Goal: Communication & Community: Answer question/provide support

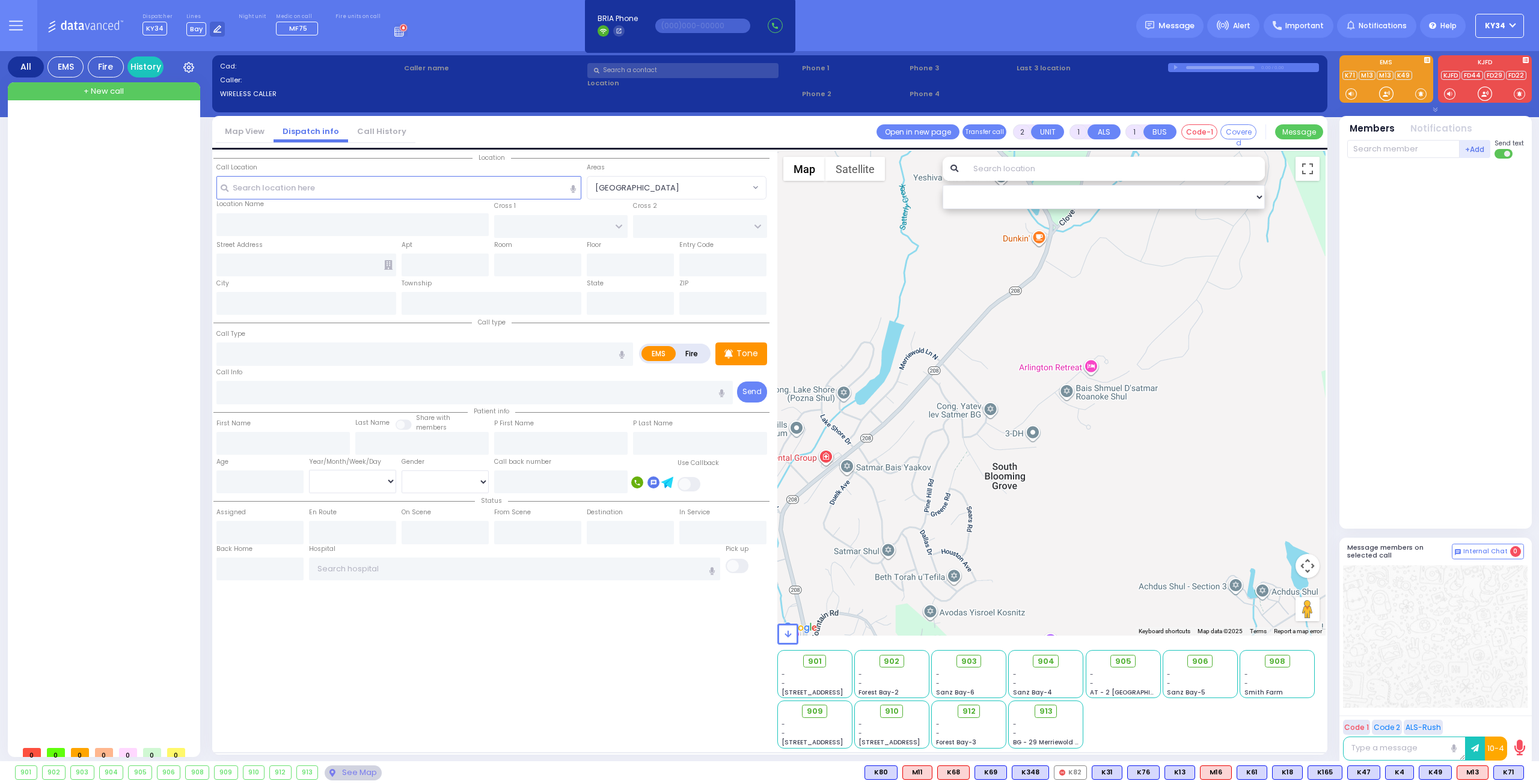
select select
click at [650, 68] on input "text" at bounding box center [682, 70] width 191 height 15
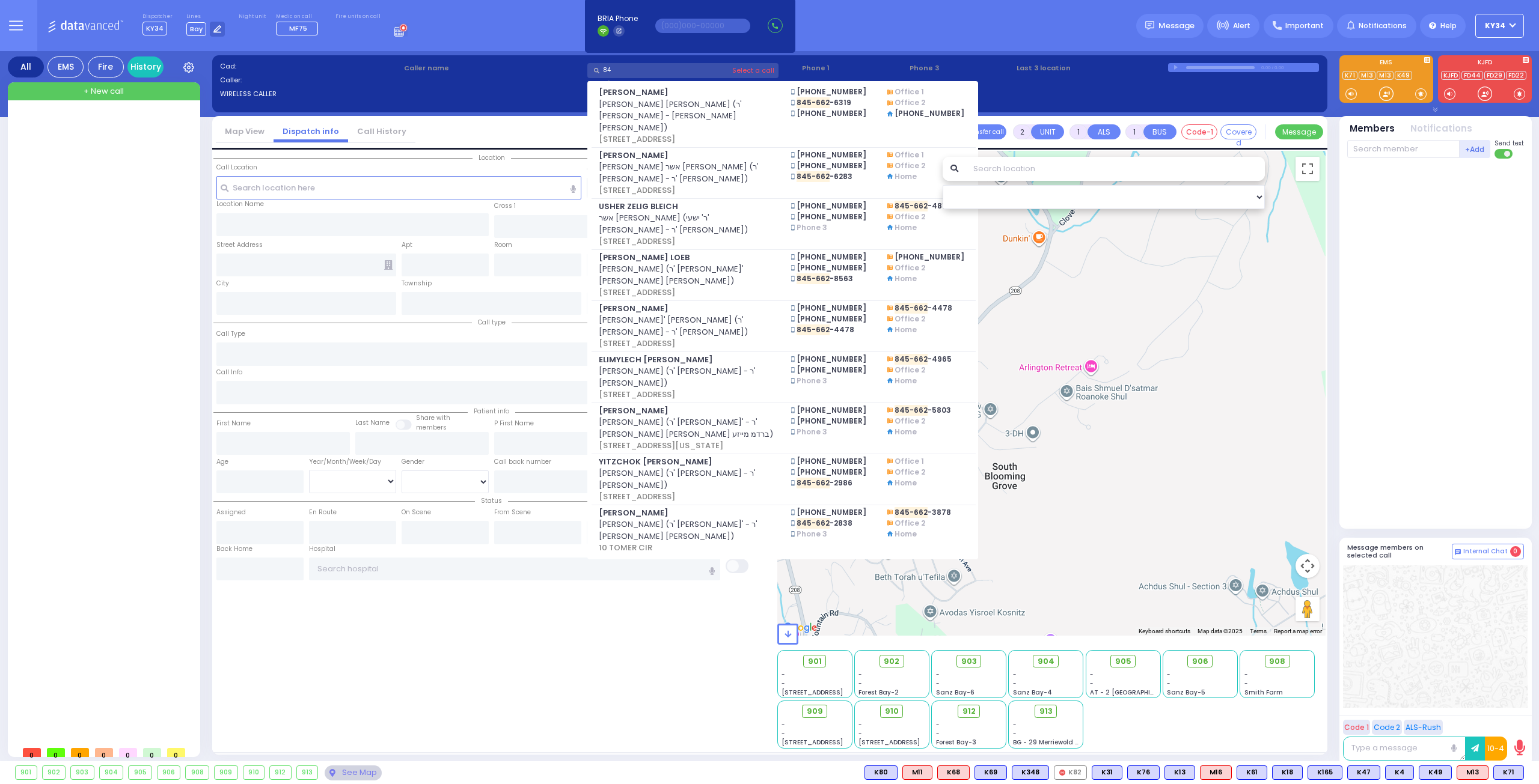
type input "8"
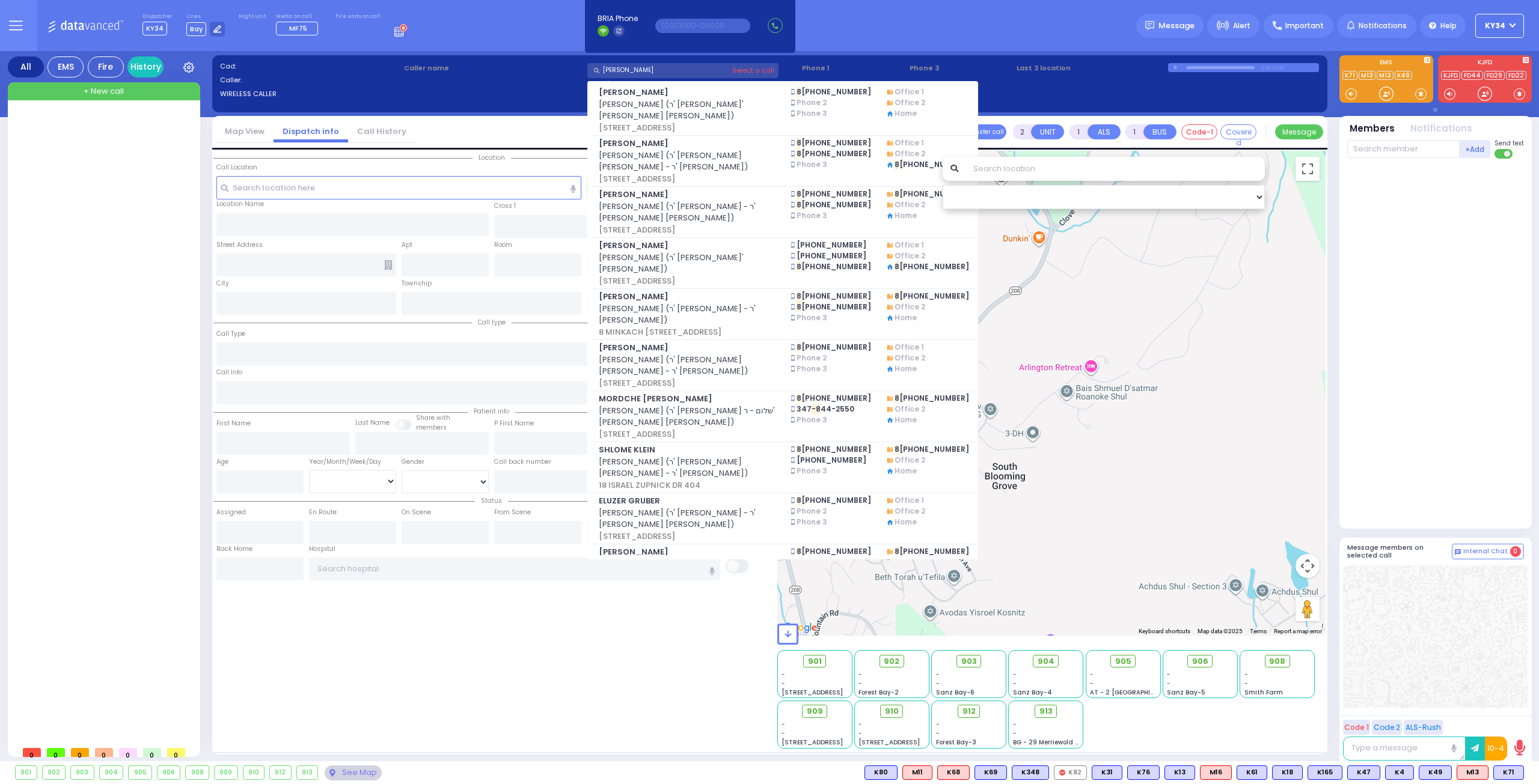
type input "moshe jacob"
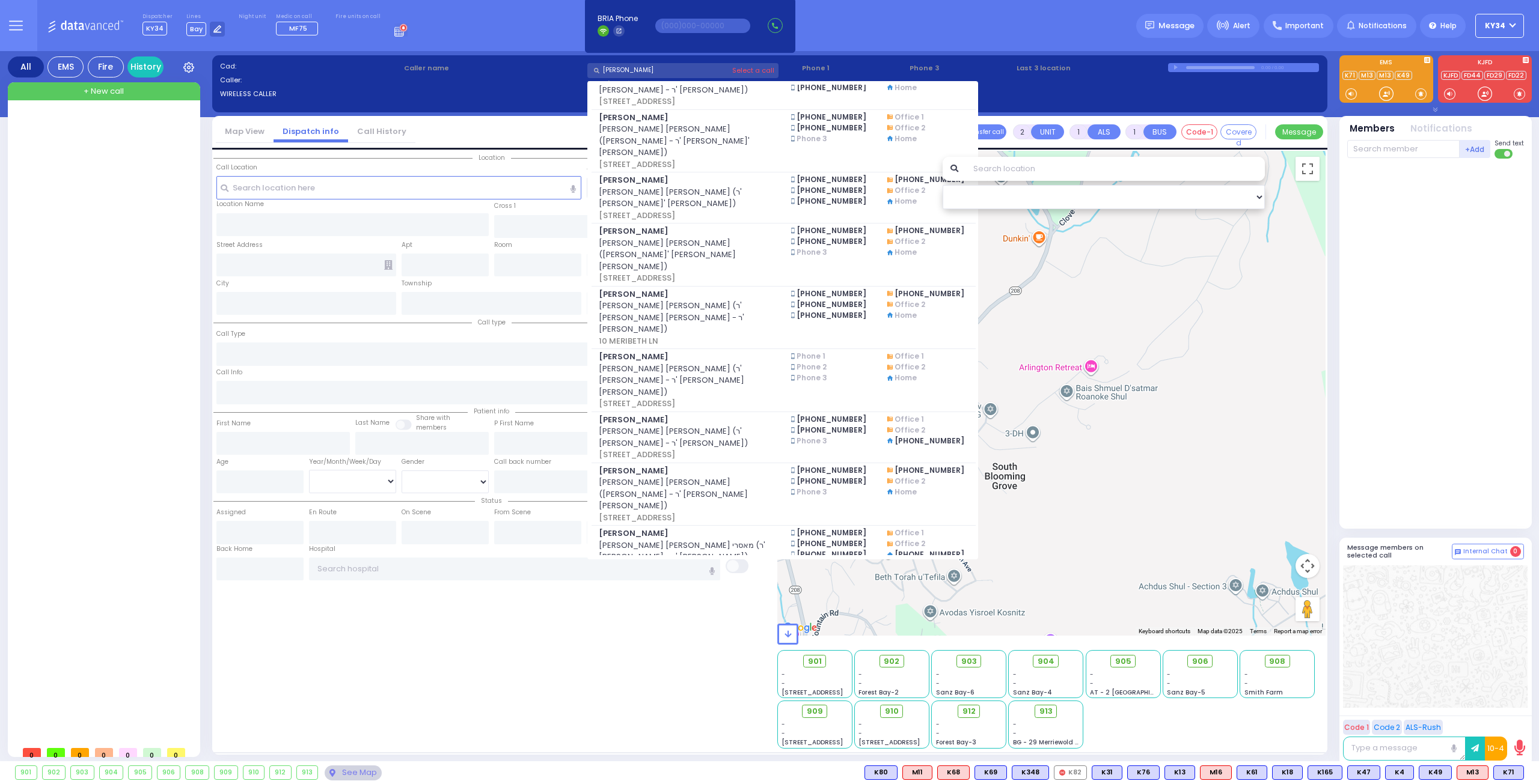
scroll to position [781, 0]
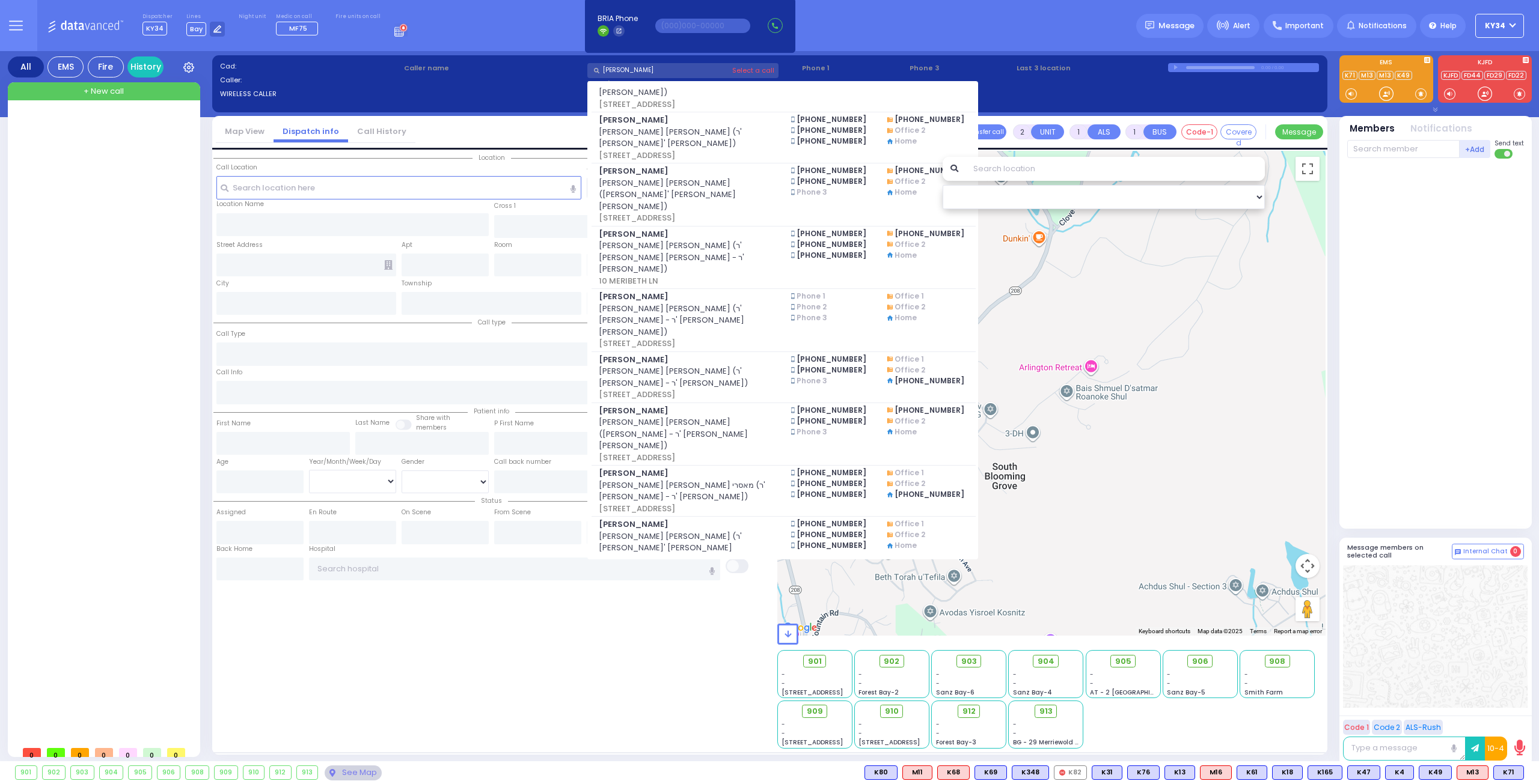
drag, startPoint x: 652, startPoint y: 73, endPoint x: 543, endPoint y: 64, distance: 109.4
click at [543, 64] on div "Cad: Caller: WIRELESS CALLER Caller name moshe jacob MOSHE YEKUSIEL JACOBOWITZ" at bounding box center [770, 89] width 1103 height 57
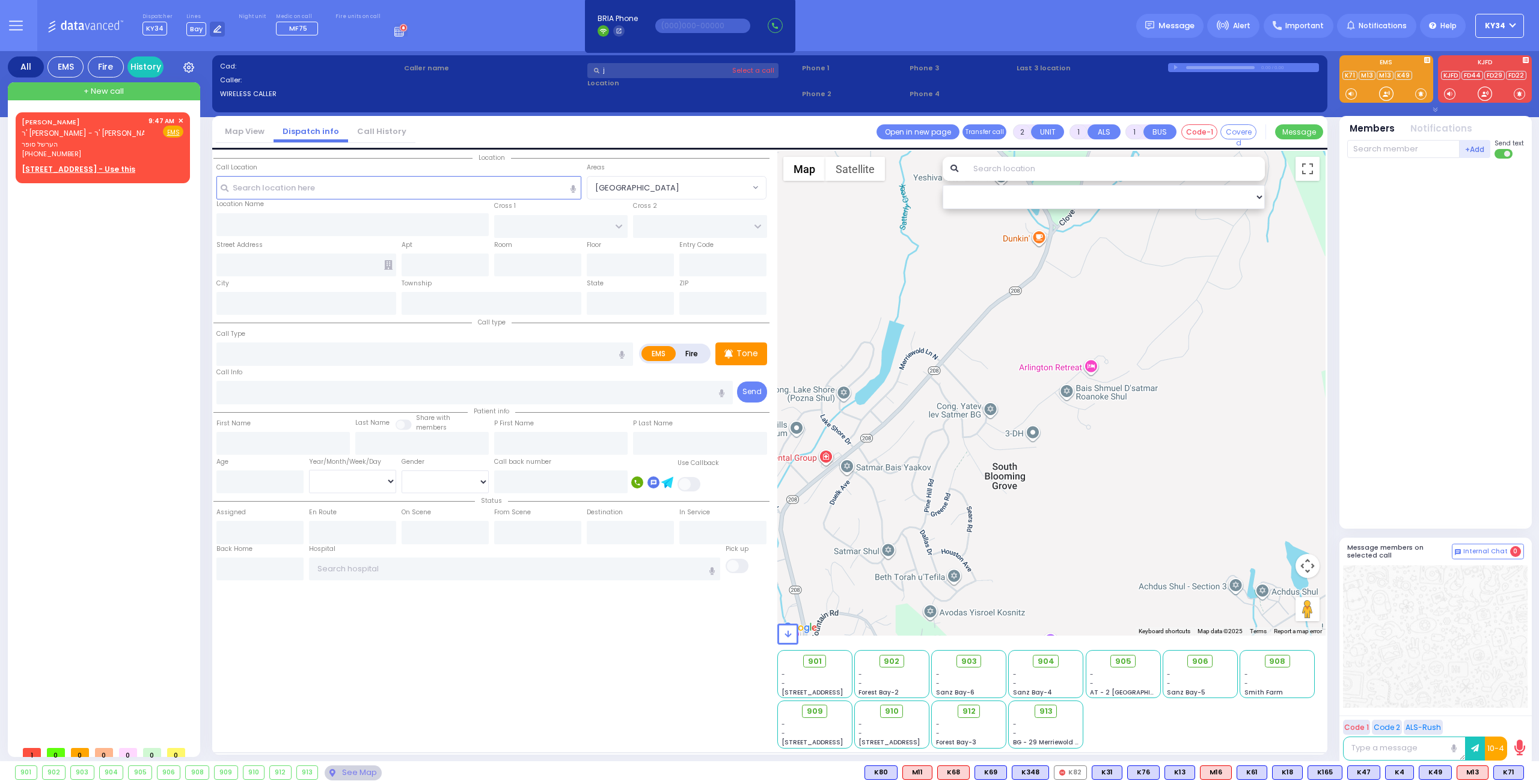
scroll to position [0, 0]
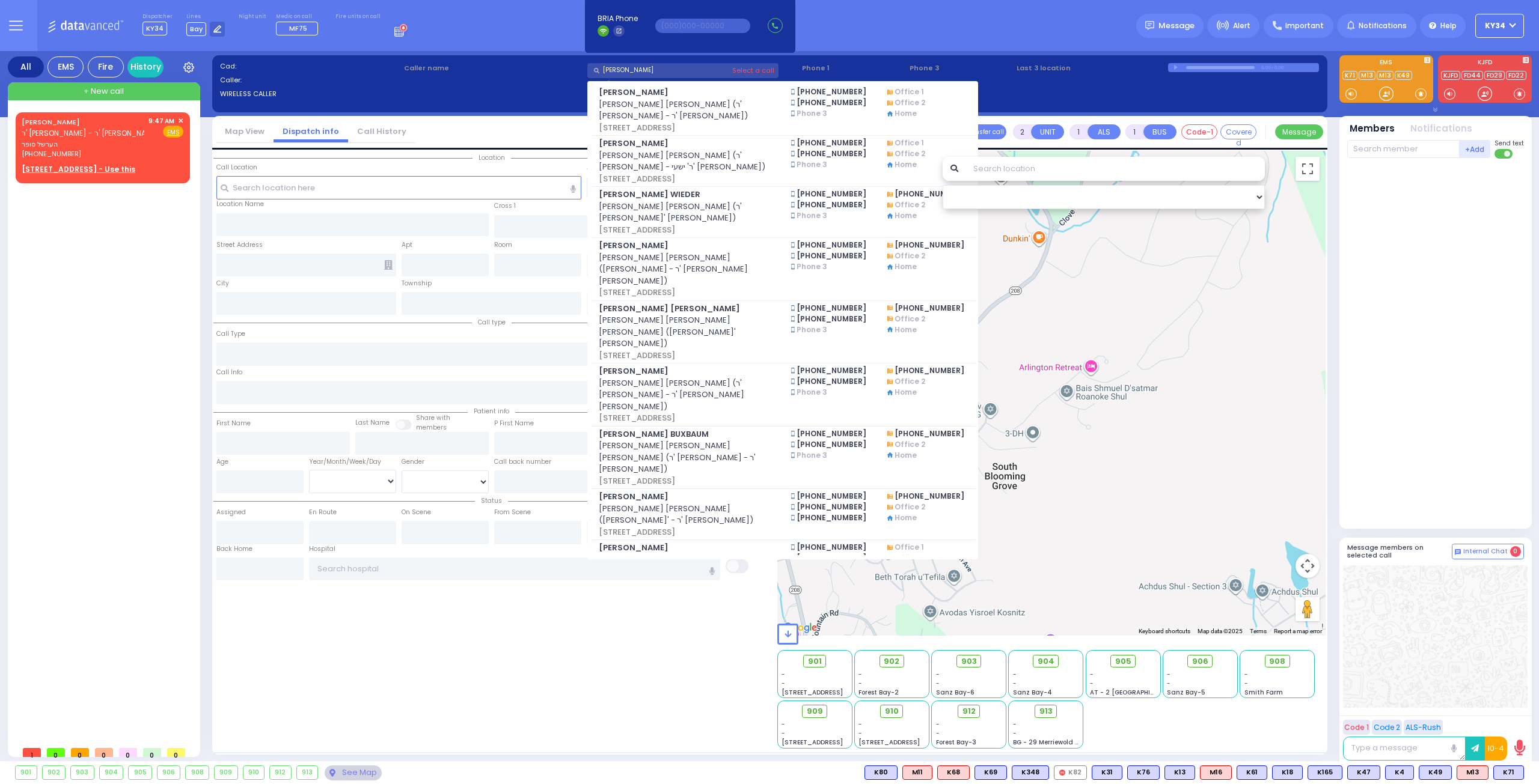
type input "jacob moshe"
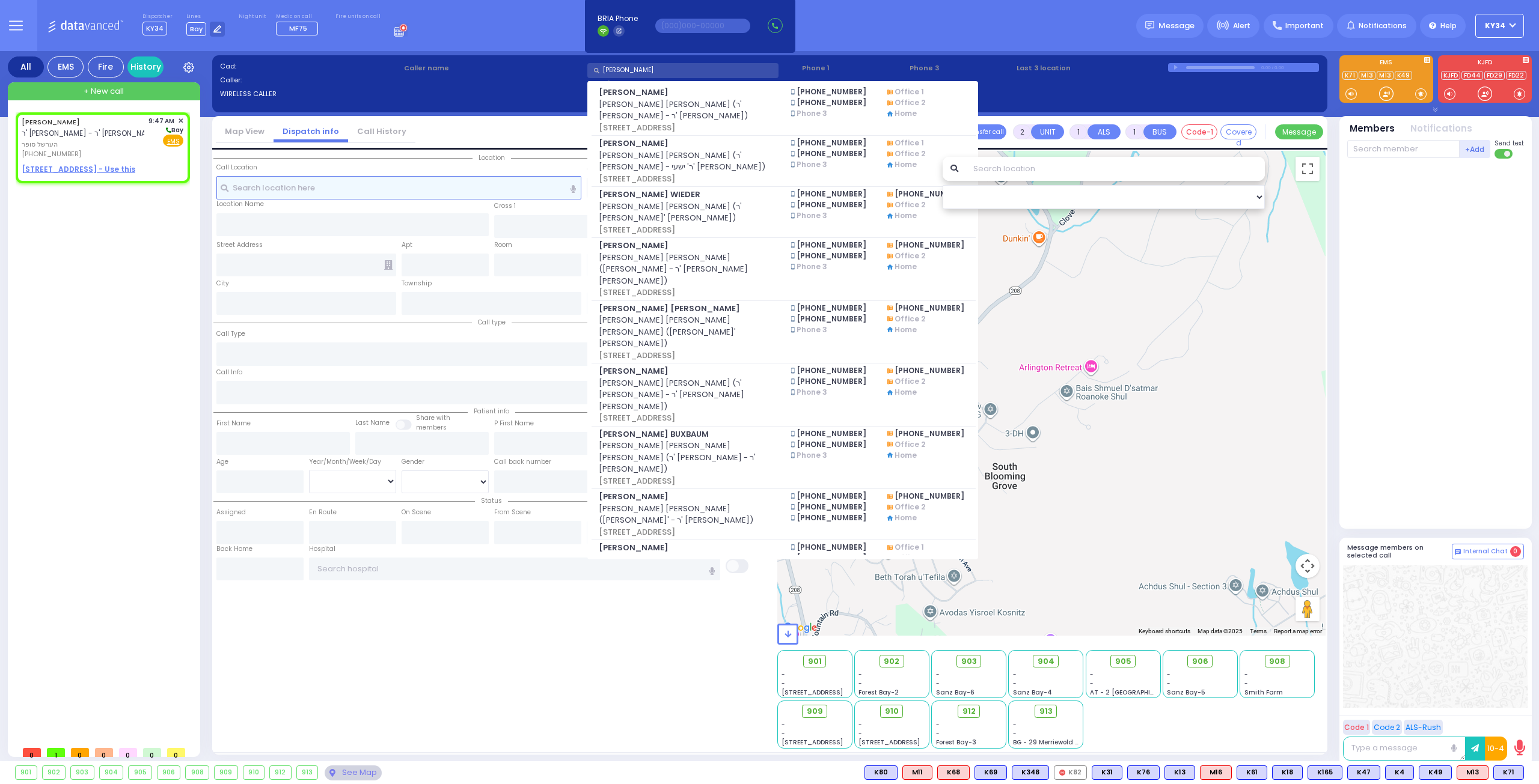
select select
radio input "true"
type input "HERSHEL"
type input "SOFER"
select select
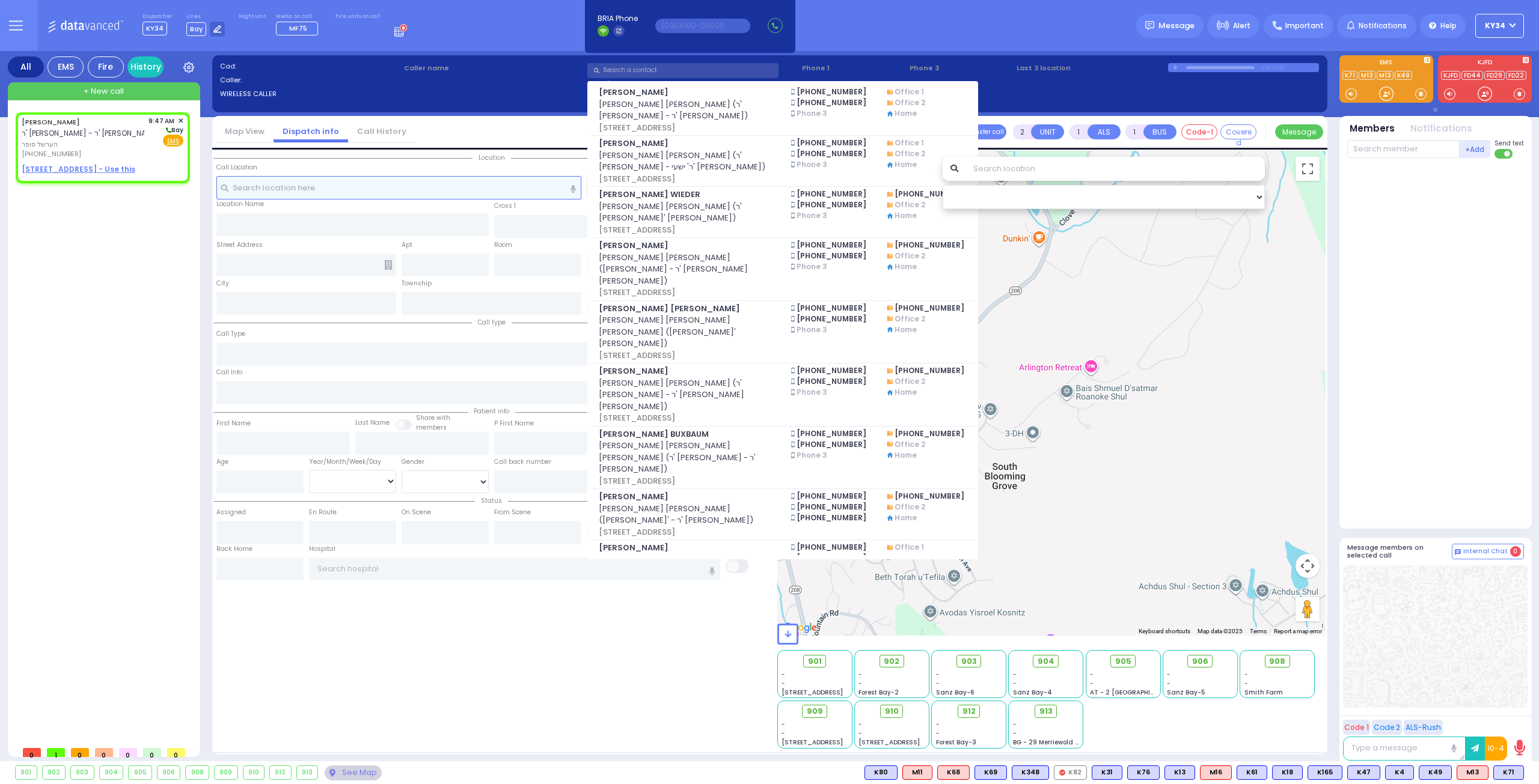
type input "09:47"
select select "Hatzalah Garages"
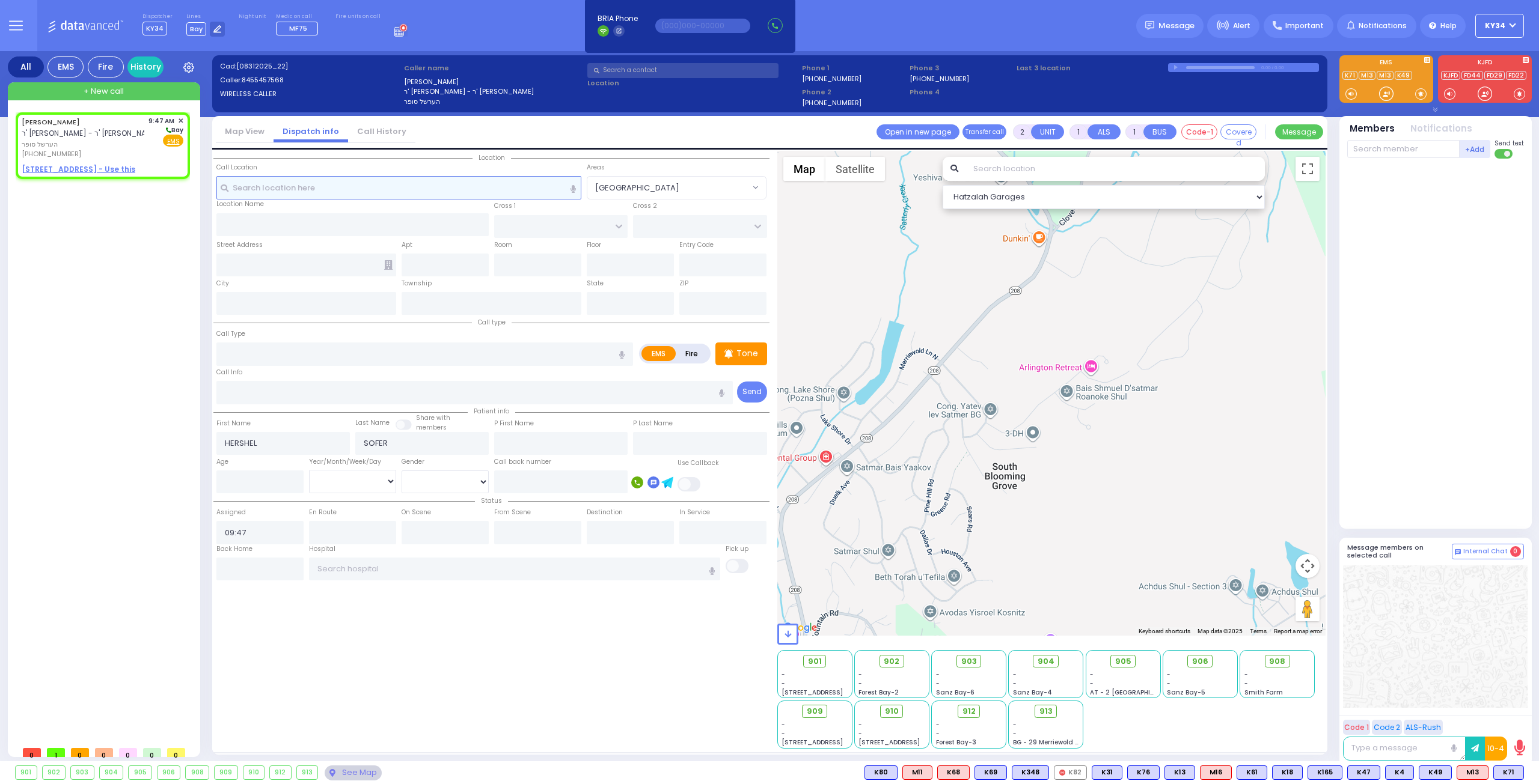
select select
radio input "true"
select select
select select "Hatzalah Garages"
click at [81, 139] on span "הערשל סופר" at bounding box center [83, 145] width 122 height 10
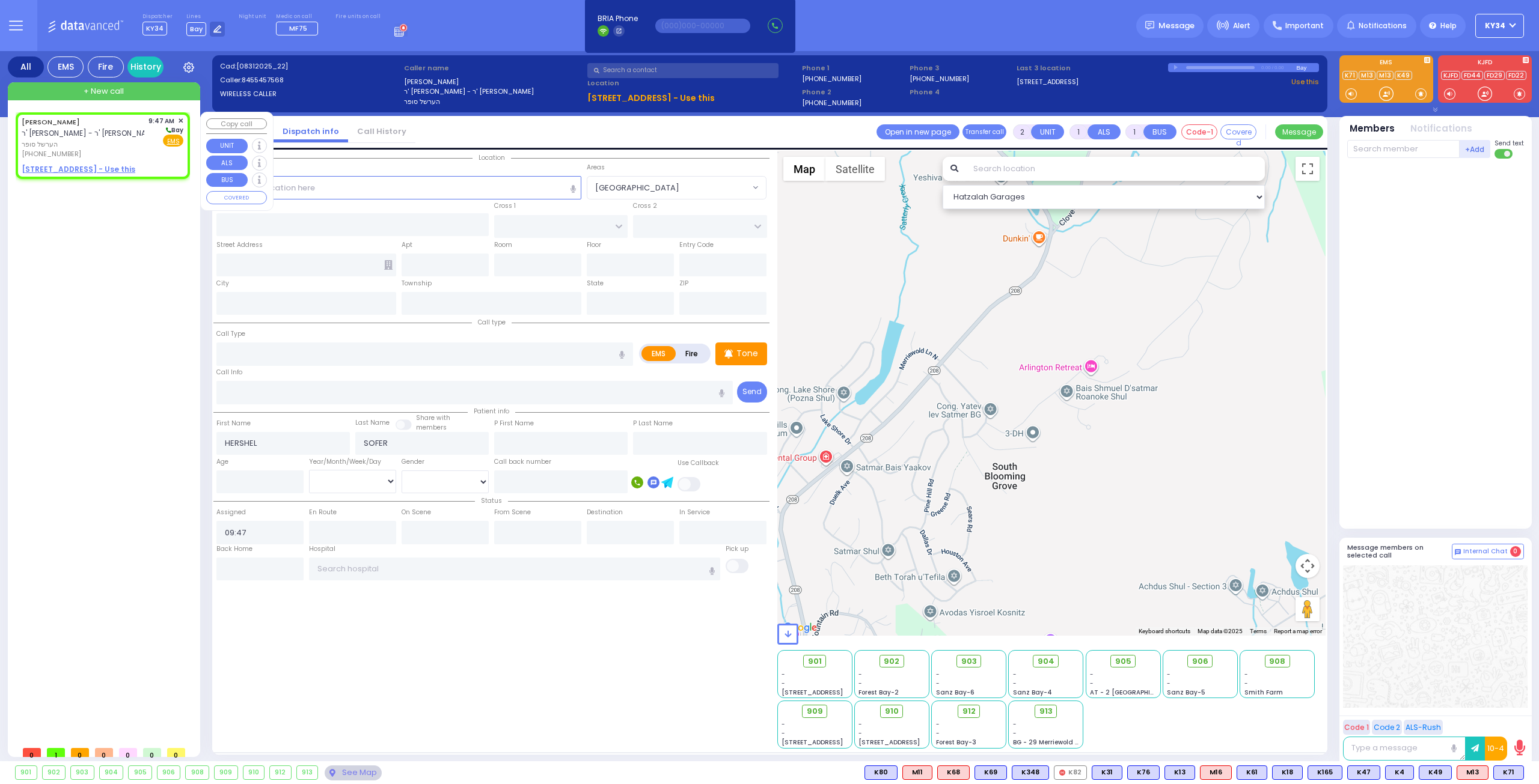
select select
radio input "true"
select select
select select "Hatzalah Garages"
select select
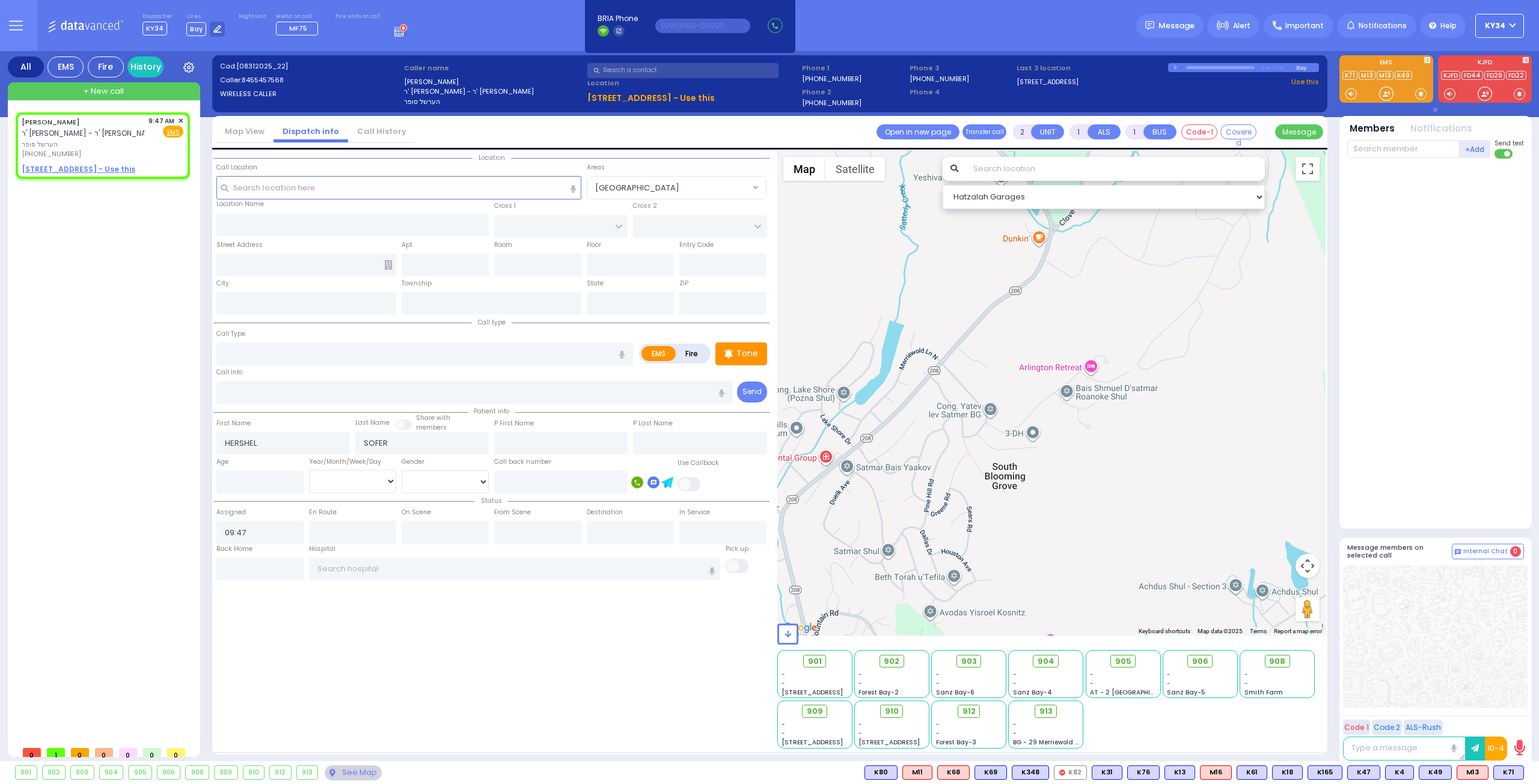
radio input "true"
select select
select select "Hatzalah Garages"
click at [177, 118] on div "9:47 AM ✕" at bounding box center [166, 121] width 35 height 10
select select
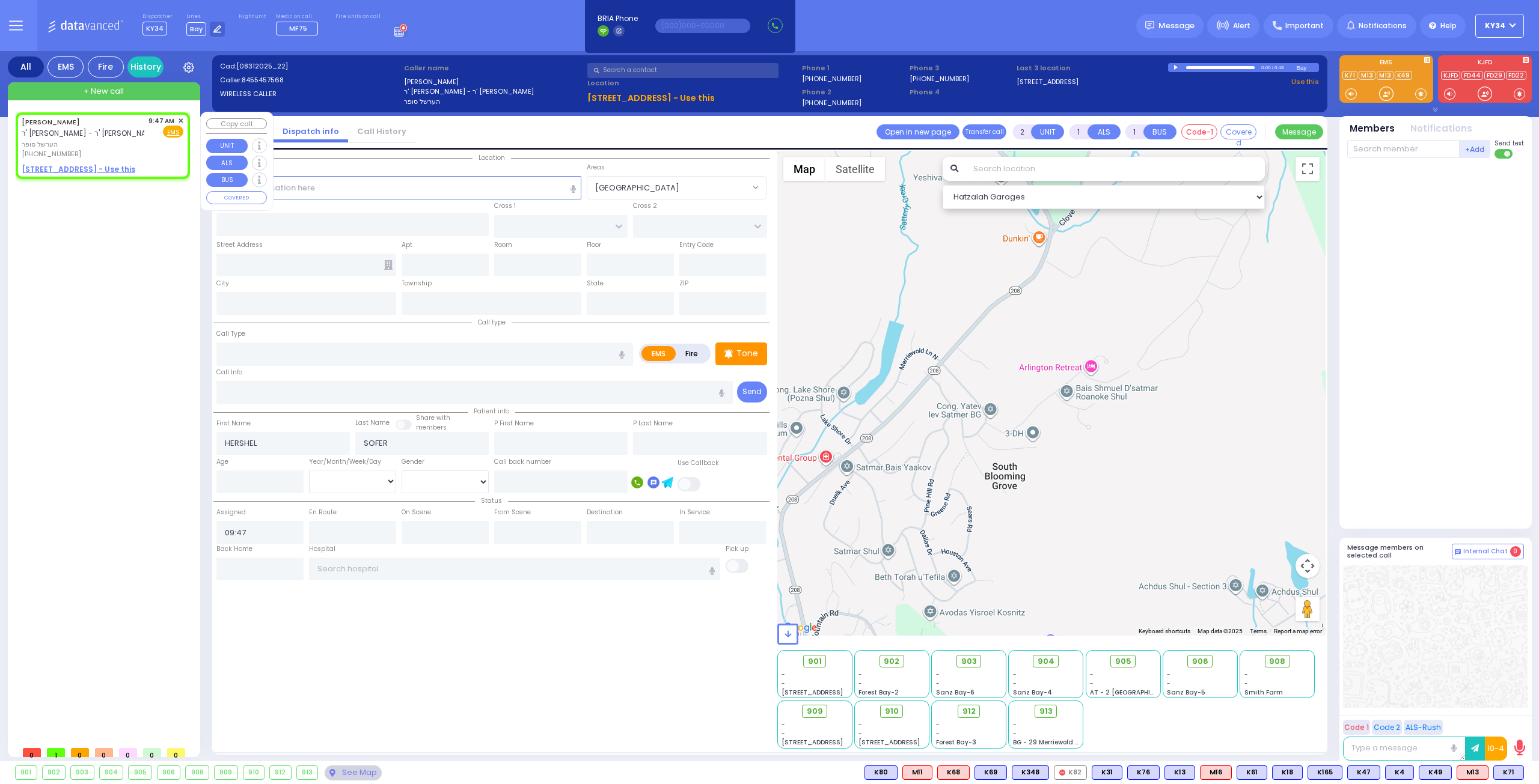
radio input "true"
select select
select select "Hatzalah Garages"
click at [181, 115] on div "HERSHEL SOFER ר' יואל - ר' יחיאל פישער הערשל סופר (845) 545-7568 9:47 AM ✕ Fire…" at bounding box center [103, 145] width 169 height 63
select select
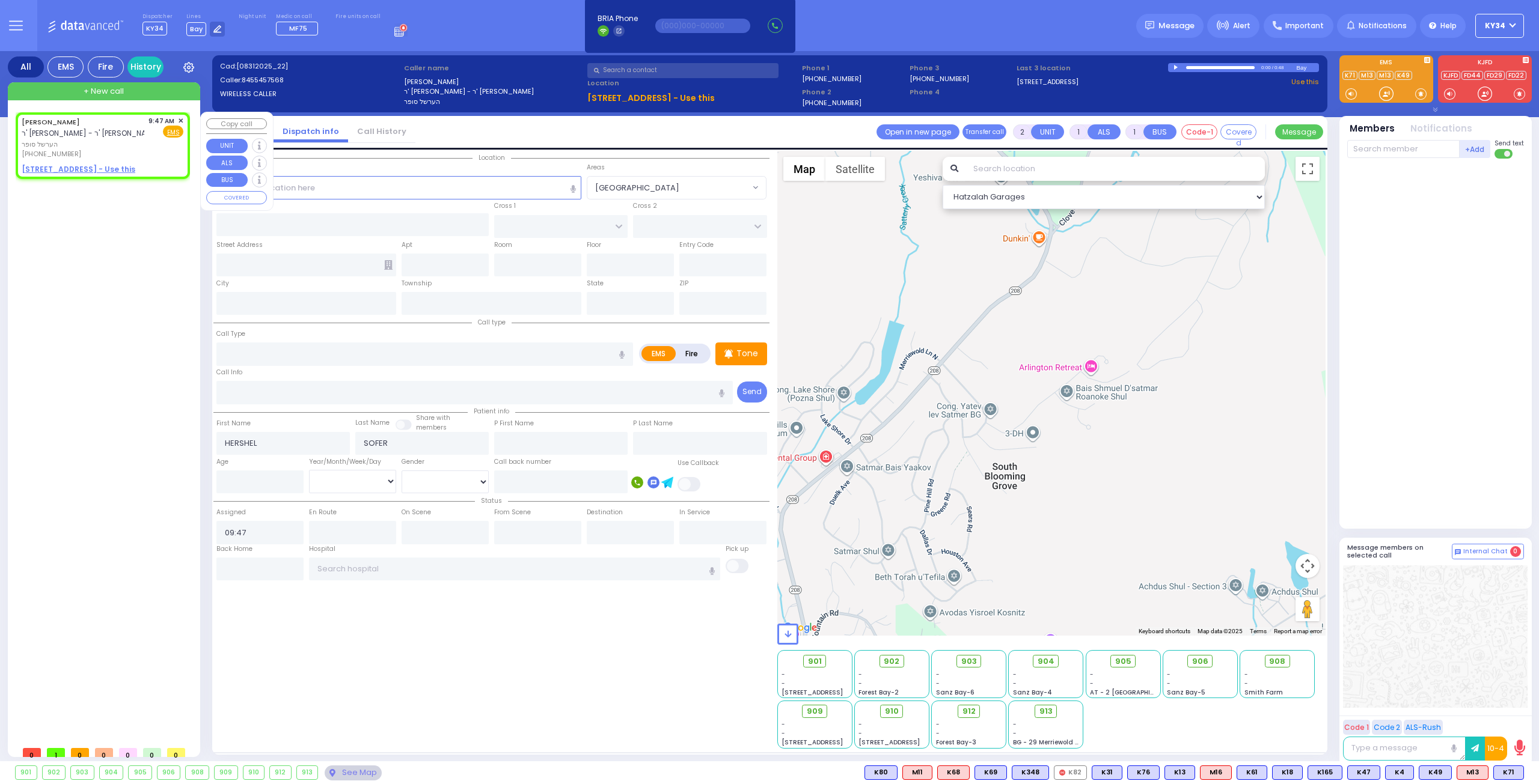
radio input "true"
select select
select select "Hatzalah Garages"
click at [156, 211] on div "HERSHEL SOFER ר' יואל - ר' יחיאל פישער הערשל סופר (845) 545-7568 9:47 AM ✕ EMS" at bounding box center [105, 427] width 179 height 628
click at [180, 120] on span "✕" at bounding box center [180, 121] width 5 height 10
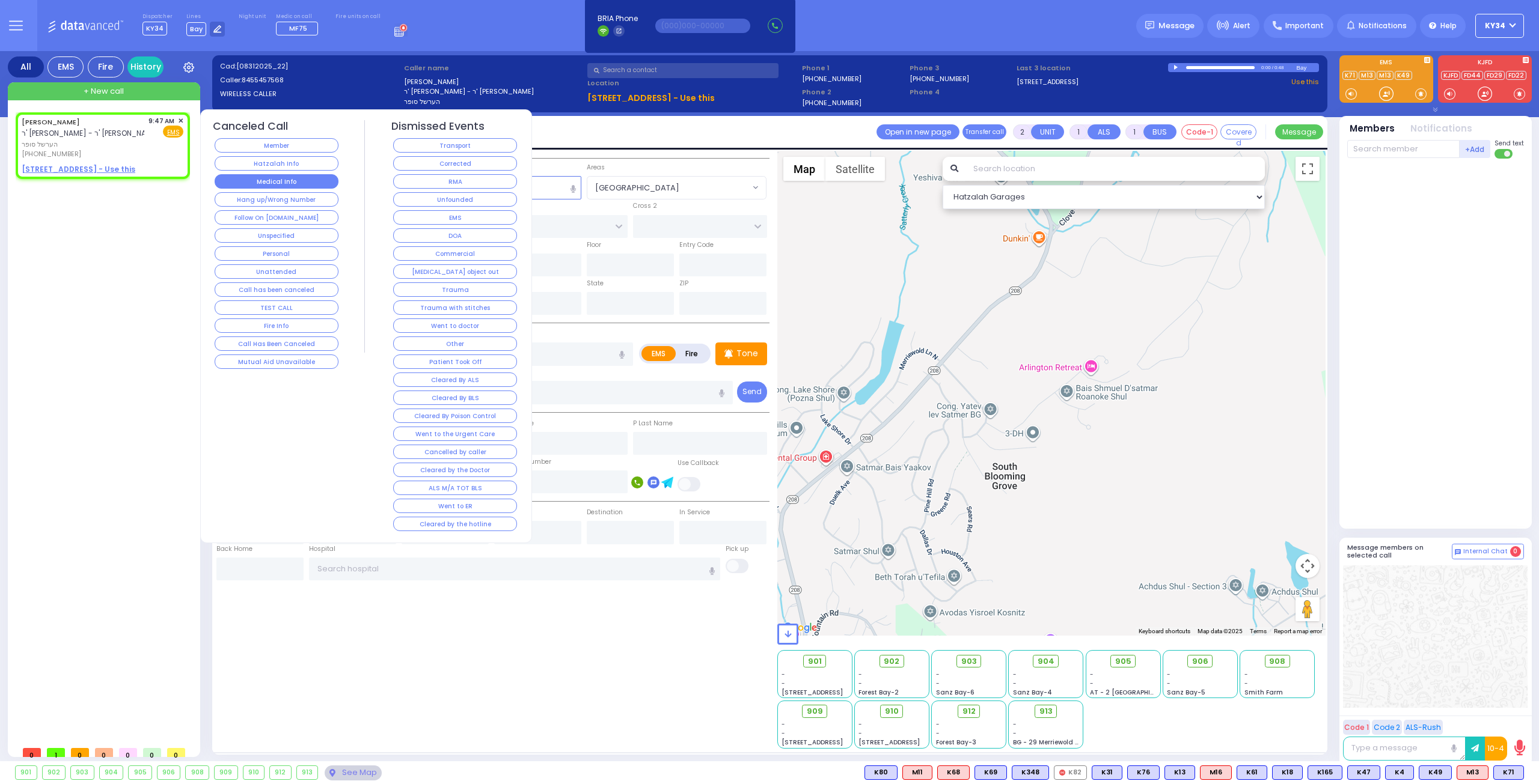
click at [280, 182] on button "Medical Info" at bounding box center [276, 182] width 124 height 14
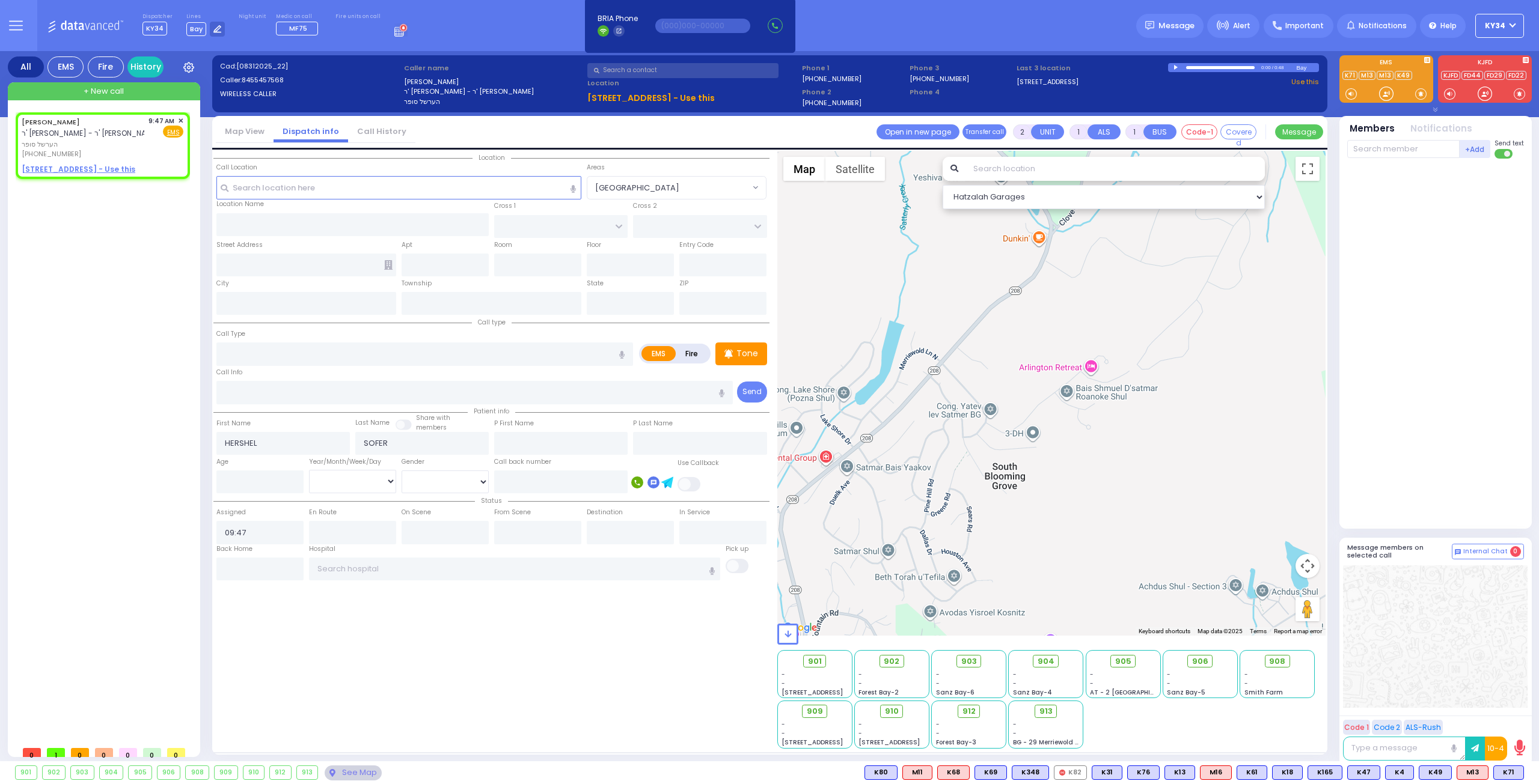
select select
radio input "true"
select select
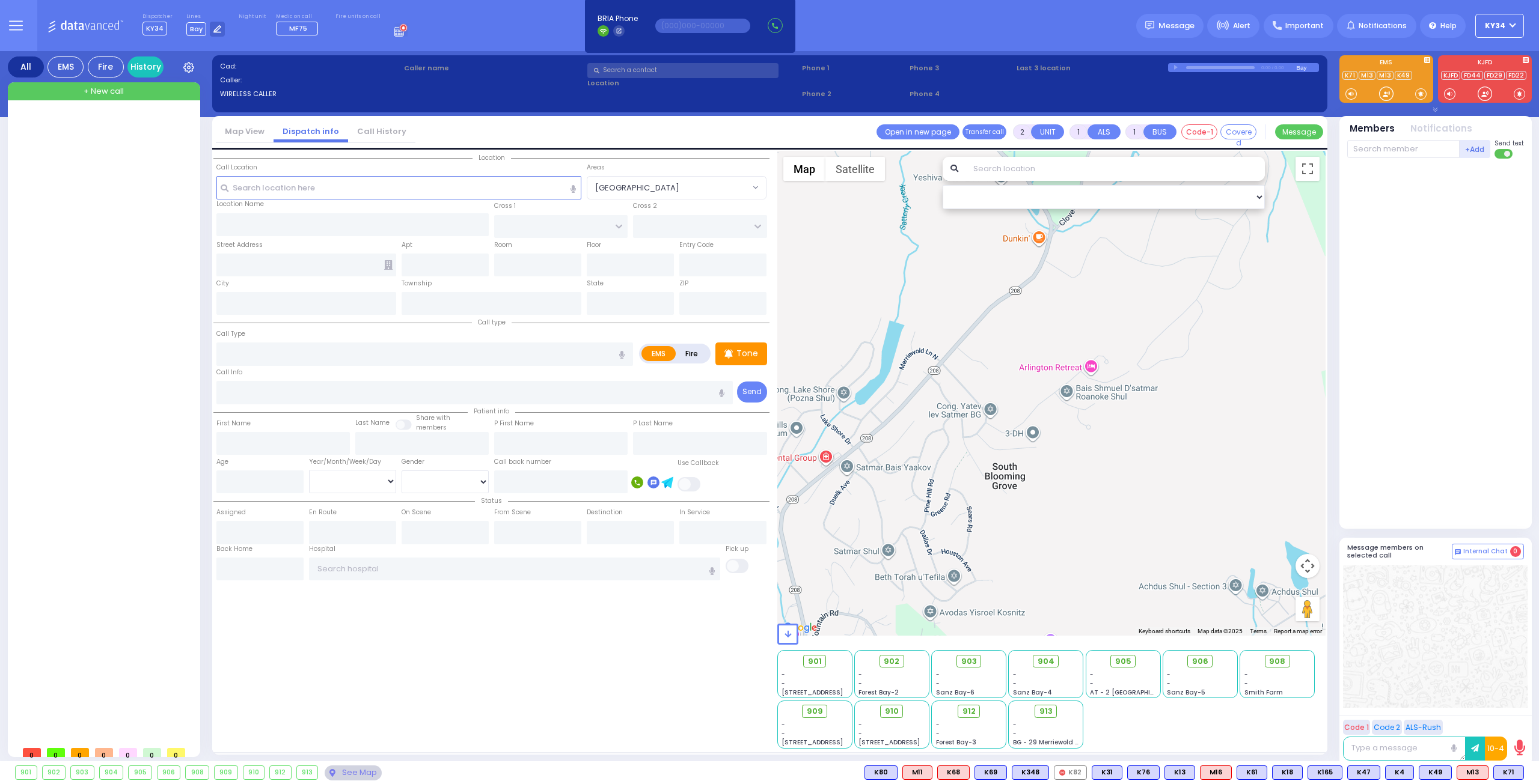
click at [635, 72] on input "text" at bounding box center [682, 70] width 191 height 15
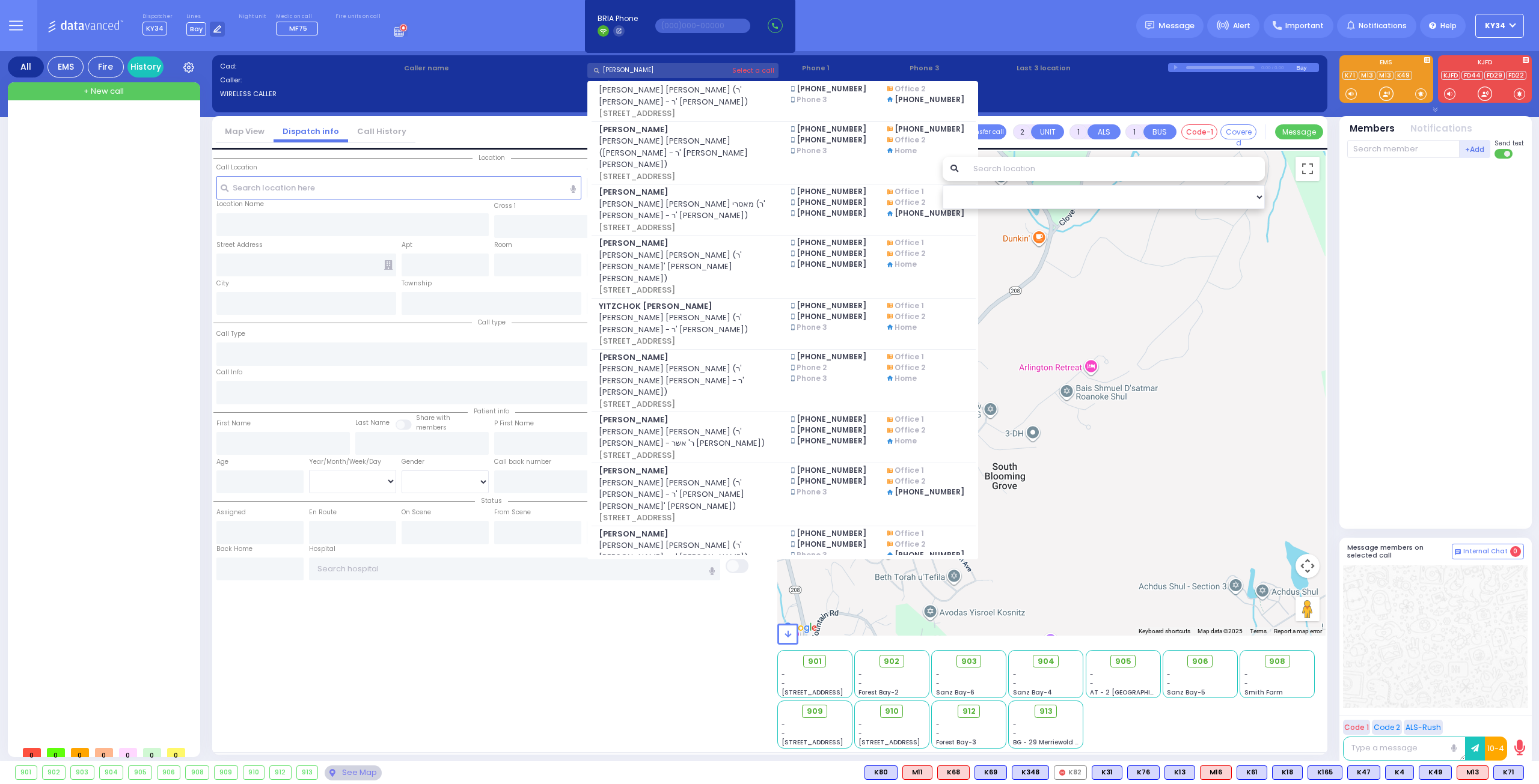
scroll to position [1082, 0]
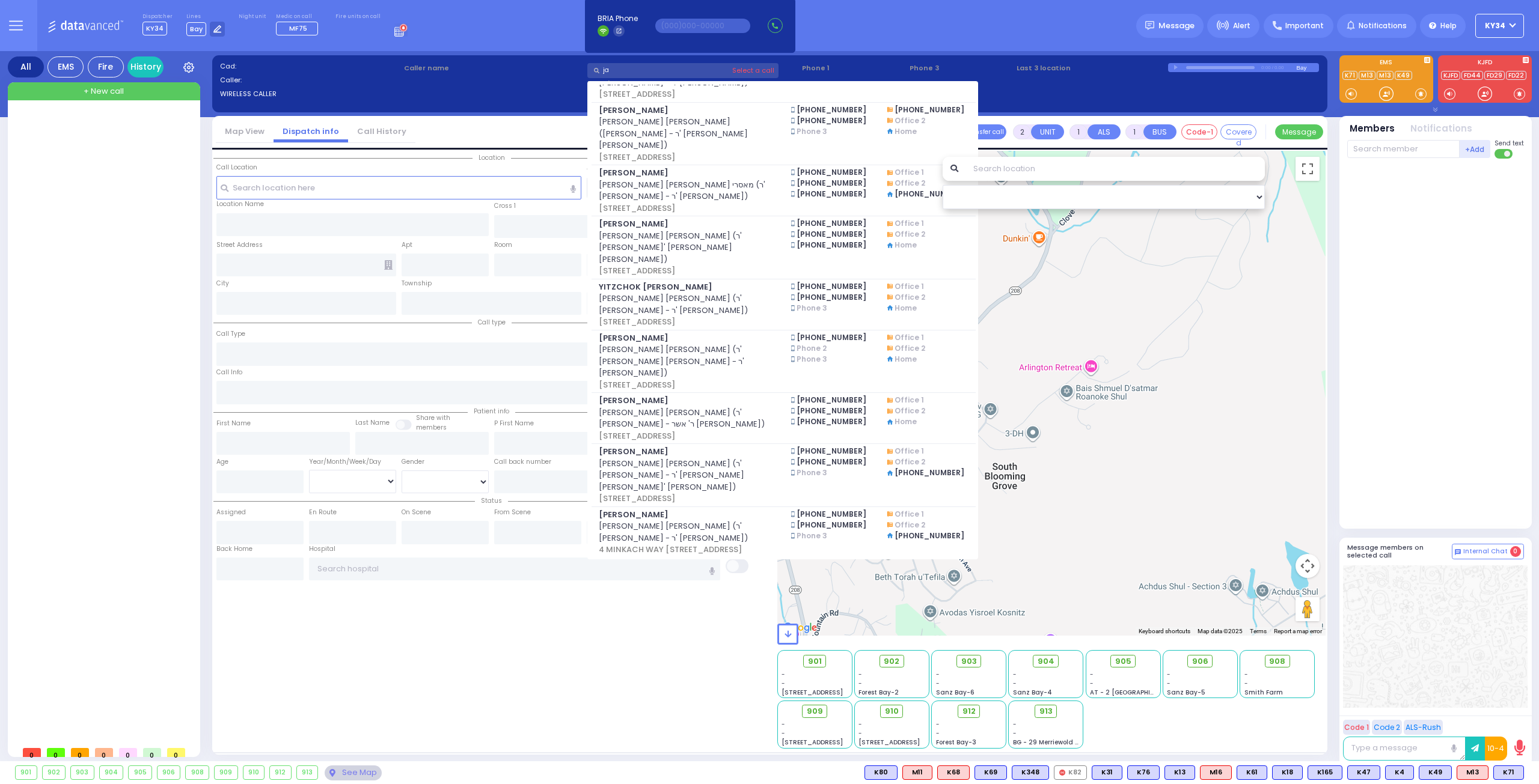
type input "j"
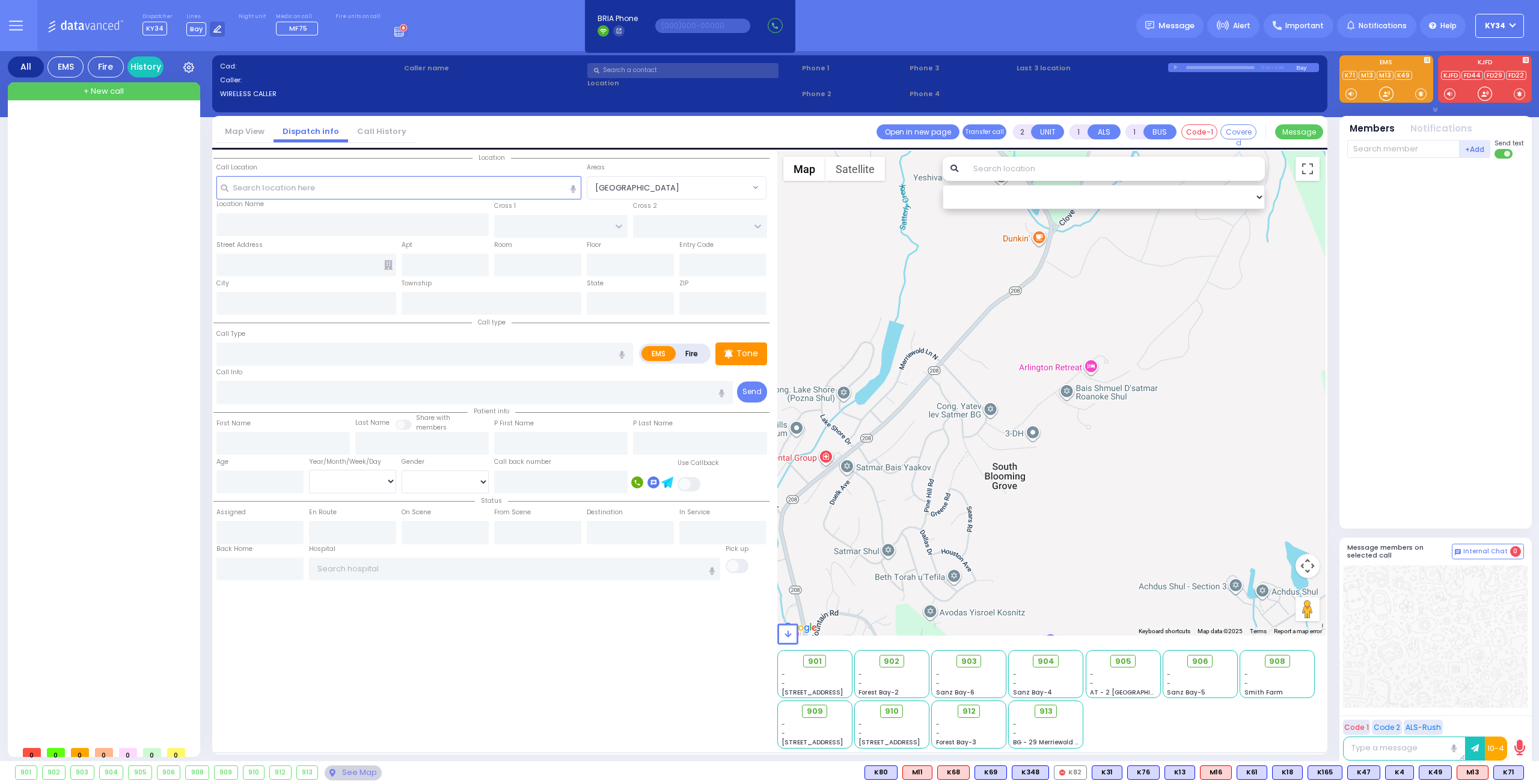
click at [6, 31] on button at bounding box center [16, 25] width 43 height 51
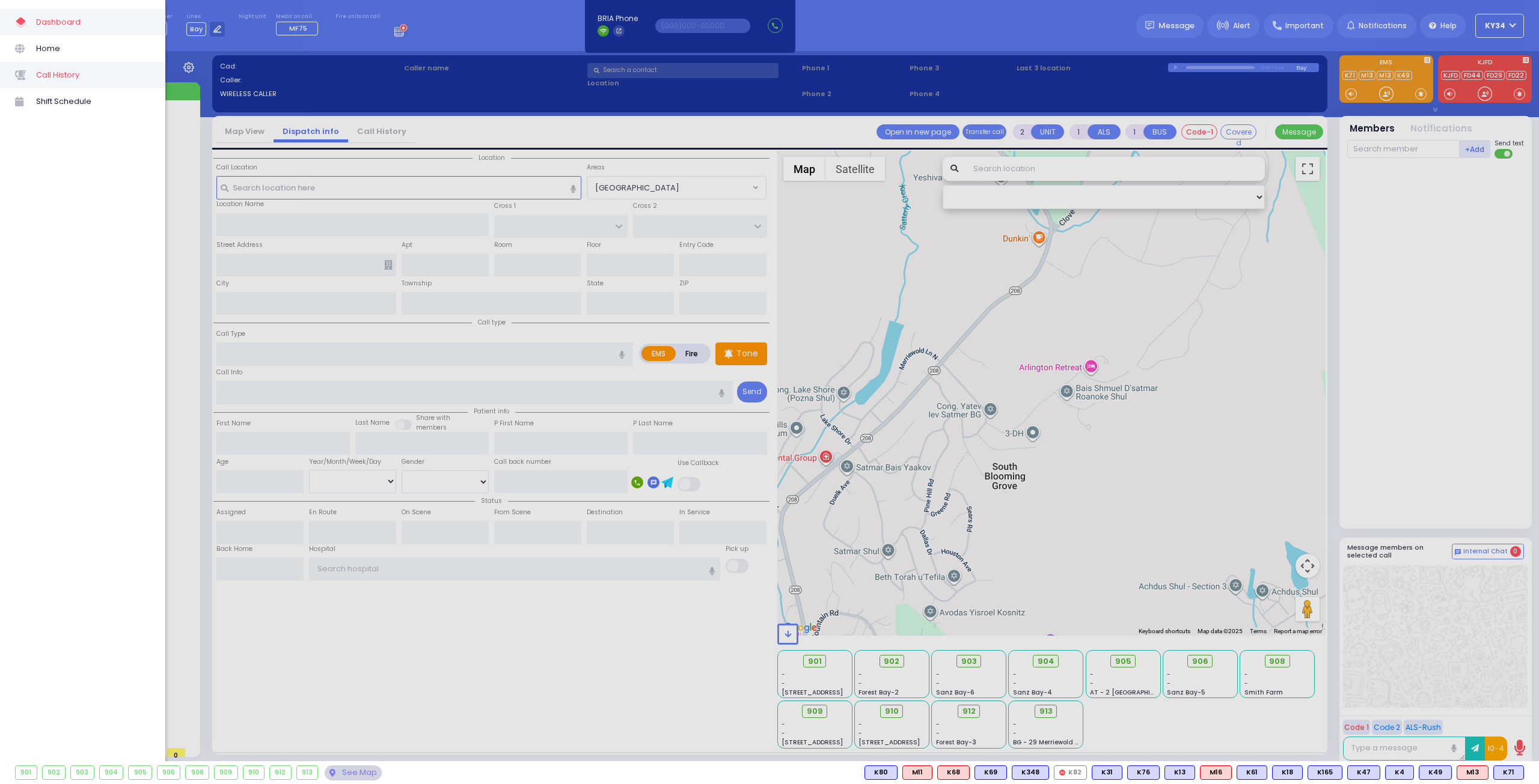
click at [72, 71] on span "Call History" at bounding box center [93, 75] width 114 height 16
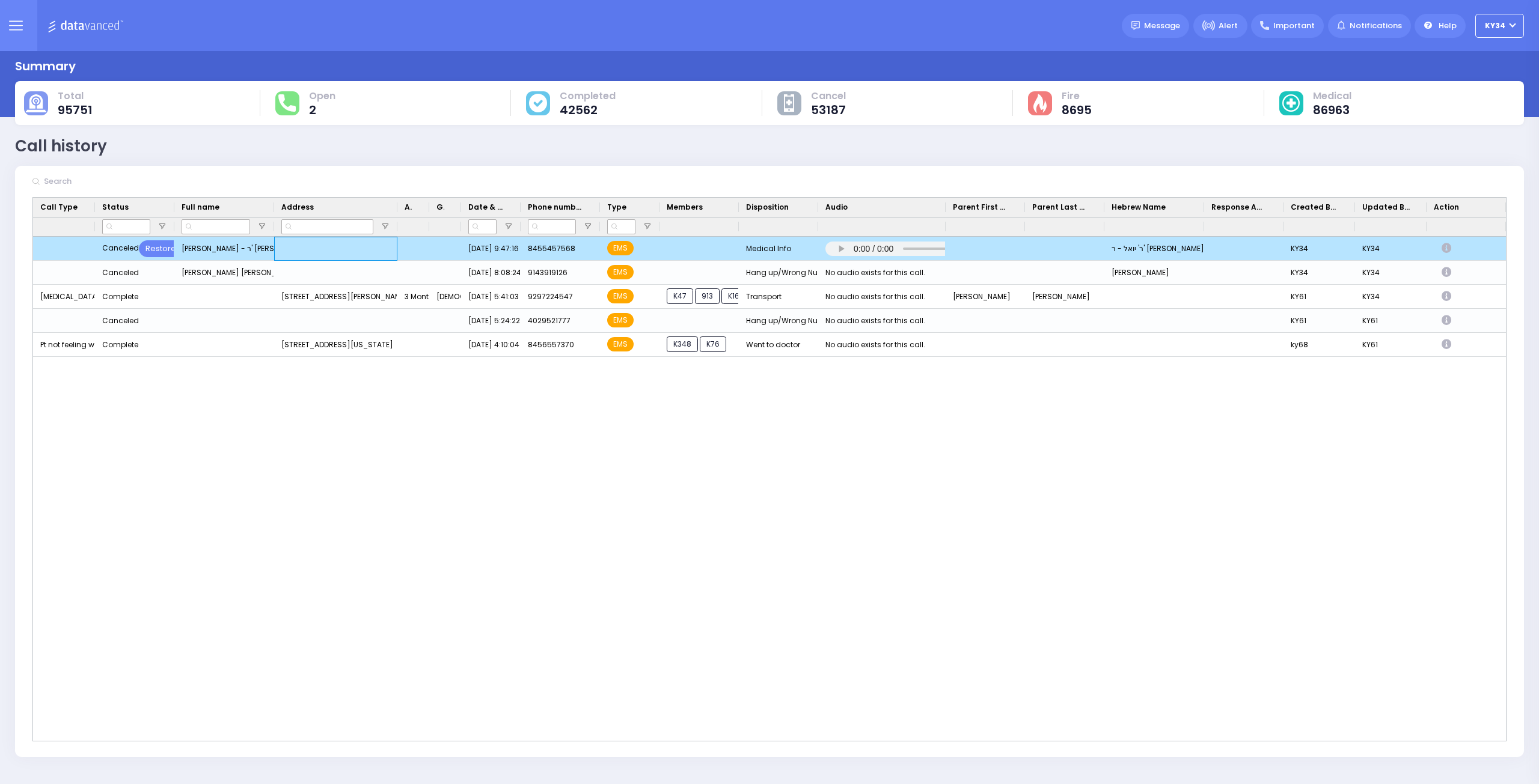
click at [323, 248] on div "Press SPACE to deselect this row." at bounding box center [336, 248] width 123 height 24
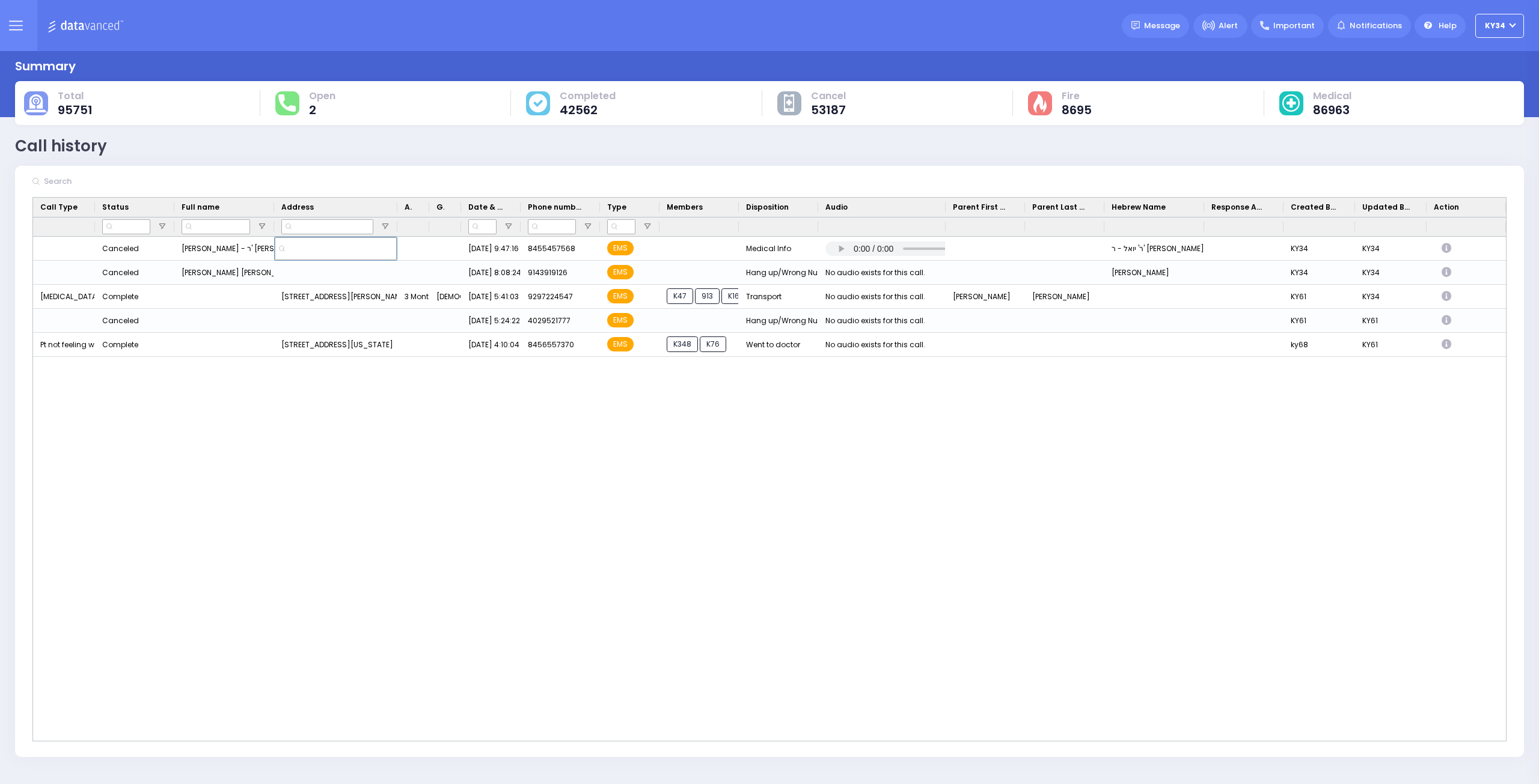
click at [16, 21] on icon at bounding box center [16, 21] width 12 height 0
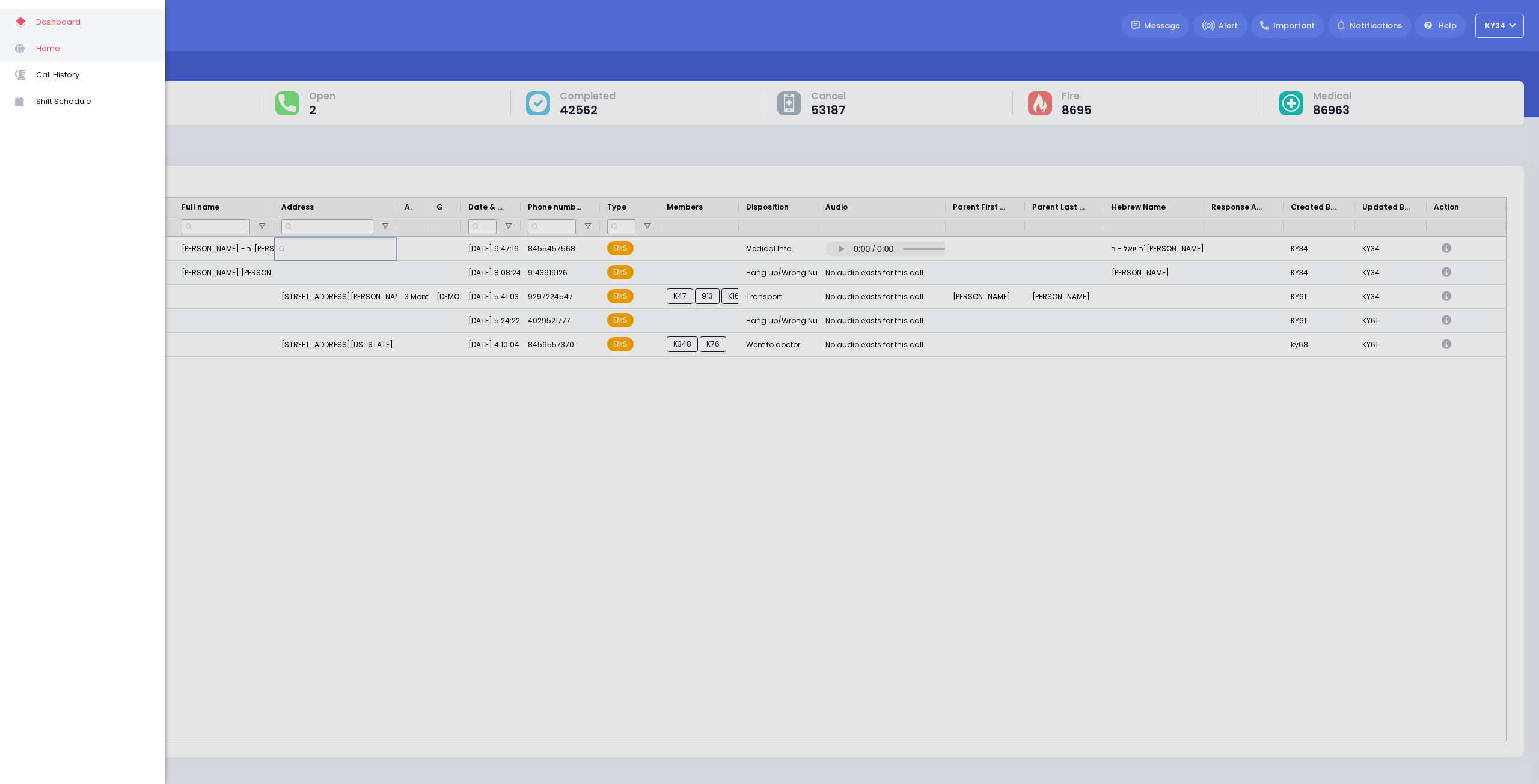
click at [43, 46] on span "Home" at bounding box center [93, 49] width 114 height 16
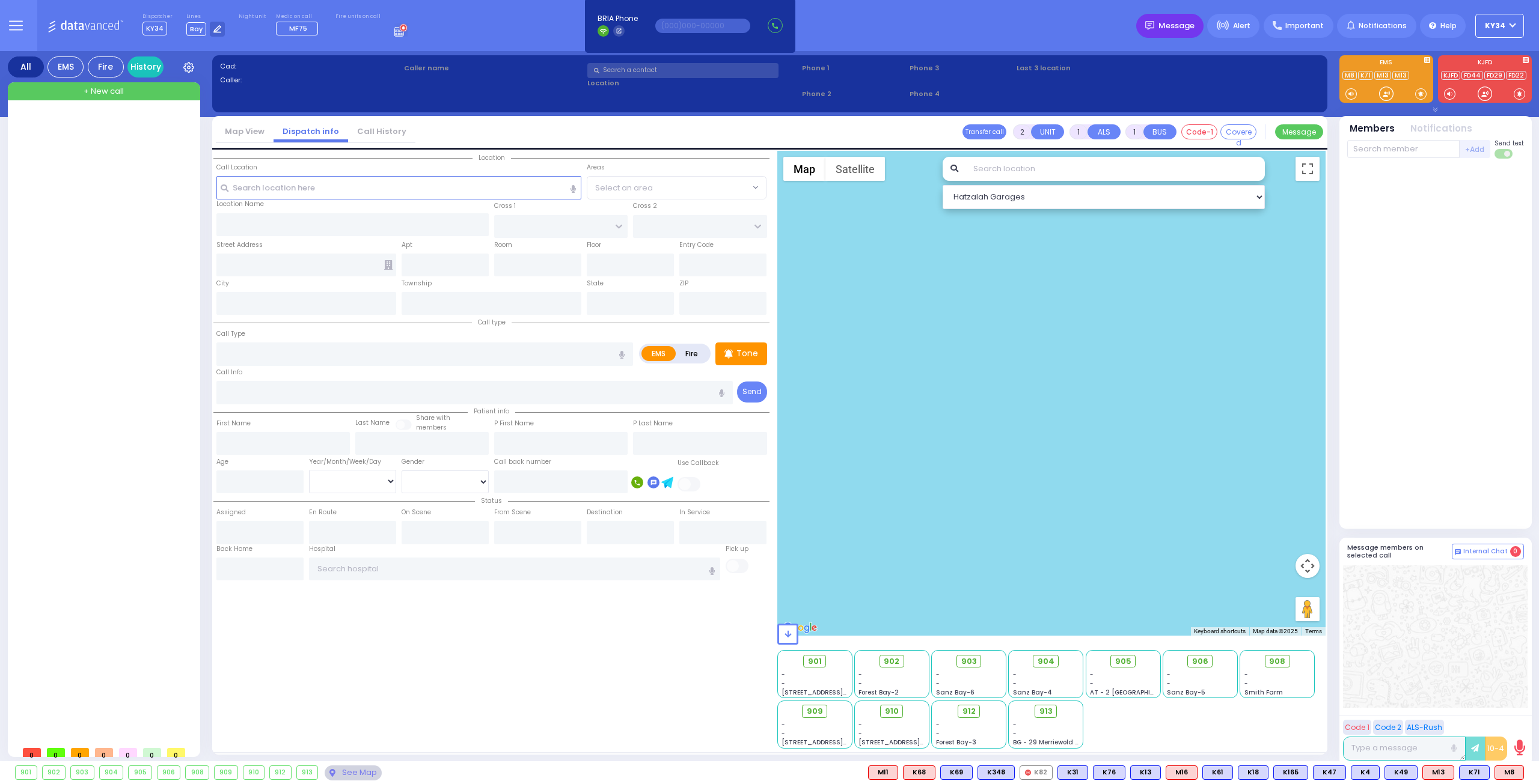
click at [1182, 26] on span "Message" at bounding box center [1176, 25] width 36 height 12
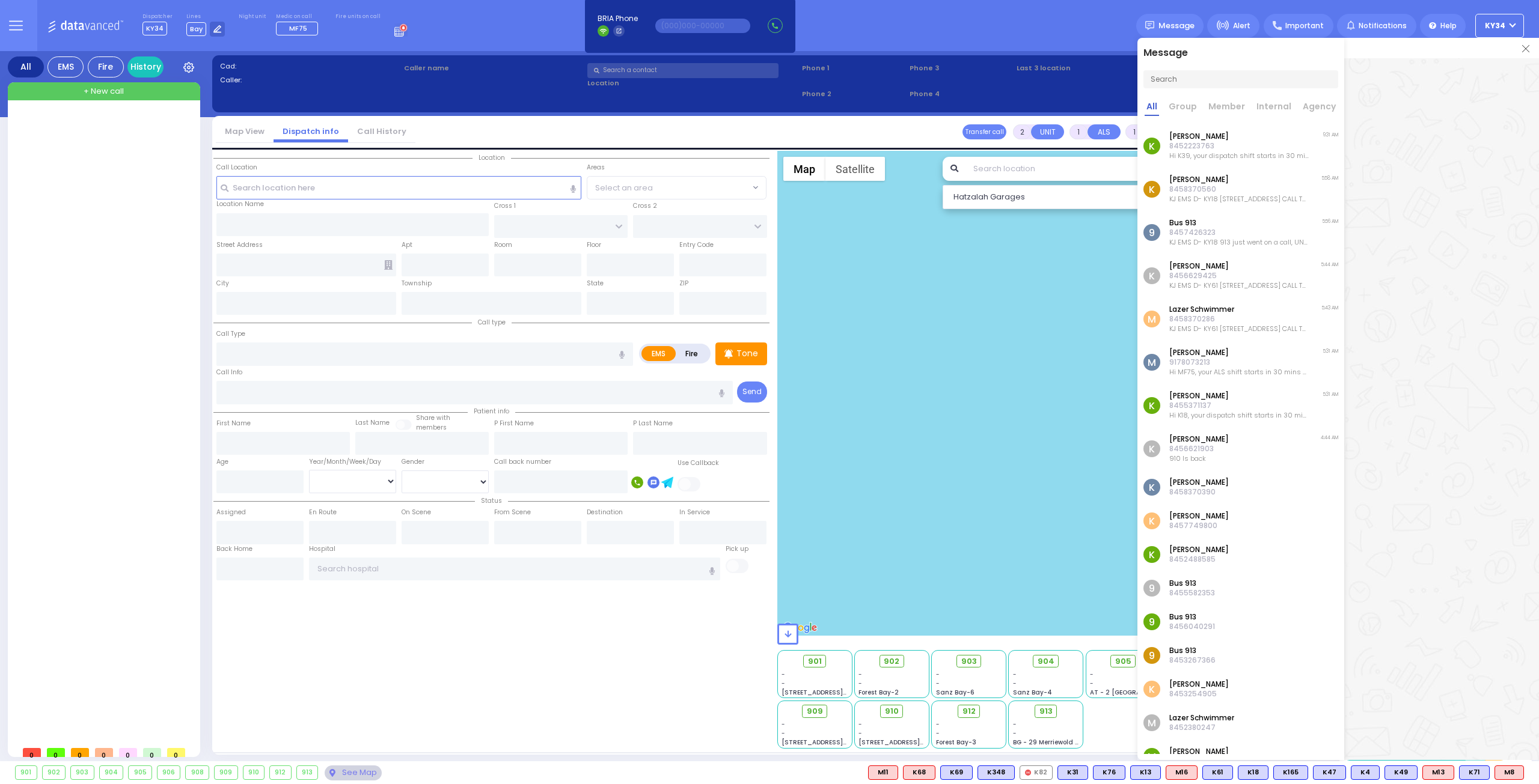
click at [1224, 145] on p "8452223763" at bounding box center [1239, 146] width 139 height 10
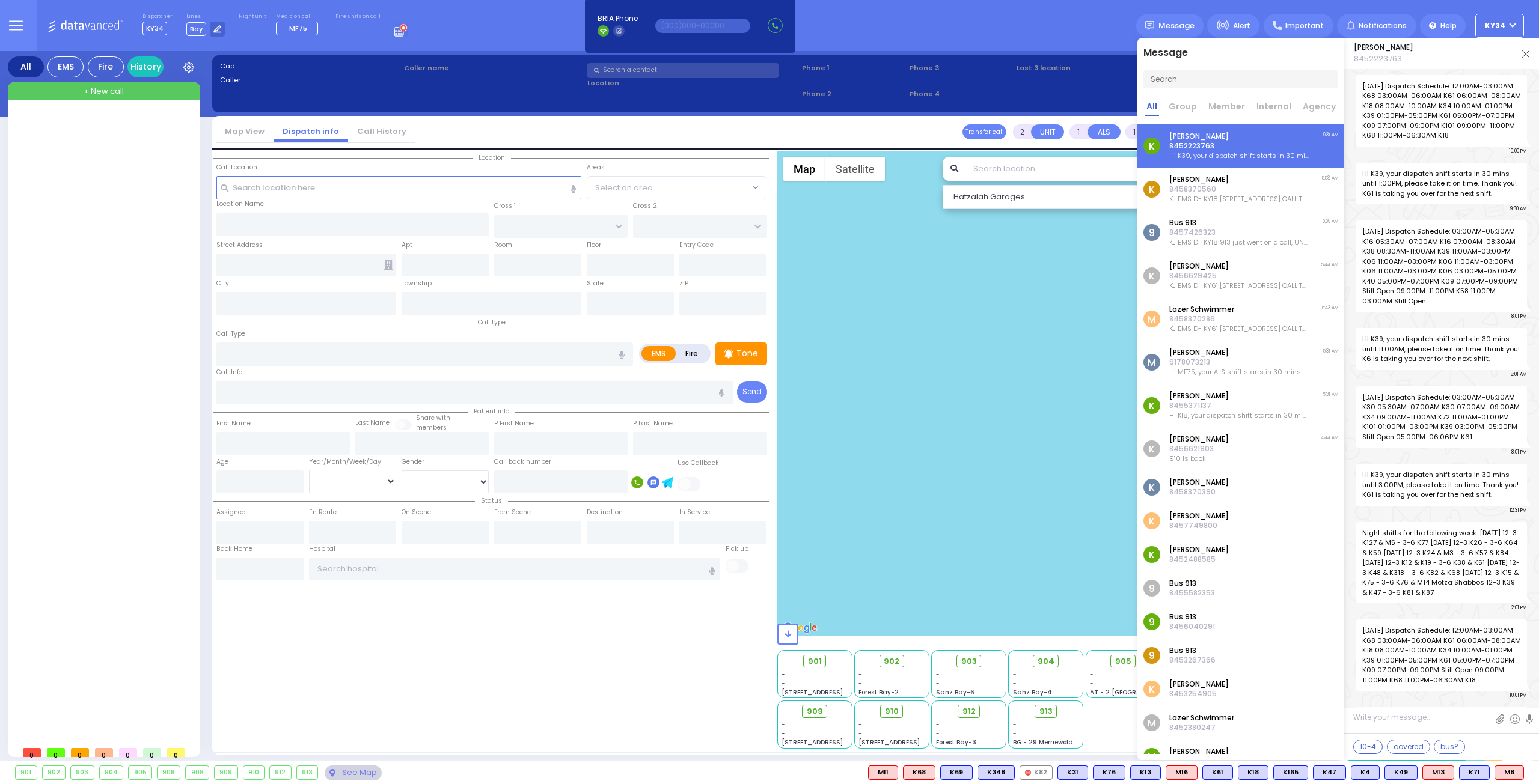
scroll to position [32288, 0]
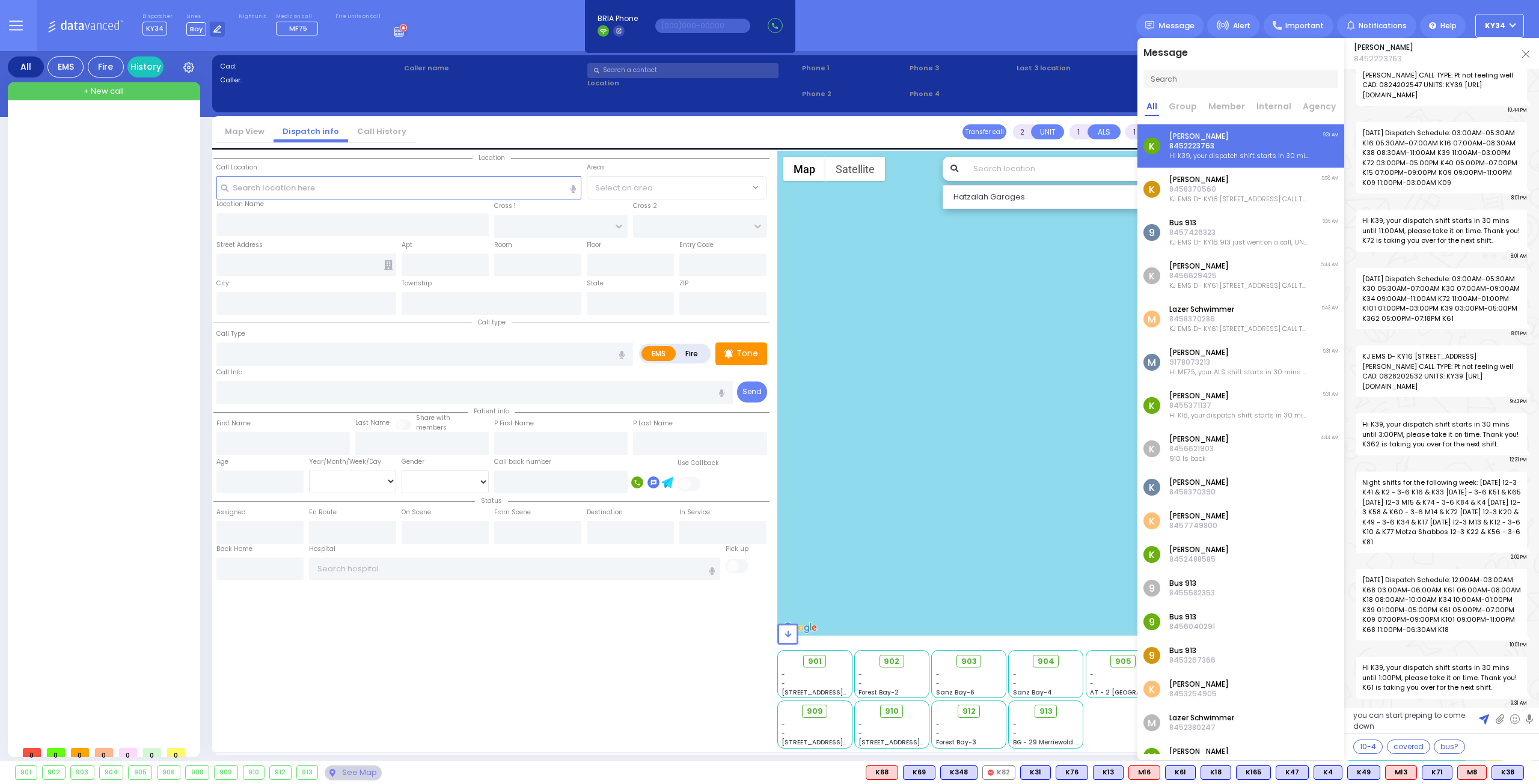
type textarea "you can start prepping to come down"
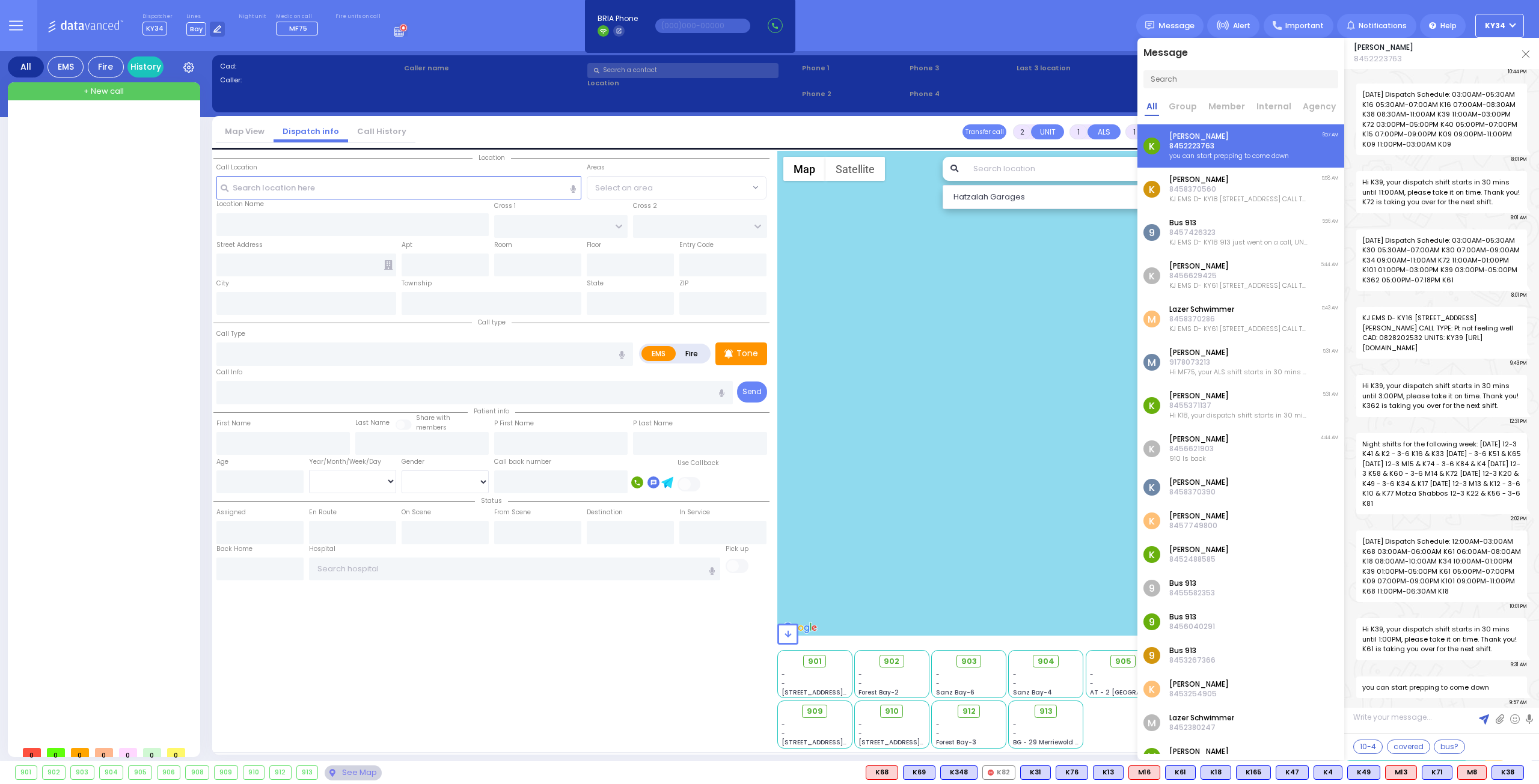
scroll to position [32326, 0]
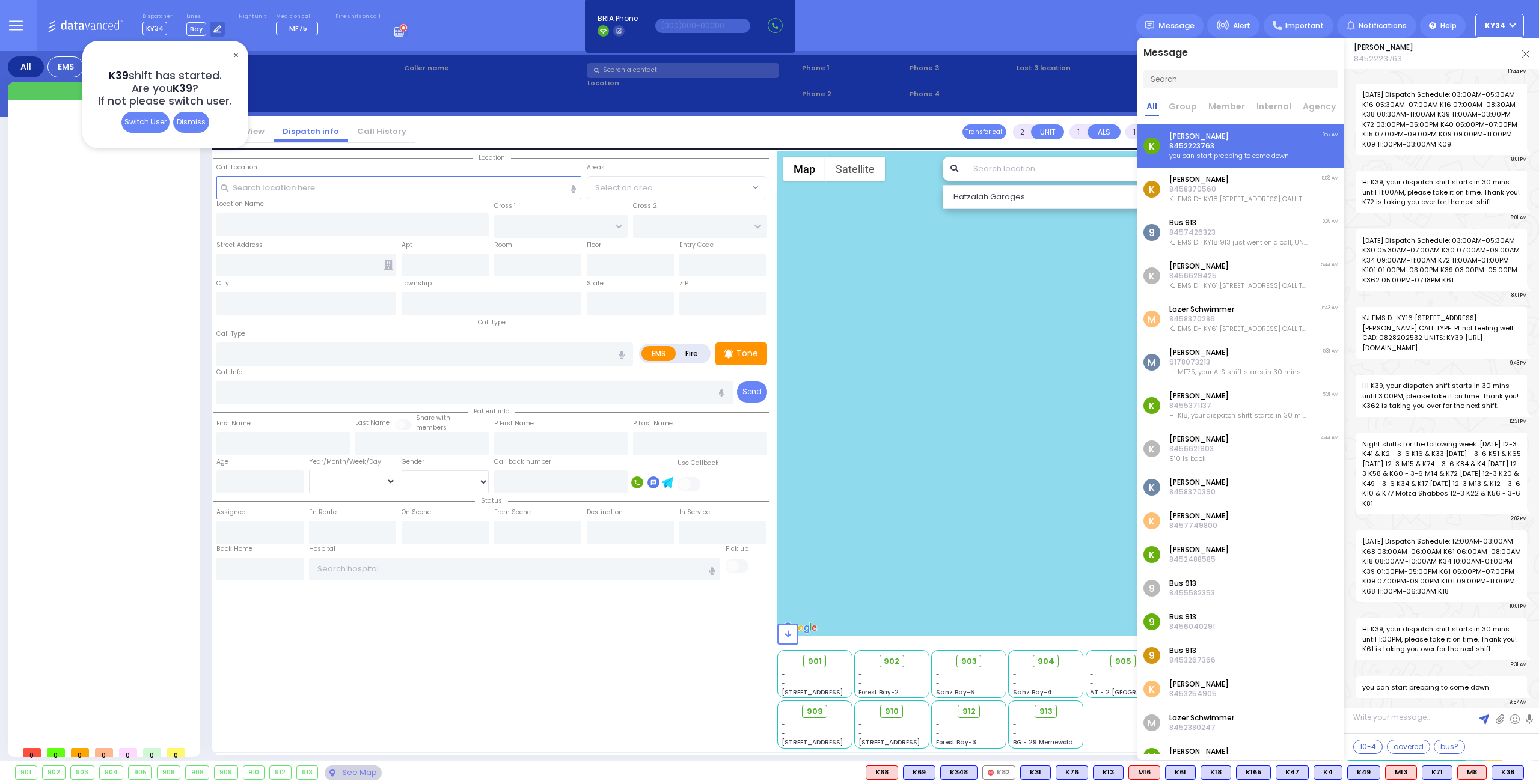
click at [1527, 52] on img at bounding box center [1525, 53] width 7 height 7
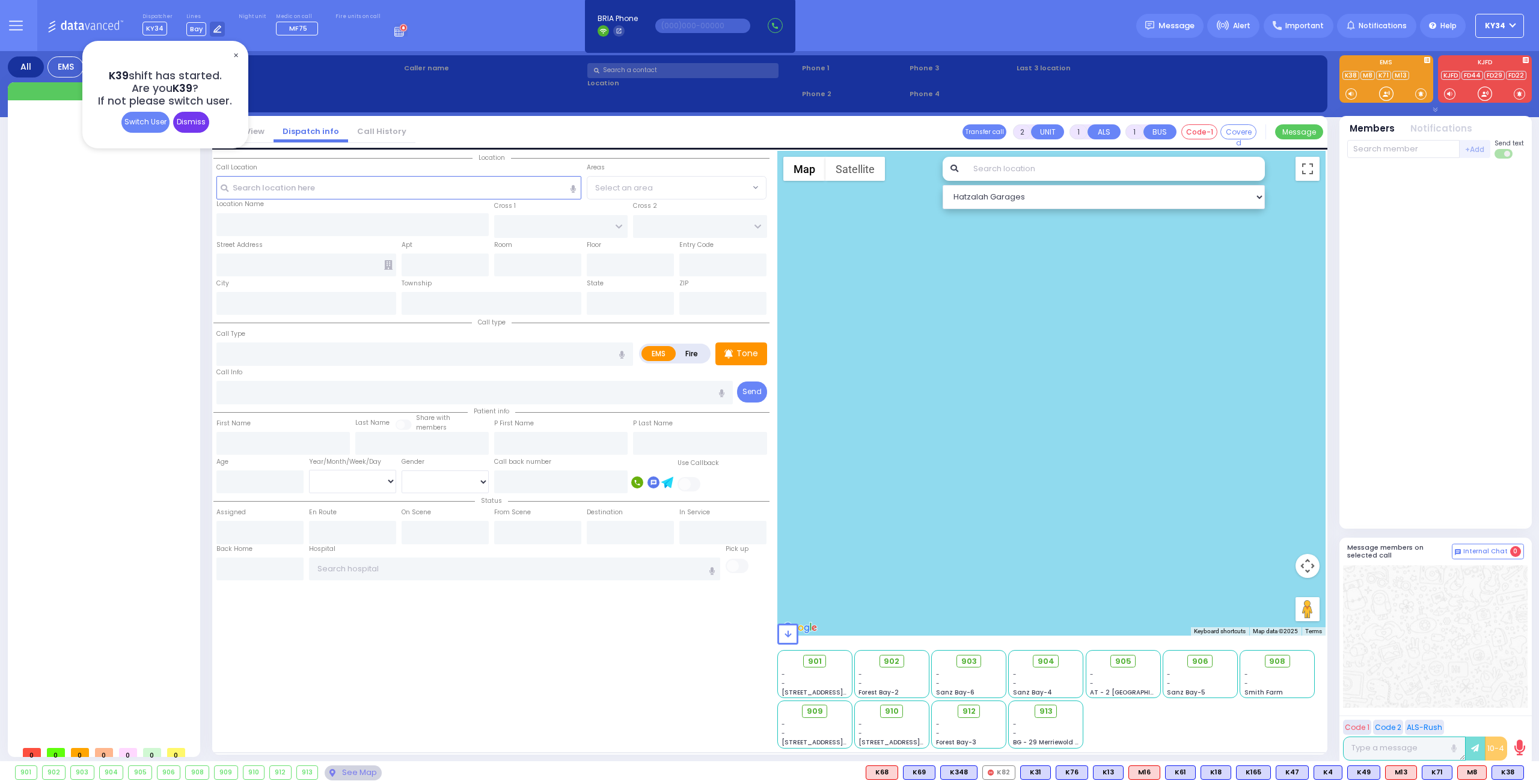
click at [195, 124] on div "Dismiss" at bounding box center [191, 122] width 36 height 21
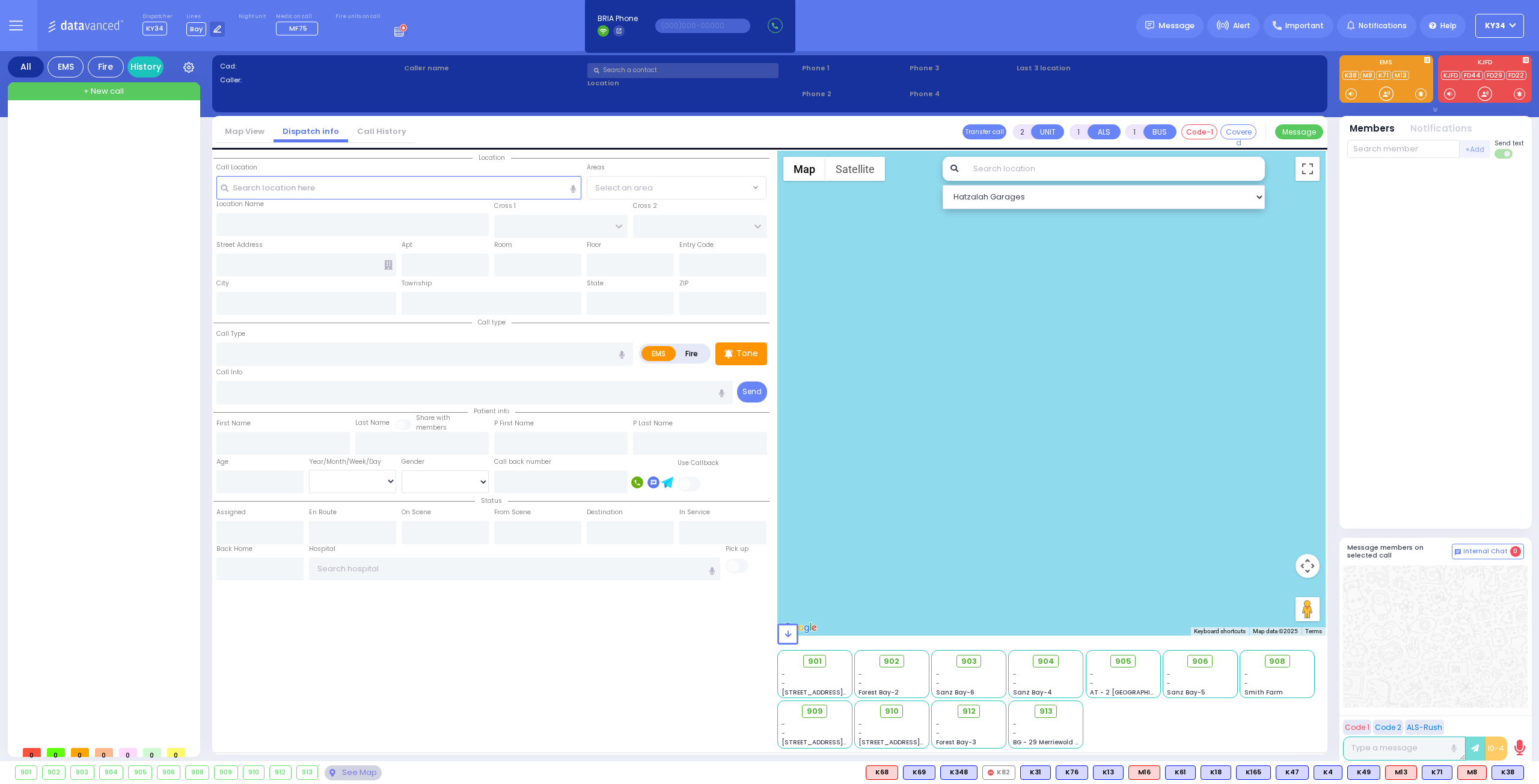
click at [175, 174] on div at bounding box center [105, 427] width 179 height 628
click at [1521, 772] on button at bounding box center [1520, 772] width 6 height 13
click at [1419, 437] on div at bounding box center [1435, 344] width 177 height 361
click at [1258, 197] on select "Hatzalah Garages" at bounding box center [1104, 197] width 323 height 24
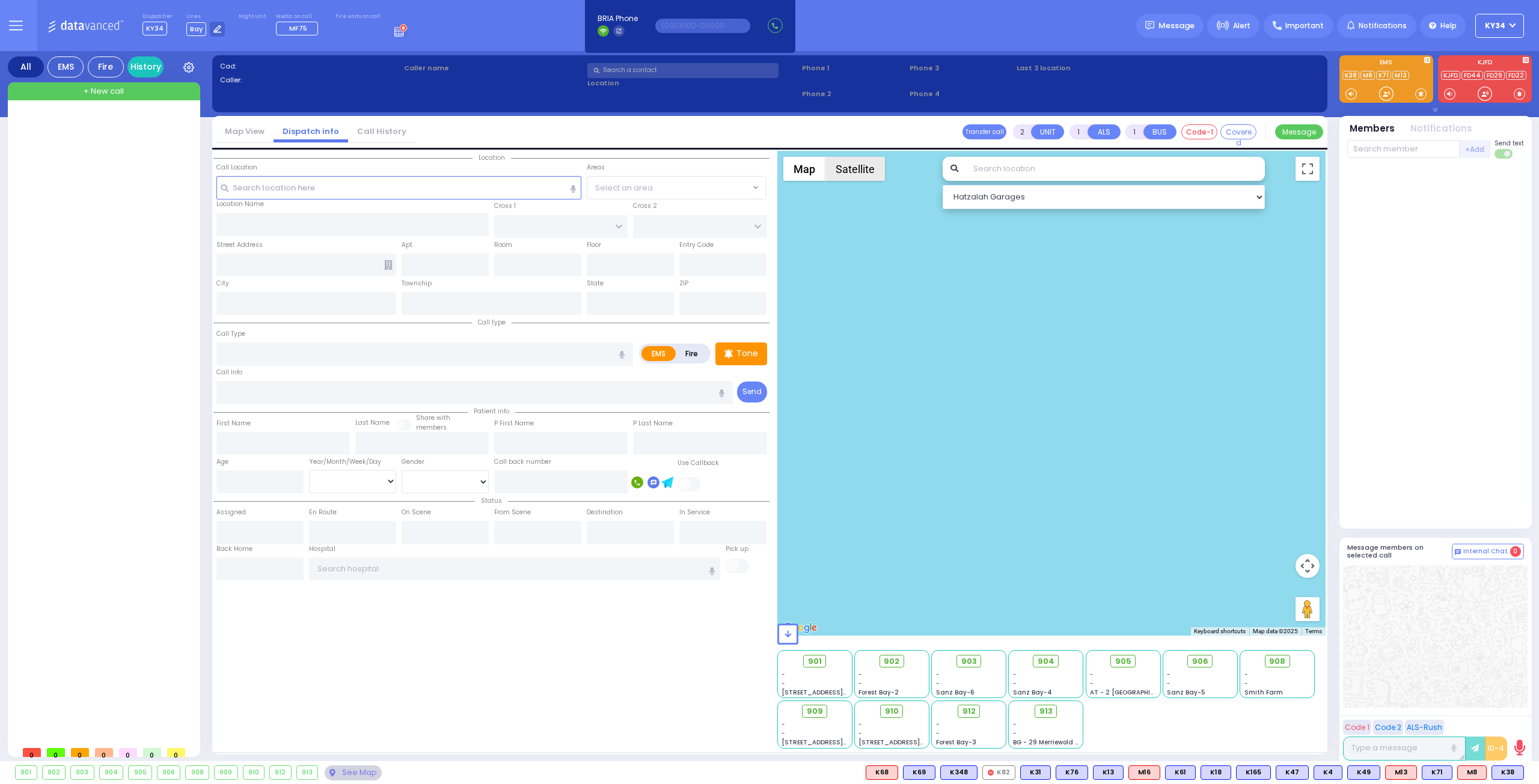
click at [850, 173] on button "Satellite" at bounding box center [855, 169] width 59 height 24
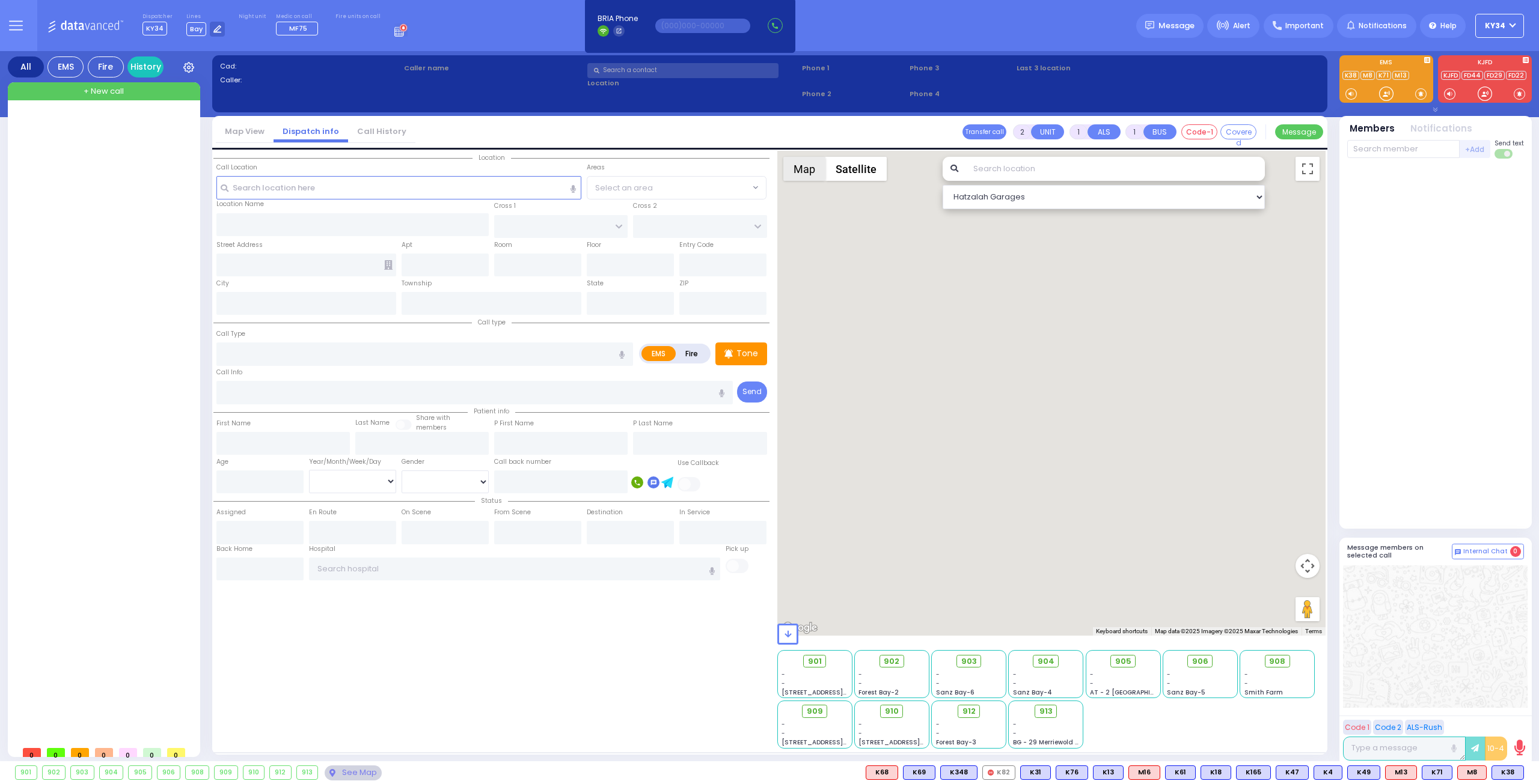
click at [810, 167] on button "Map" at bounding box center [804, 169] width 42 height 24
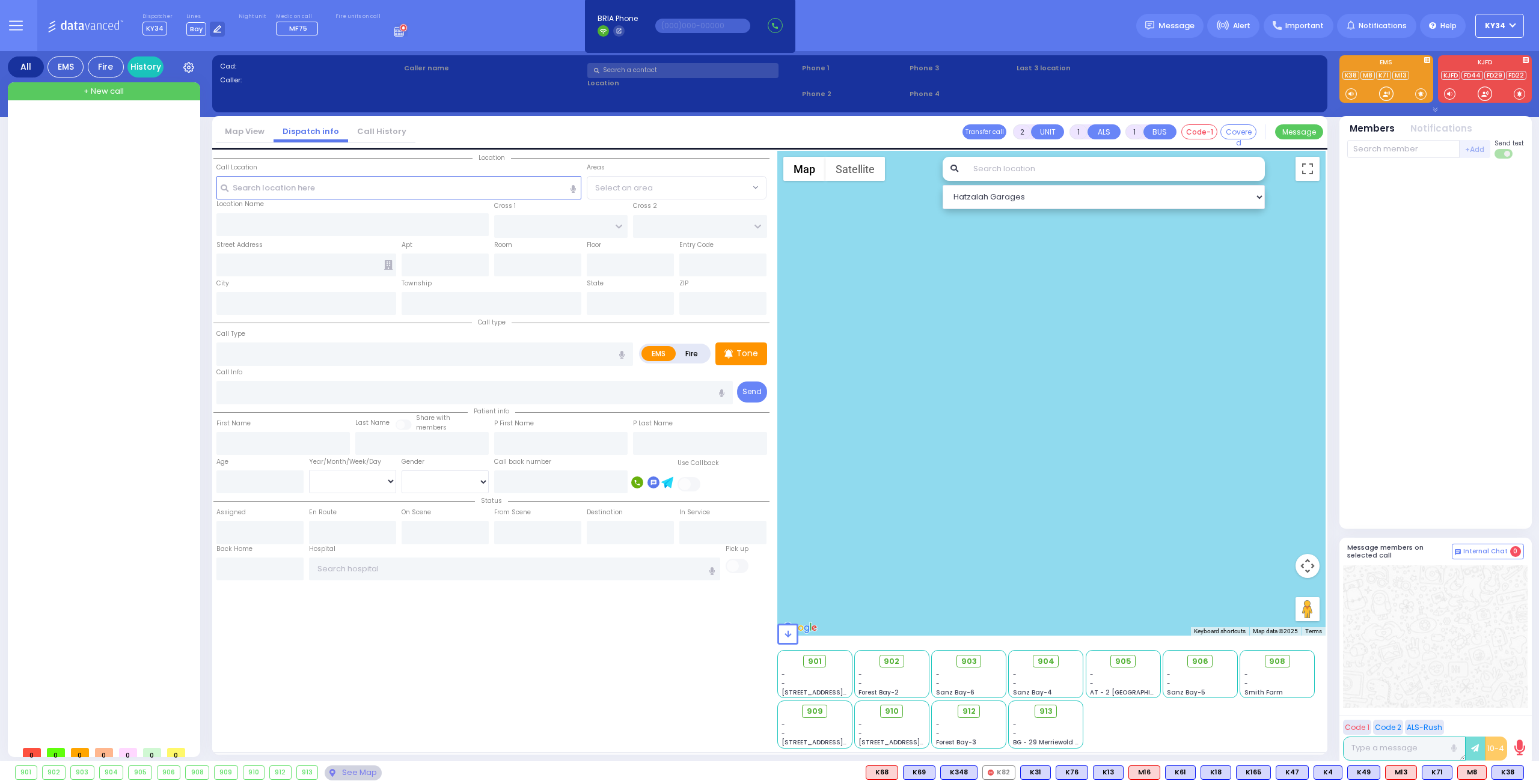
click at [910, 278] on div at bounding box center [1052, 393] width 549 height 485
click at [1173, 31] on span "Message" at bounding box center [1176, 25] width 36 height 12
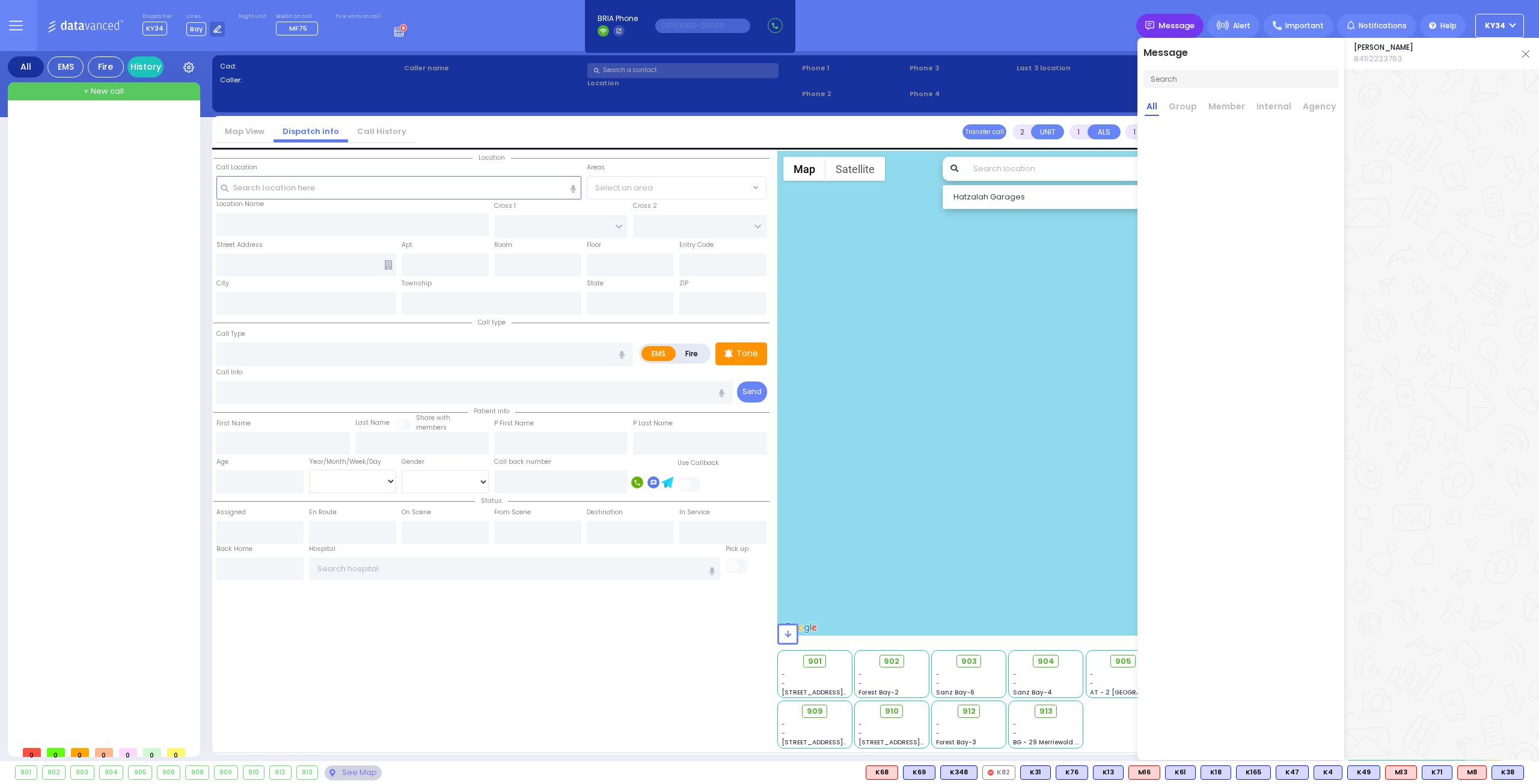
scroll to position [0, 0]
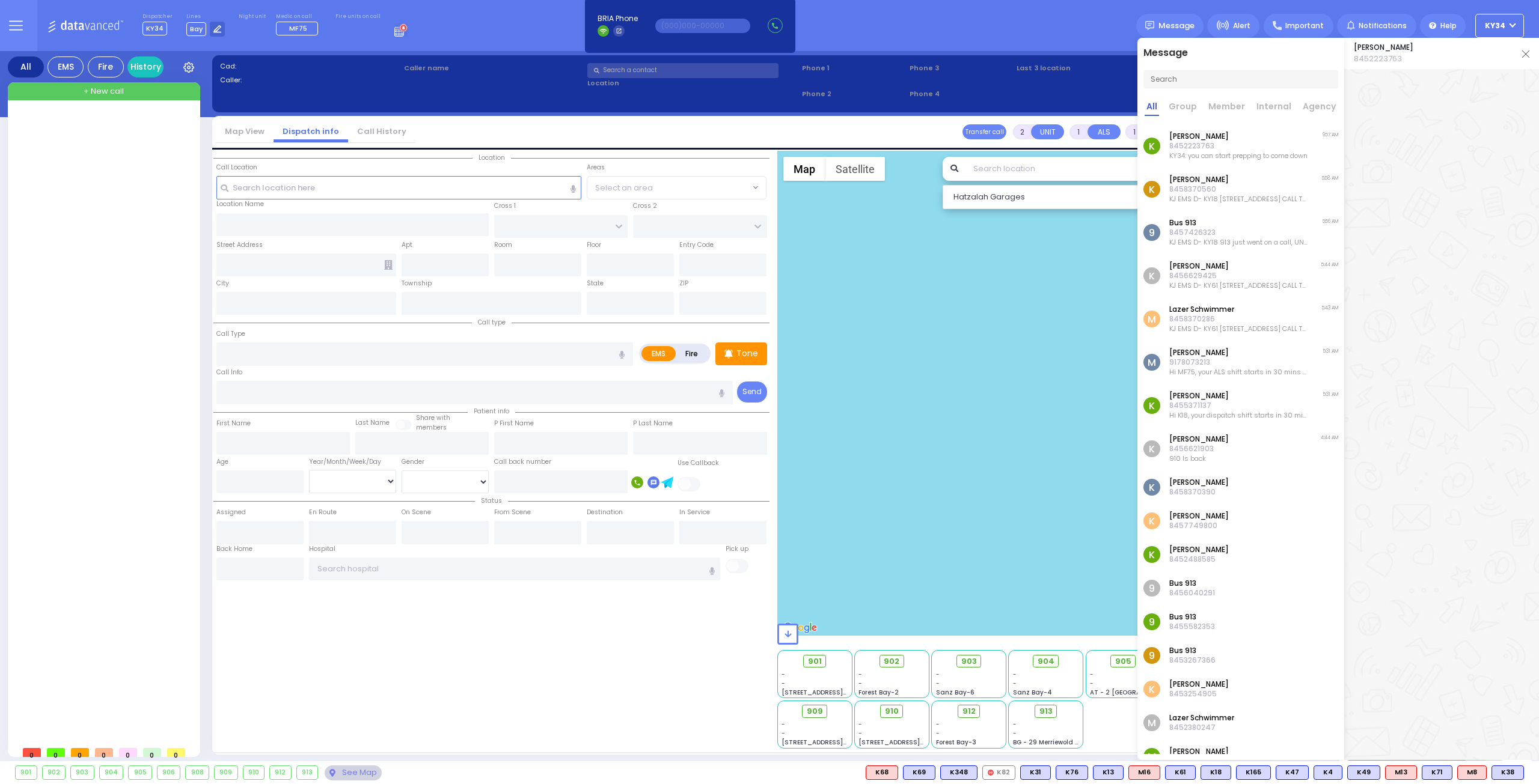
click at [1218, 141] on div "[PERSON_NAME] 8452223763 KY34: you can start prepping to come down" at bounding box center [1238, 146] width 138 height 29
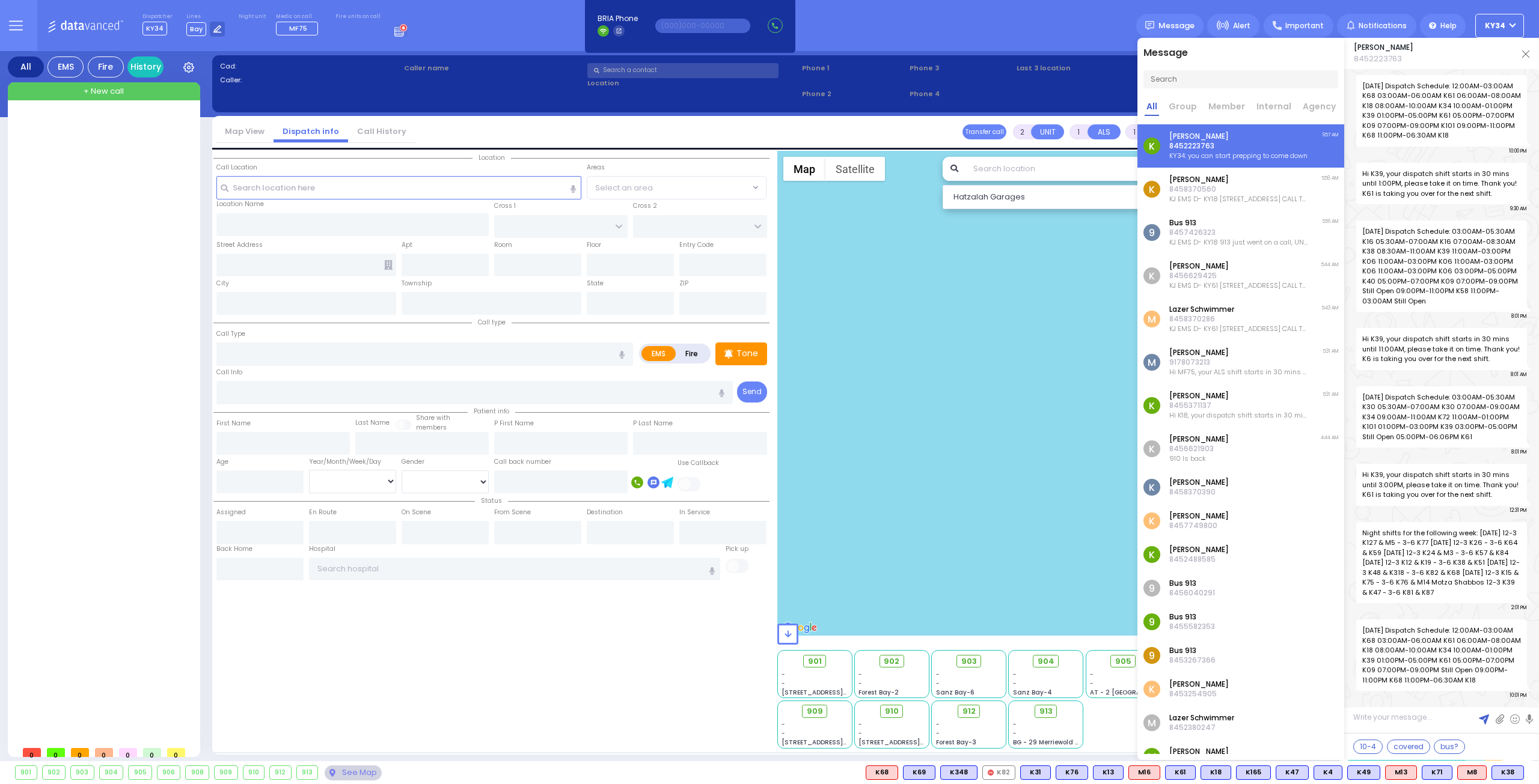
scroll to position [32326, 0]
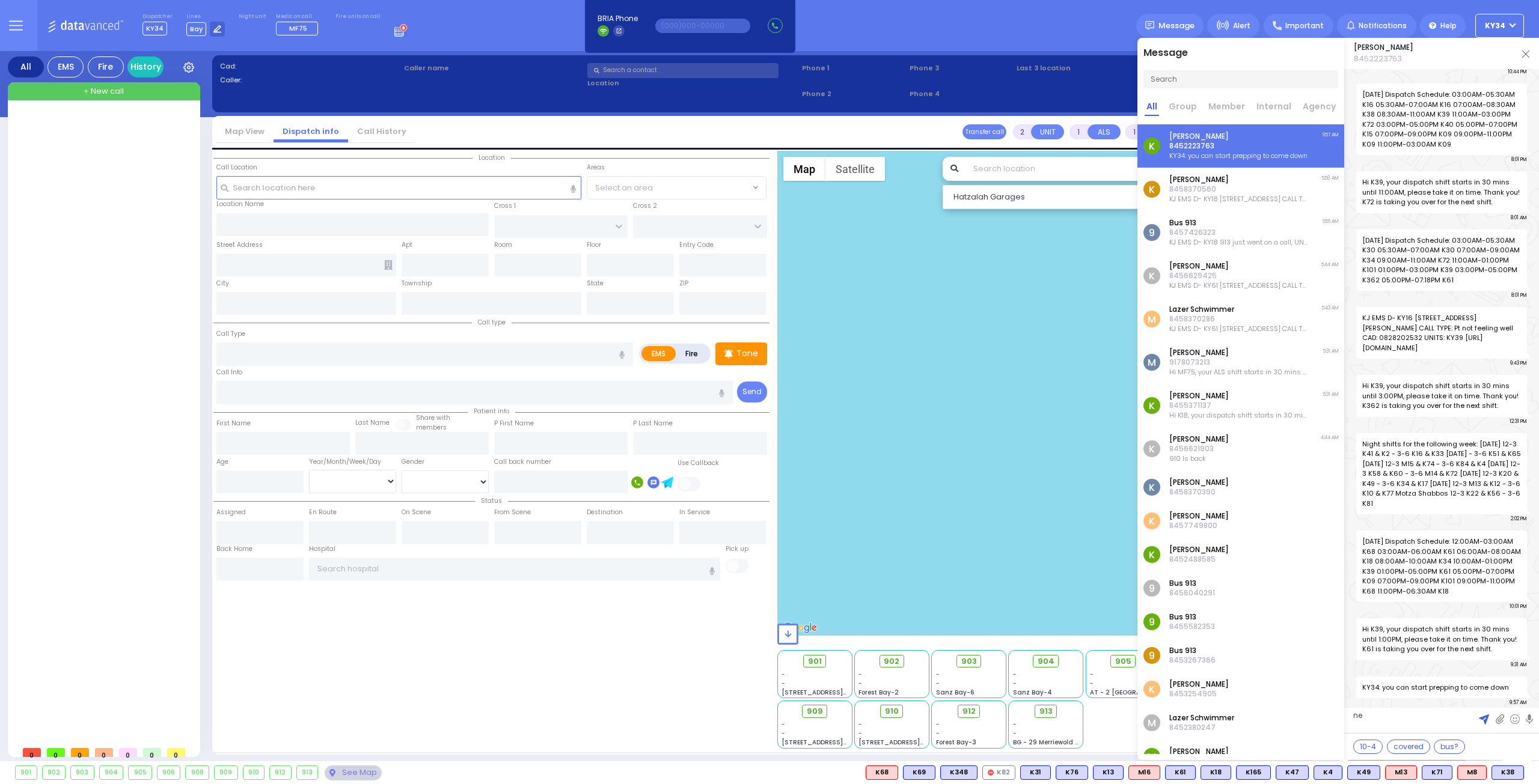
type textarea "nee"
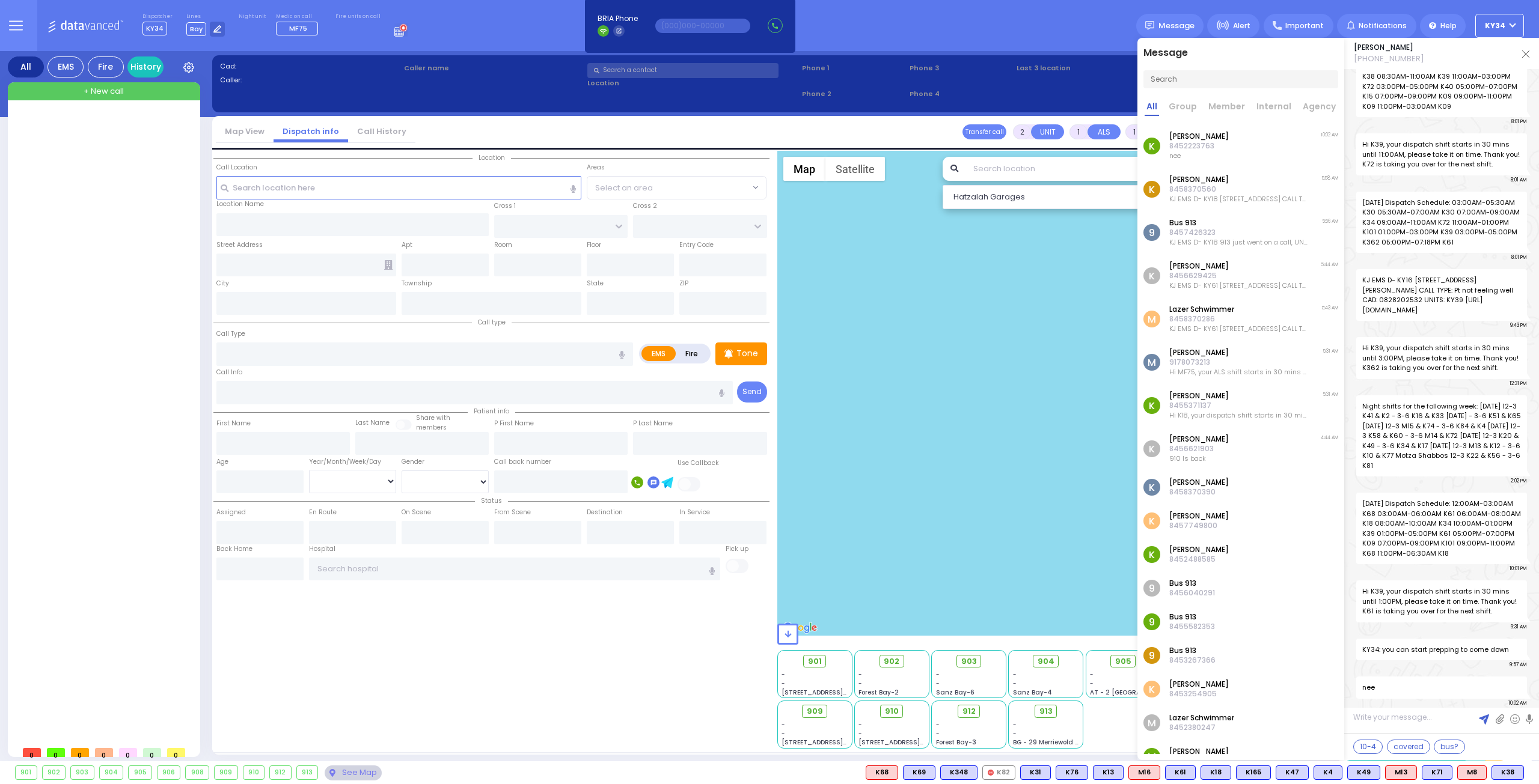
scroll to position [32364, 0]
click at [1170, 29] on span "Message" at bounding box center [1176, 25] width 36 height 12
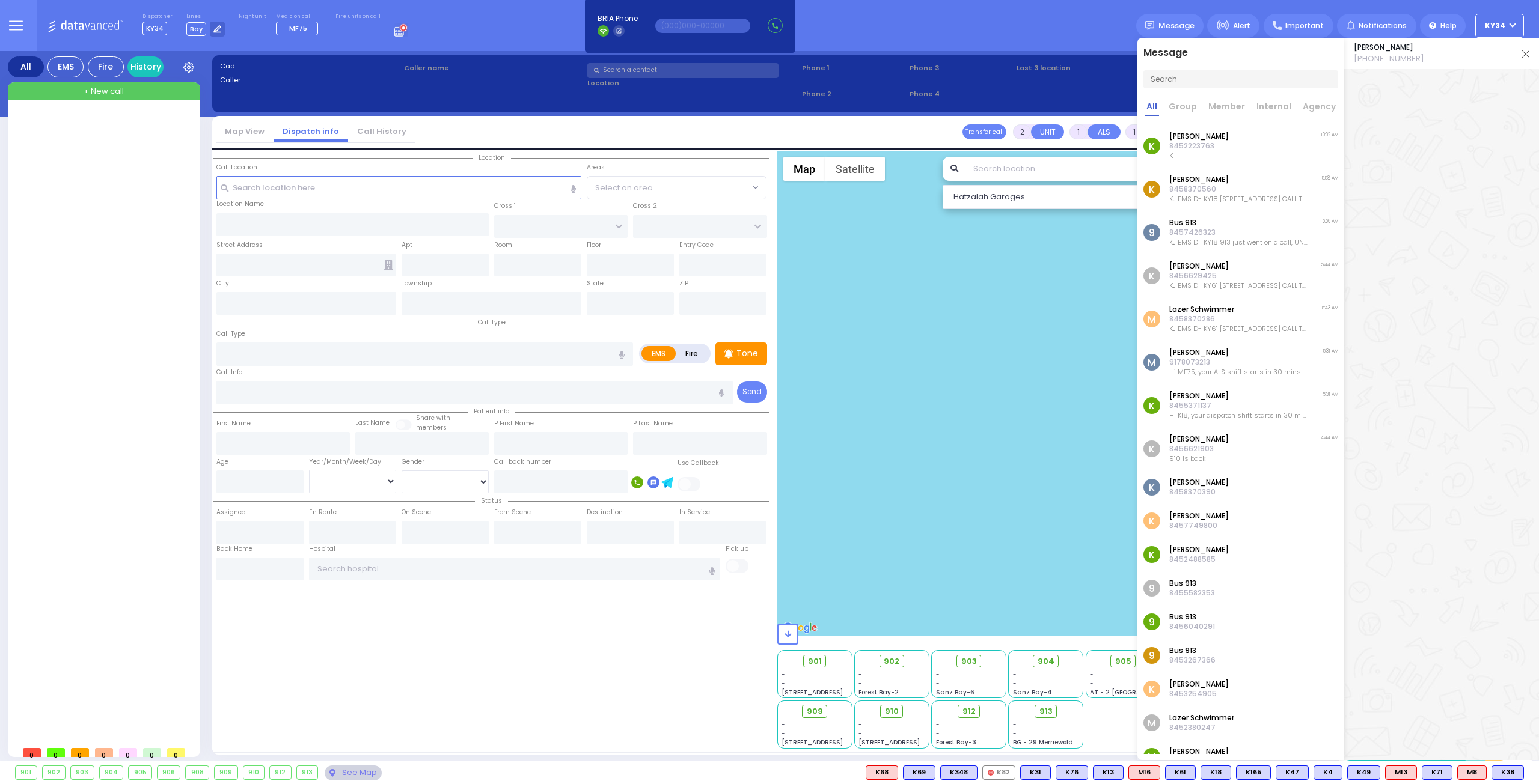
click at [1205, 151] on p "K" at bounding box center [1198, 156] width 59 height 10
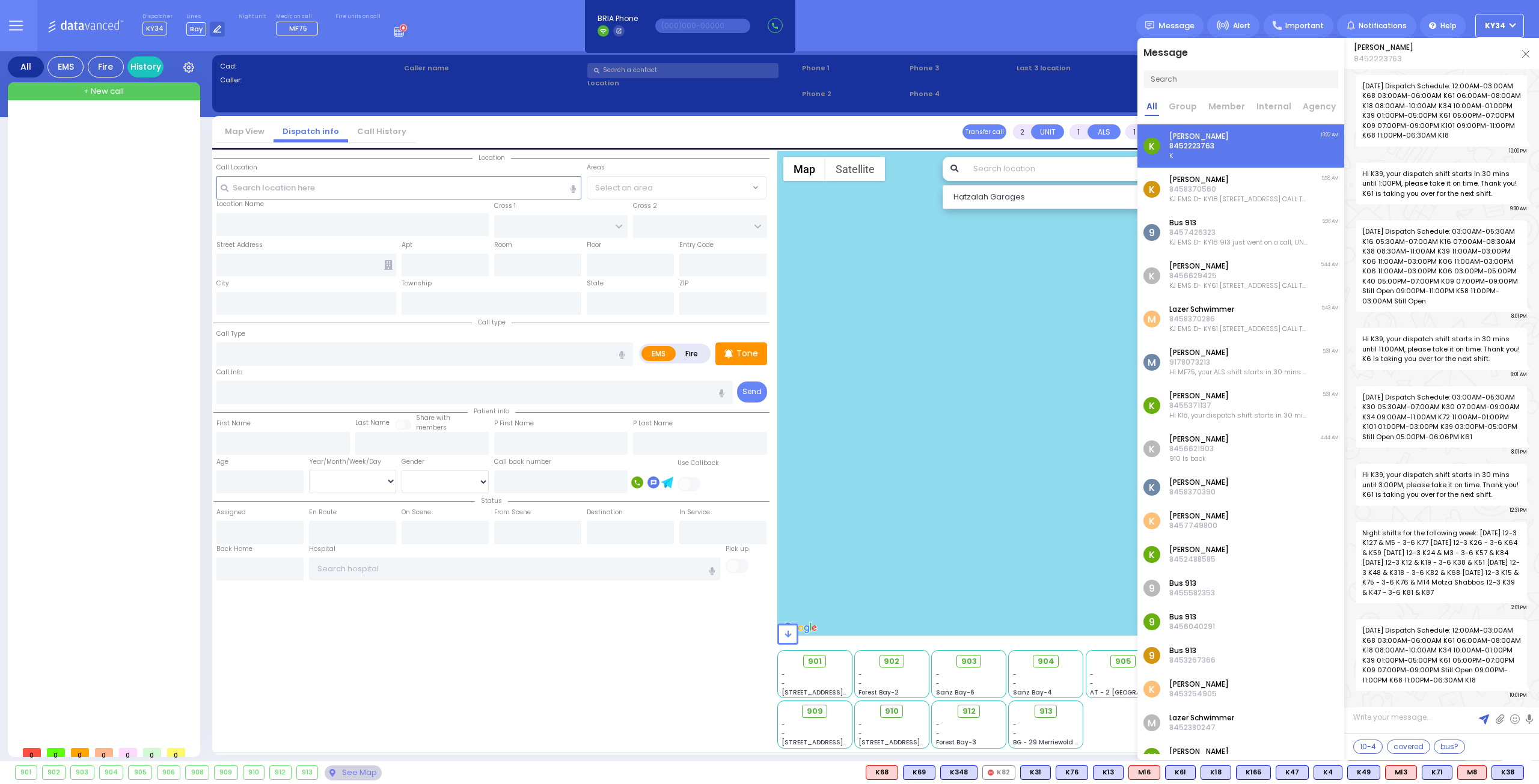
scroll to position [32394, 0]
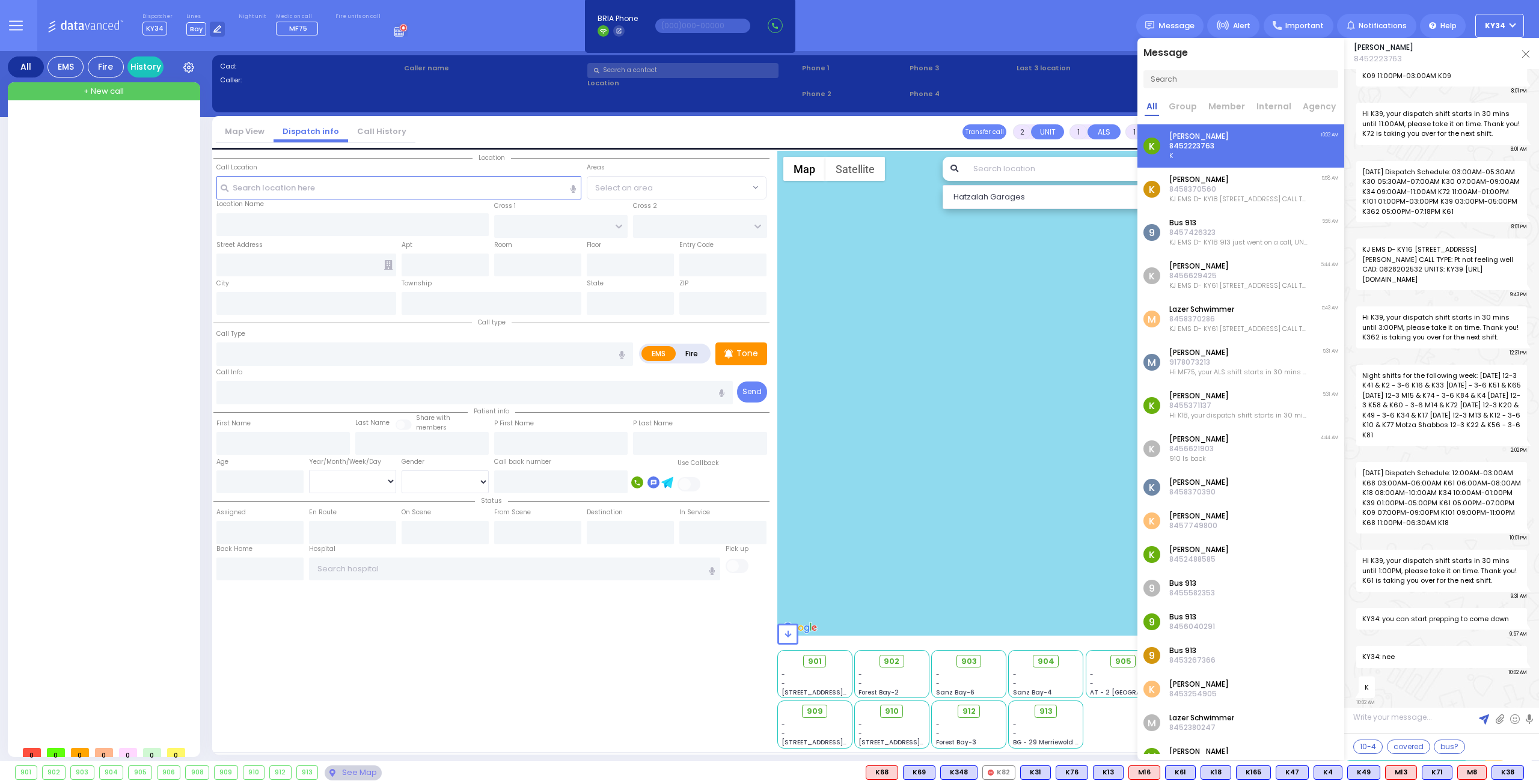
click at [1525, 53] on img at bounding box center [1525, 53] width 7 height 7
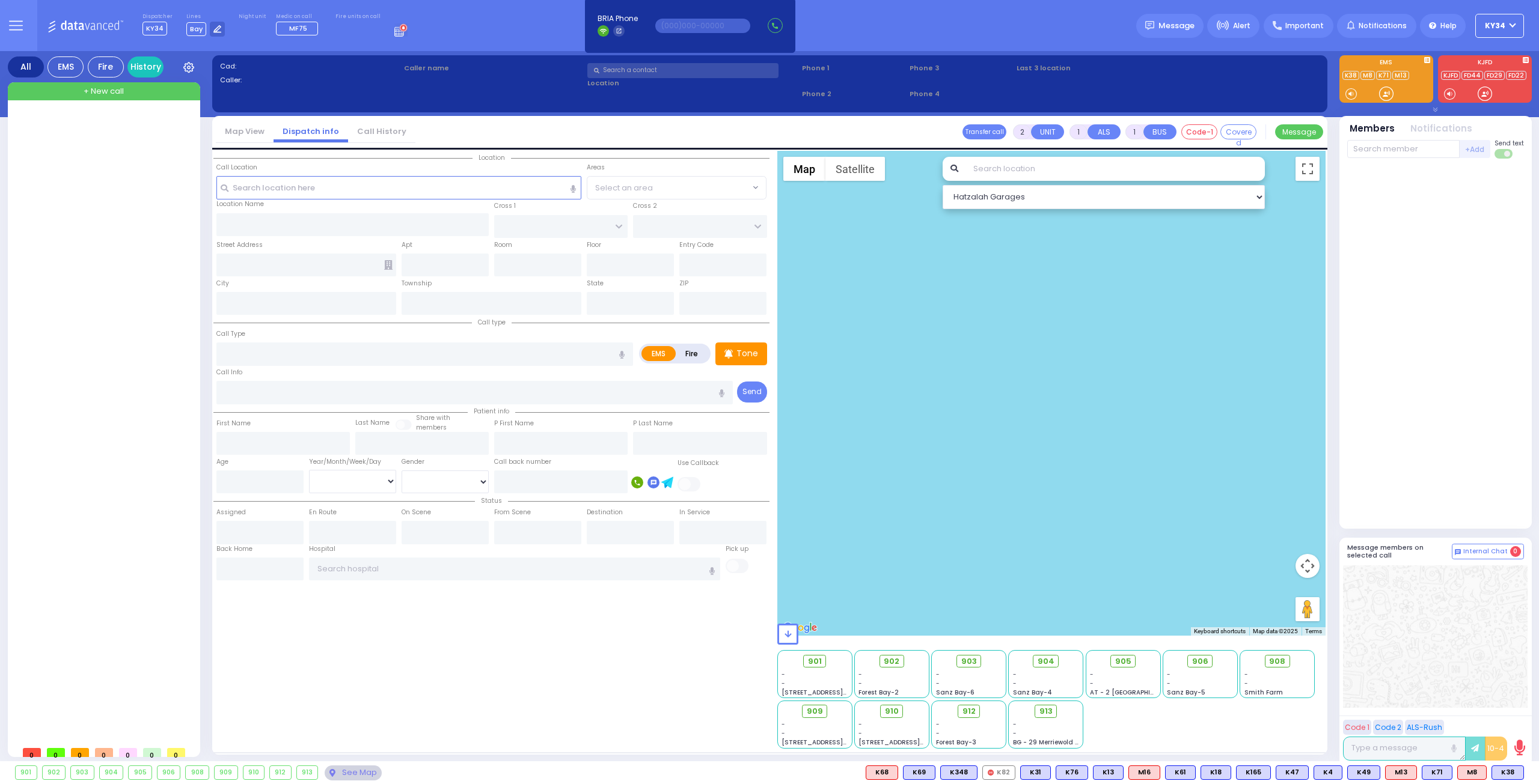
click at [394, 28] on icon at bounding box center [401, 30] width 13 height 13
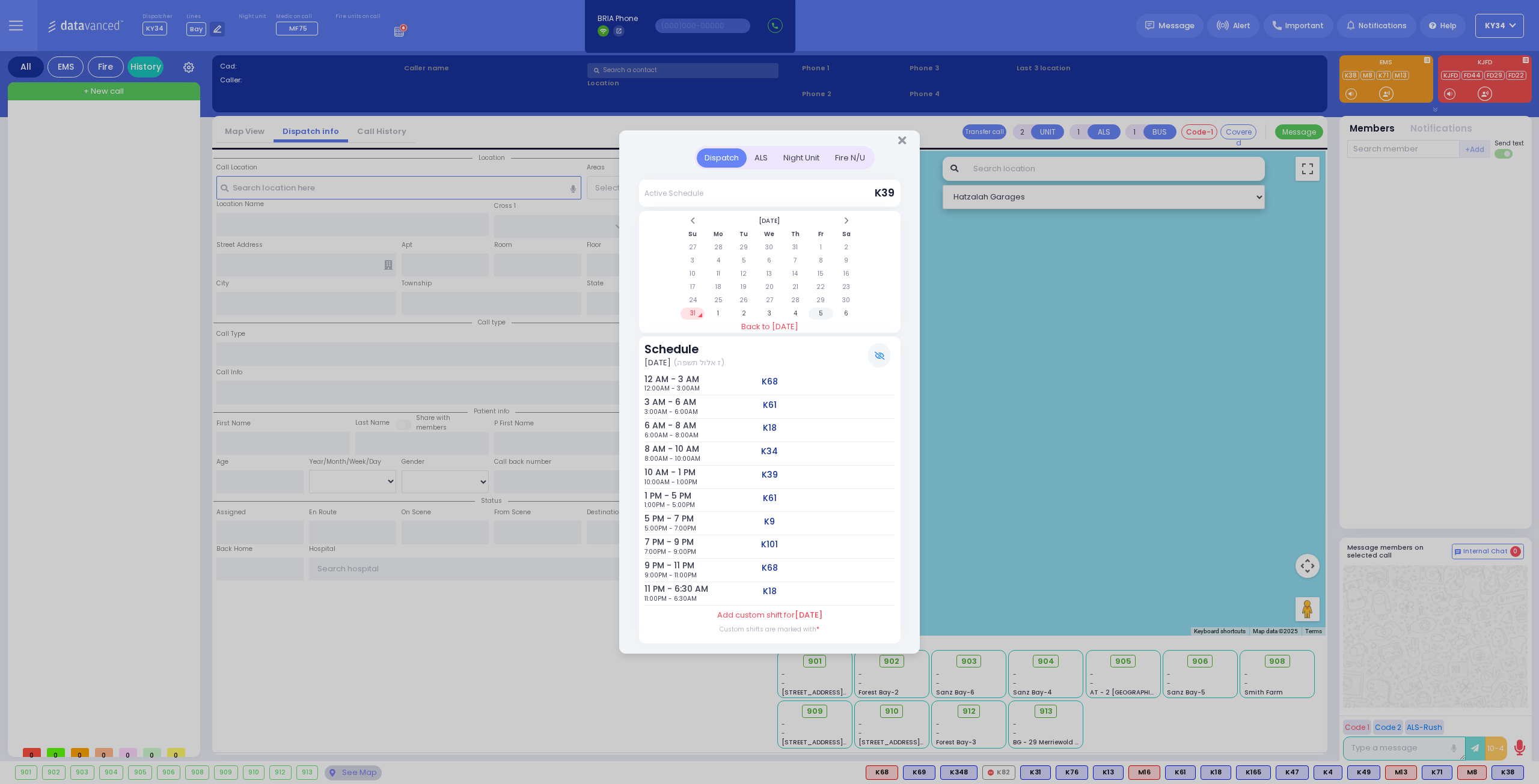
click at [818, 316] on td "5" at bounding box center [821, 313] width 25 height 12
click at [794, 430] on div "7 AM - 9 AM 7:00AM - 9:00AM K34" at bounding box center [770, 430] width 250 height 23
click at [879, 356] on icon at bounding box center [879, 356] width 10 height 8
click at [780, 430] on div "7 AM - 9 AM 7:00AM - 9:00AM K34" at bounding box center [770, 430] width 250 height 23
click at [678, 429] on h6 "7 AM - 9 AM" at bounding box center [661, 426] width 33 height 10
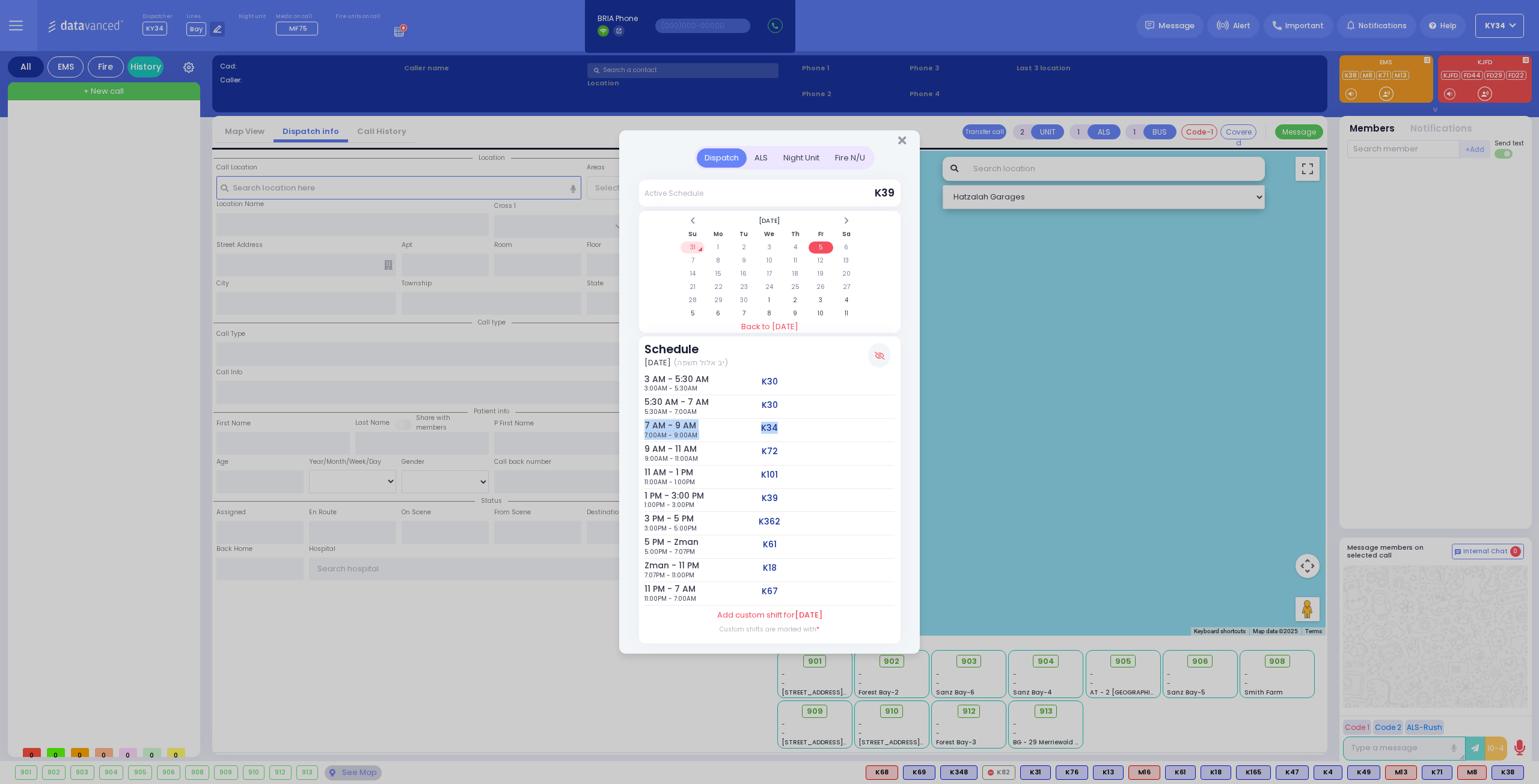
drag, startPoint x: 643, startPoint y: 426, endPoint x: 803, endPoint y: 429, distance: 160.0
click at [803, 429] on div "Schedule [DATE] (יב אלול תשפה) 3 AM - 5:30 AM 3:00AM - 5:30AM K30" at bounding box center [770, 490] width 261 height 307
click at [811, 432] on div "7 AM - 9 AM 7:00AM - 9:00AM K34" at bounding box center [770, 430] width 250 height 23
drag, startPoint x: 905, startPoint y: 143, endPoint x: 919, endPoint y: 135, distance: 16.1
click at [906, 143] on div at bounding box center [769, 138] width 300 height 16
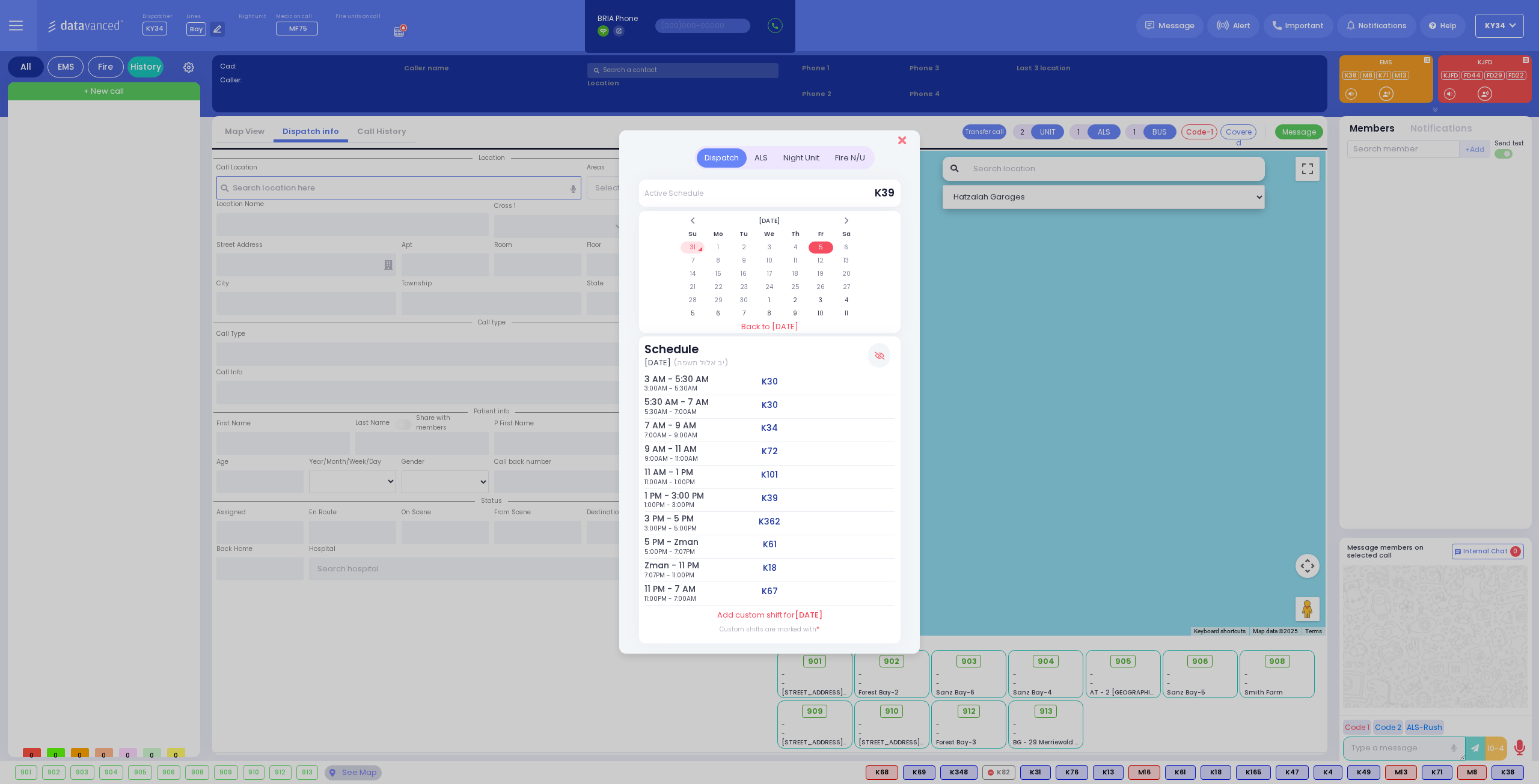
click at [902, 141] on icon "Close" at bounding box center [902, 141] width 8 height 12
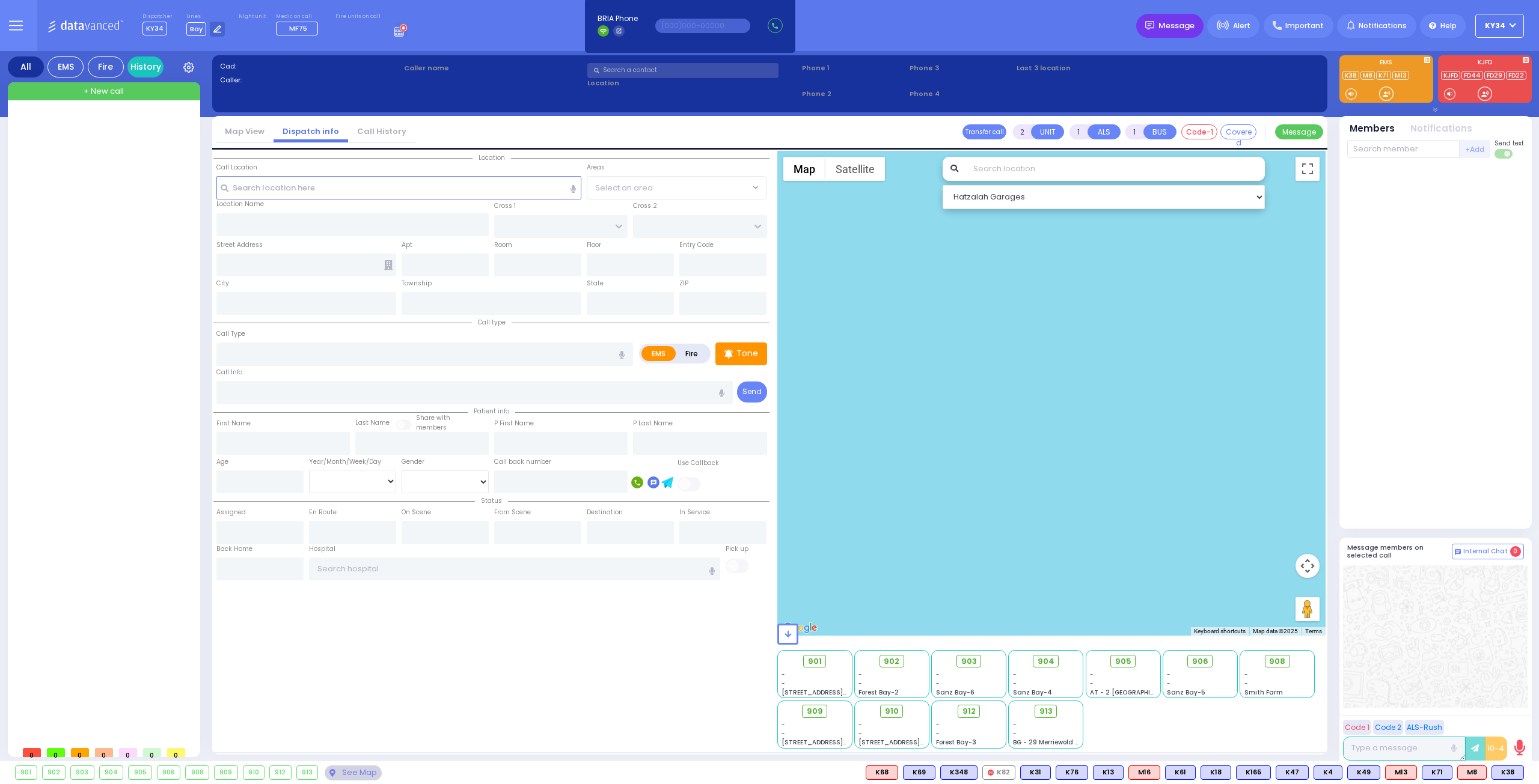
click at [1167, 27] on span "Message" at bounding box center [1176, 25] width 36 height 12
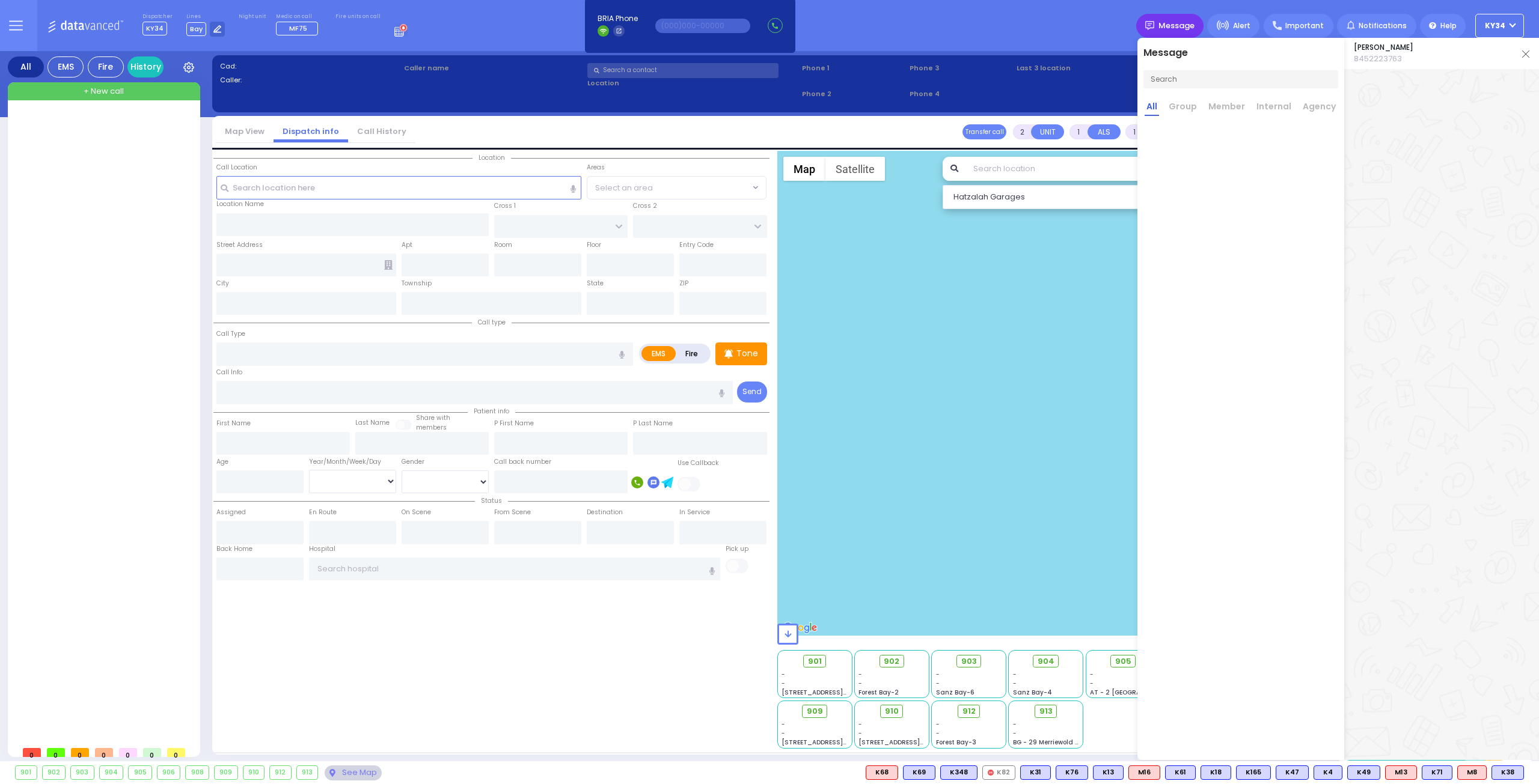
scroll to position [0, 0]
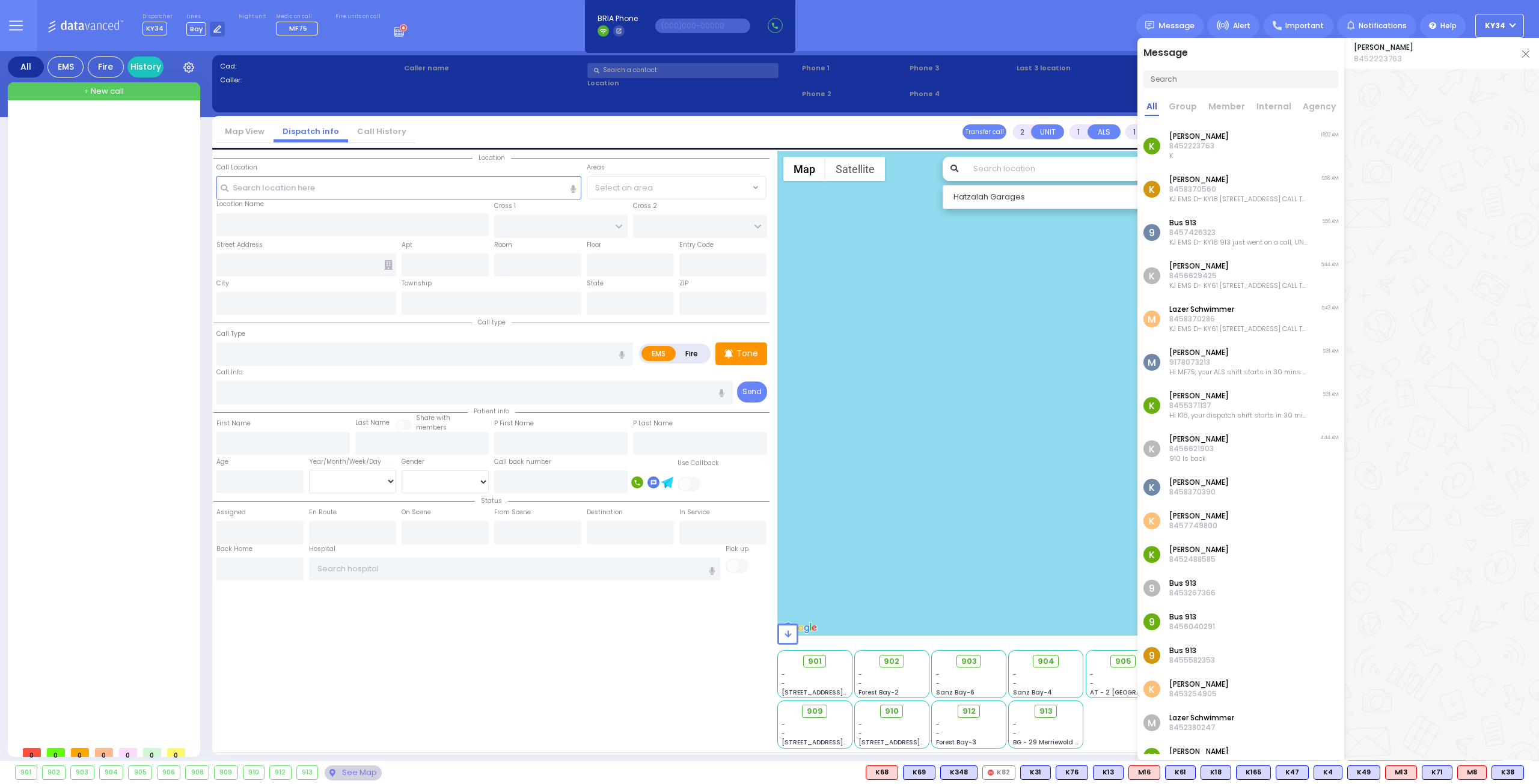
click at [1231, 400] on p "8455371137" at bounding box center [1239, 405] width 139 height 10
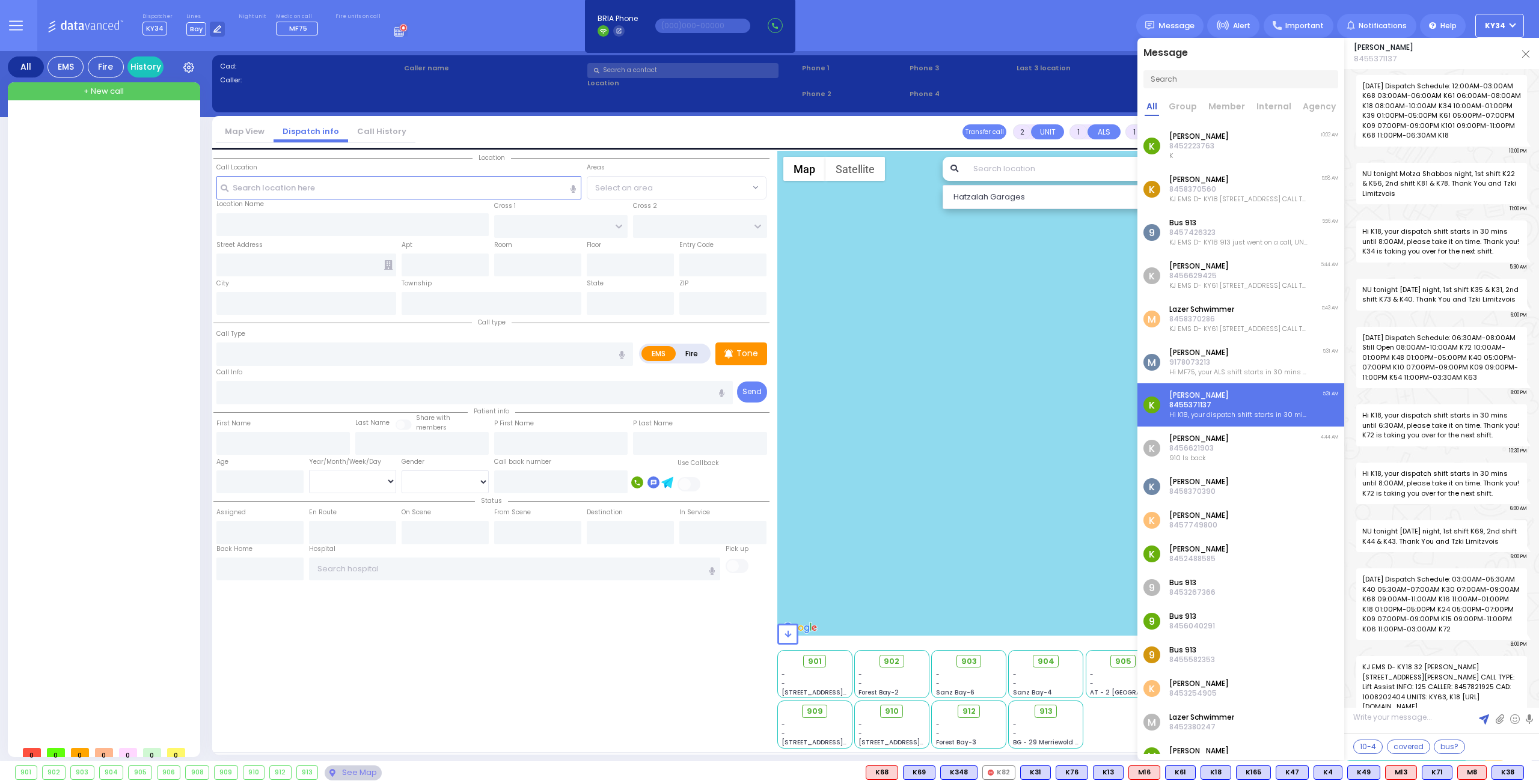
scroll to position [74825, 0]
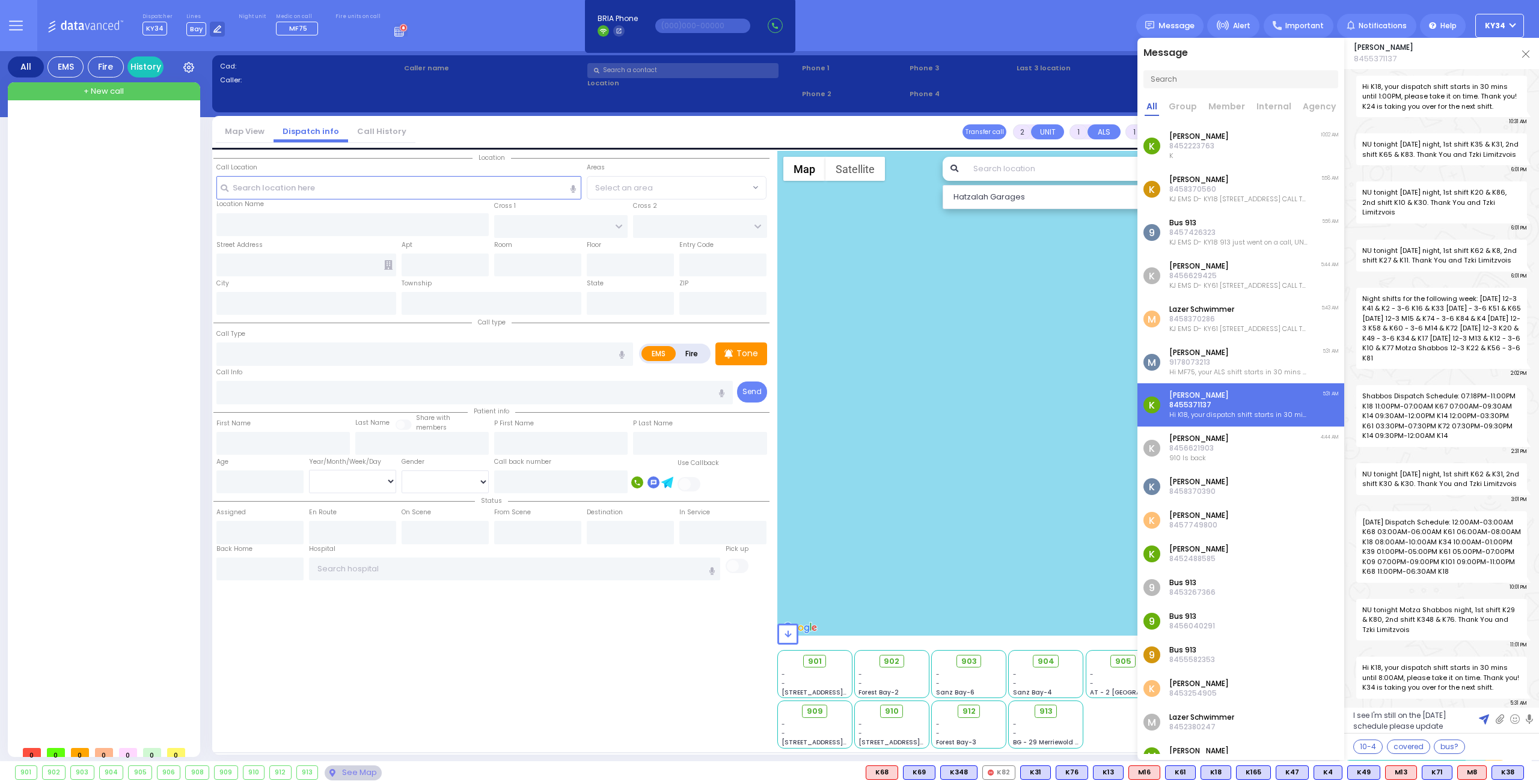
type textarea "I see I'm still on the [DATE] schedule please update"
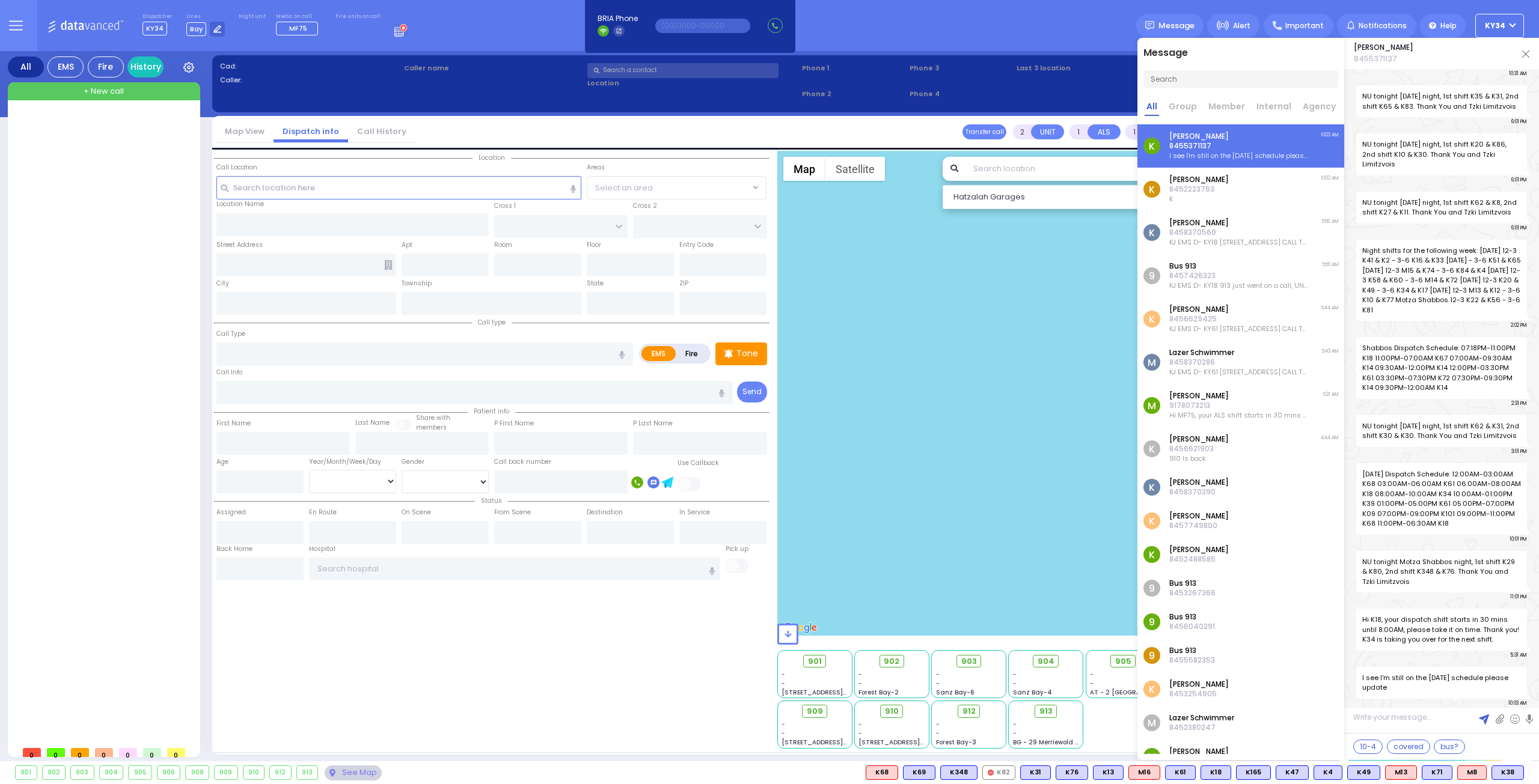
click at [1227, 237] on p "KJ EMS D- KY18 [STREET_ADDRESS] CALL TYPE: [MEDICAL_DATA] CALLER: 9297224547 CA…" at bounding box center [1239, 242] width 139 height 10
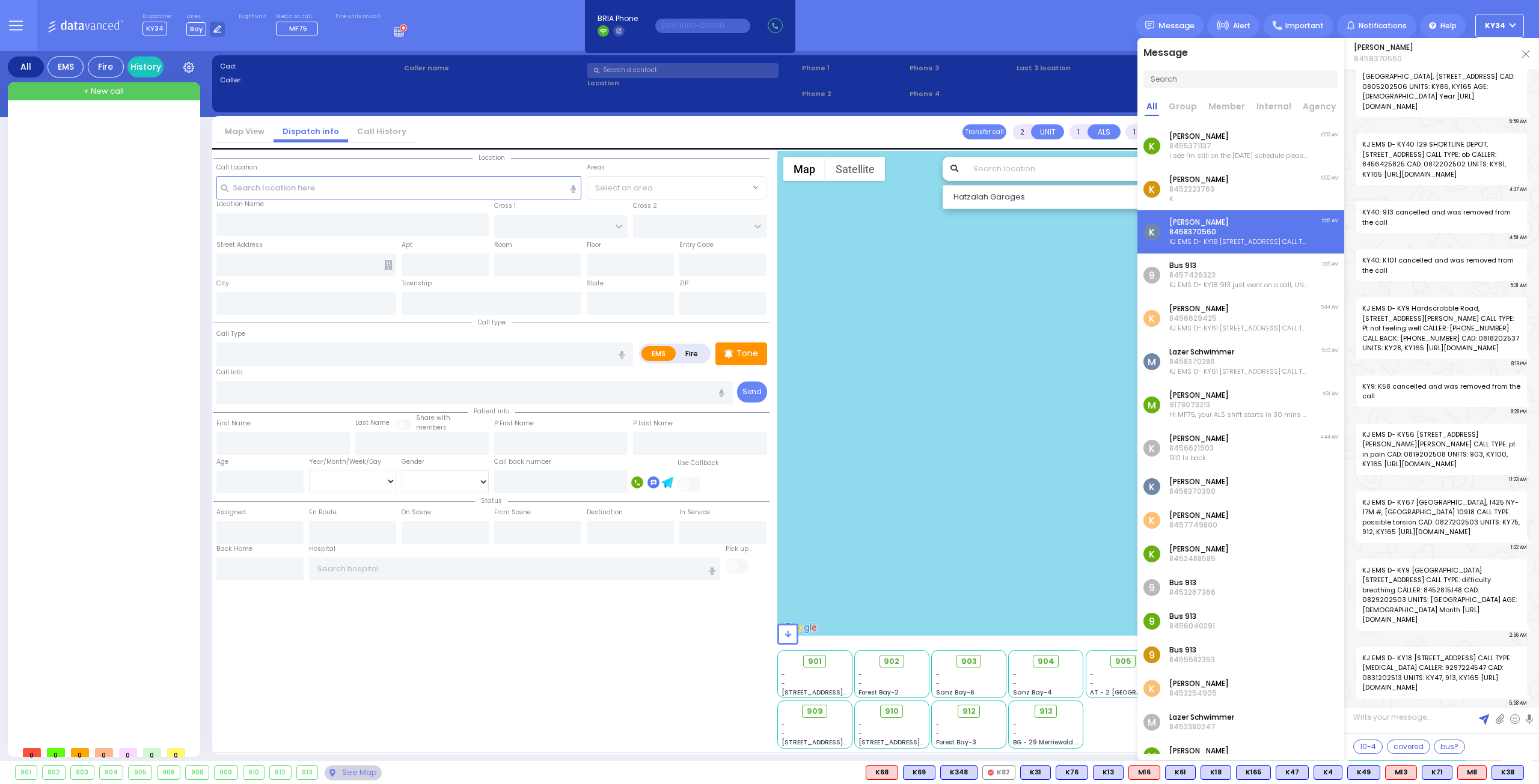
click at [1197, 305] on p "[PERSON_NAME]" at bounding box center [1239, 309] width 139 height 10
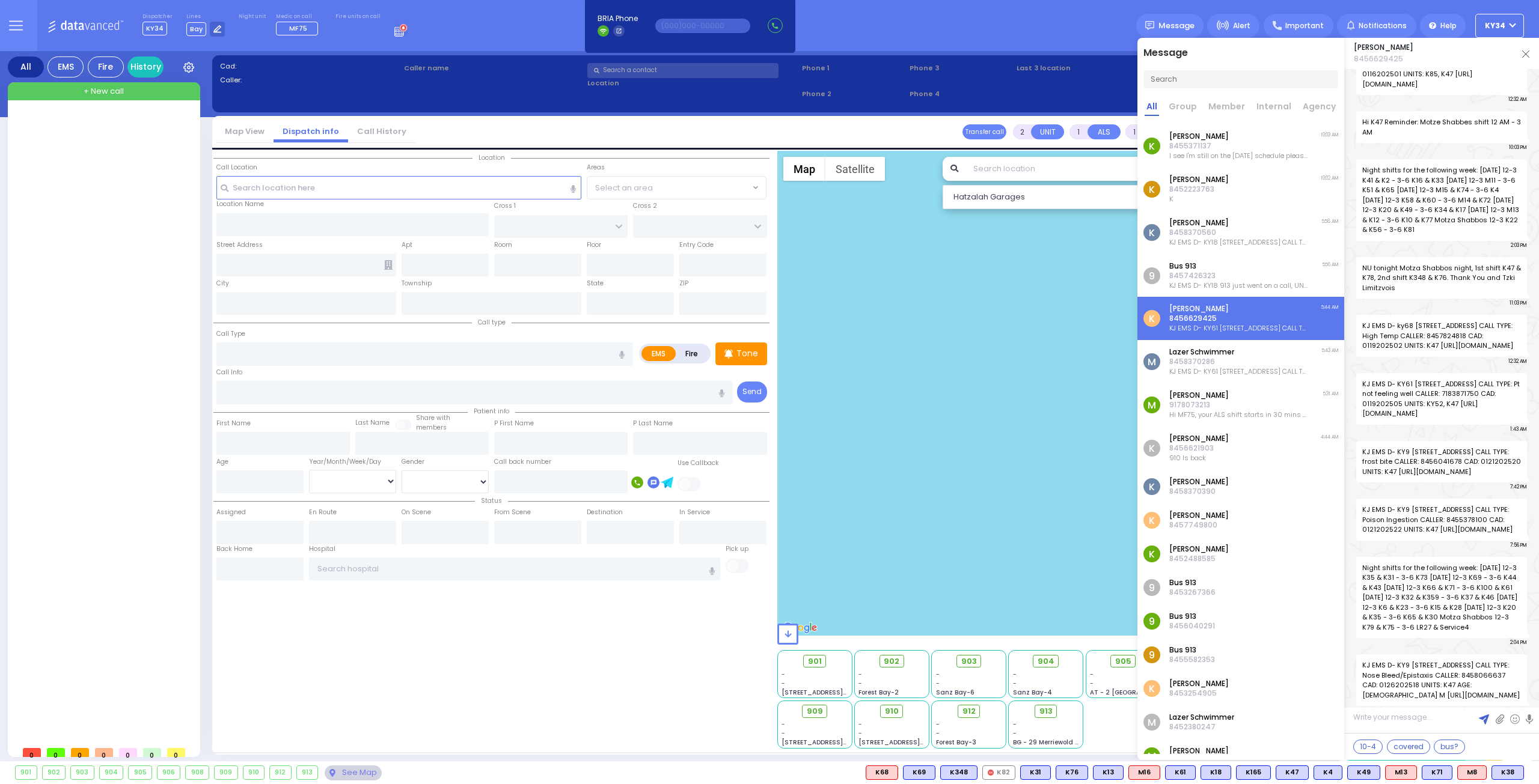
scroll to position [28236, 0]
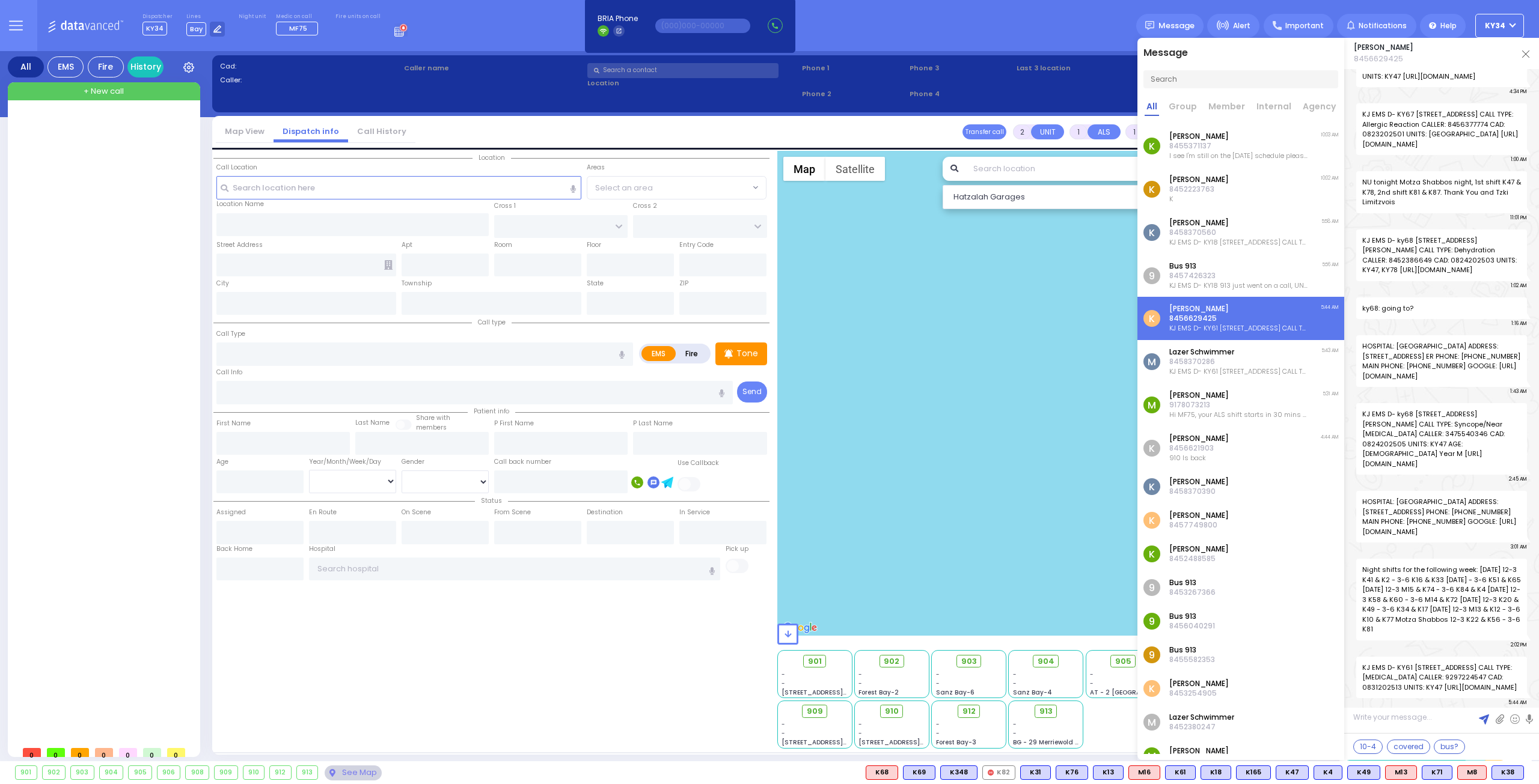
click at [1184, 351] on p "Lazer Schwimmer" at bounding box center [1239, 352] width 139 height 10
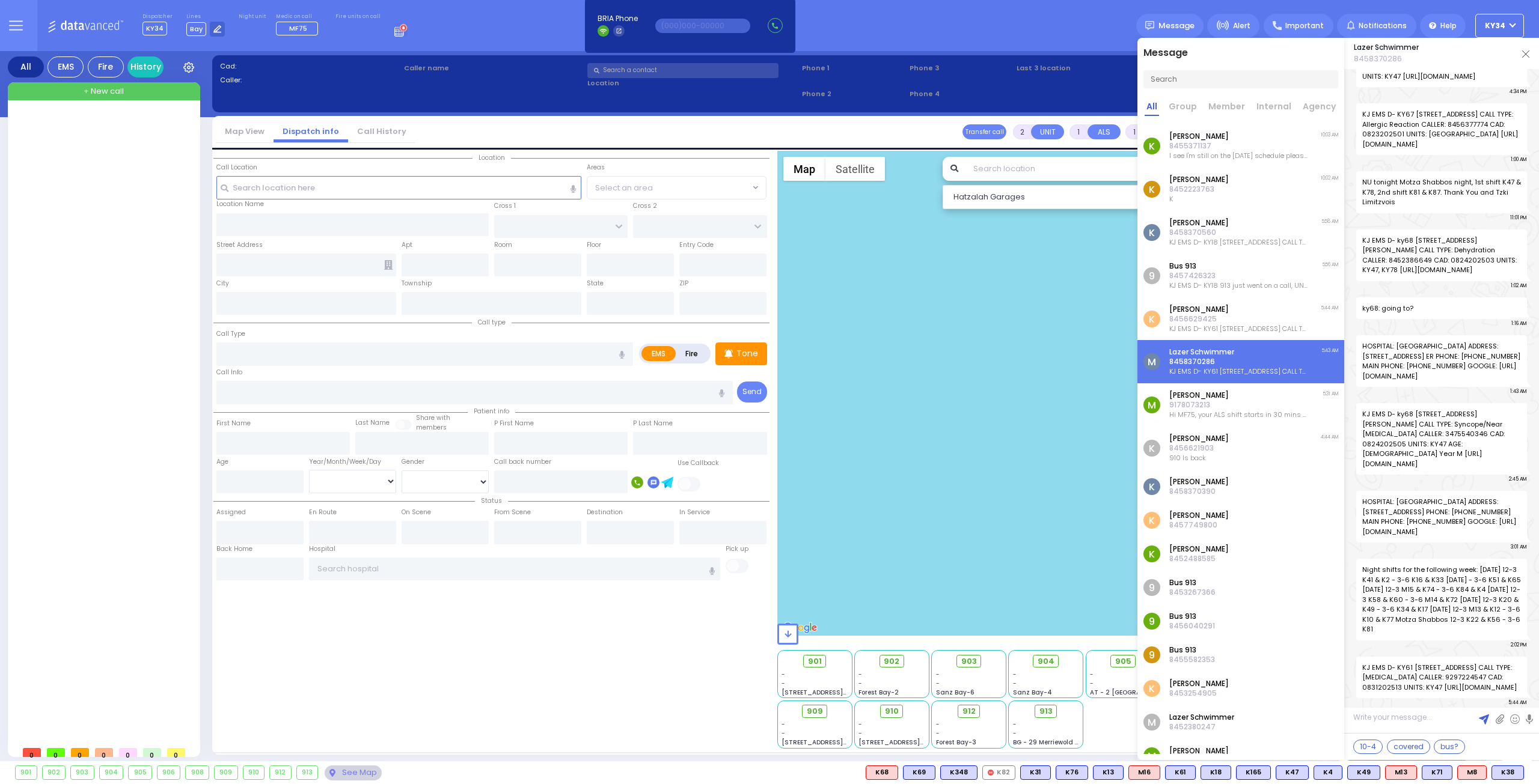
scroll to position [53410, 0]
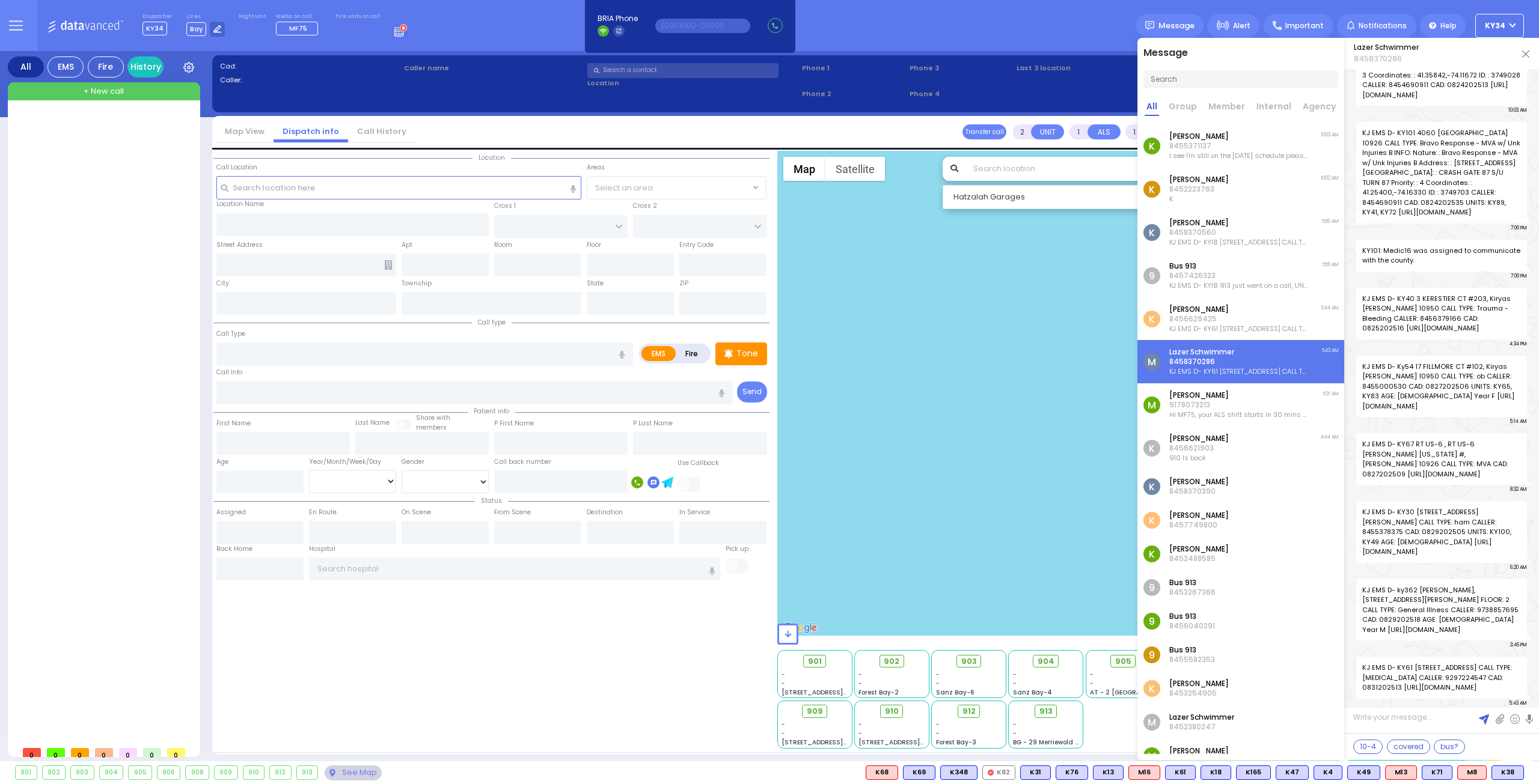
click at [1255, 404] on p "9178073213" at bounding box center [1239, 404] width 139 height 10
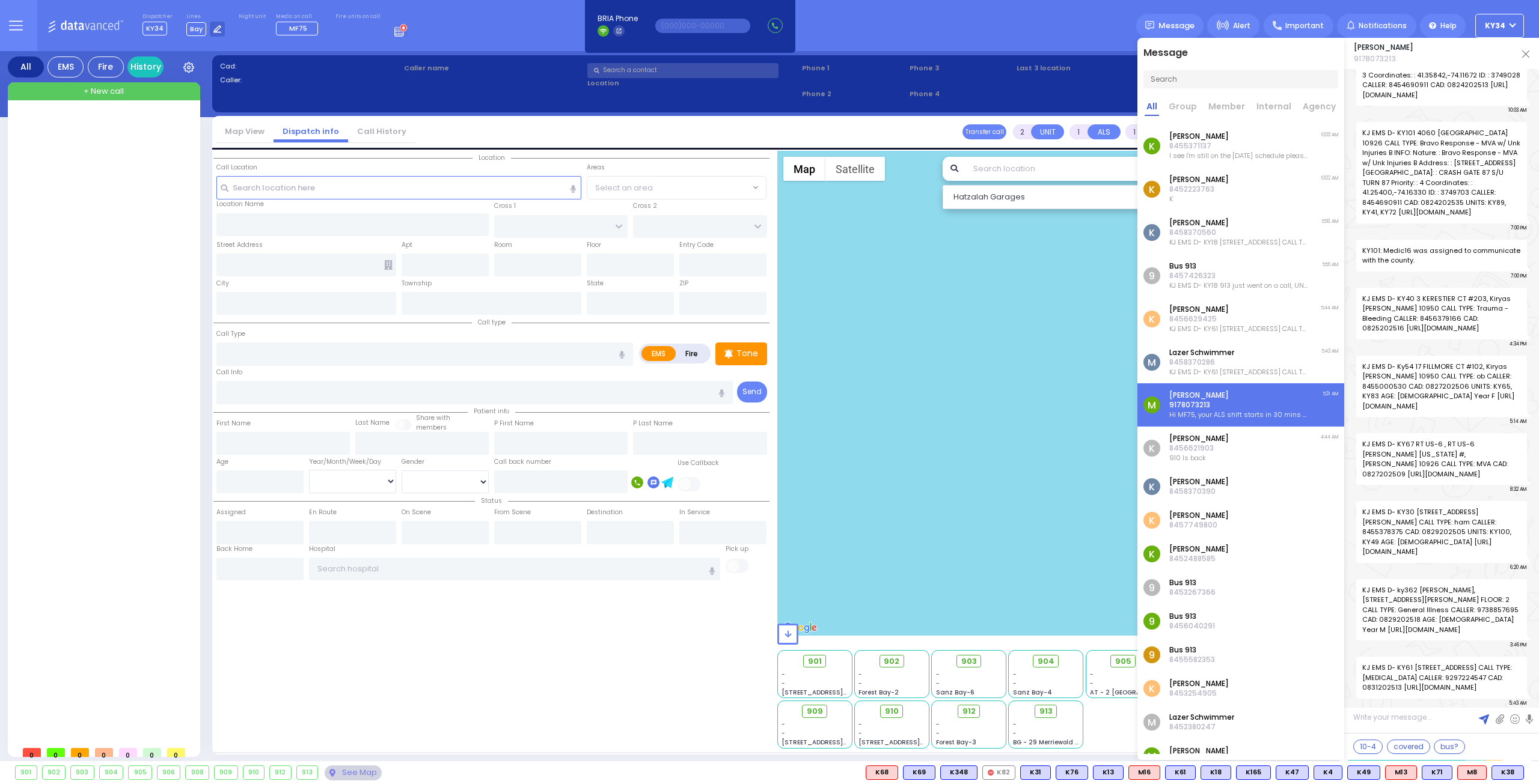
scroll to position [36687, 0]
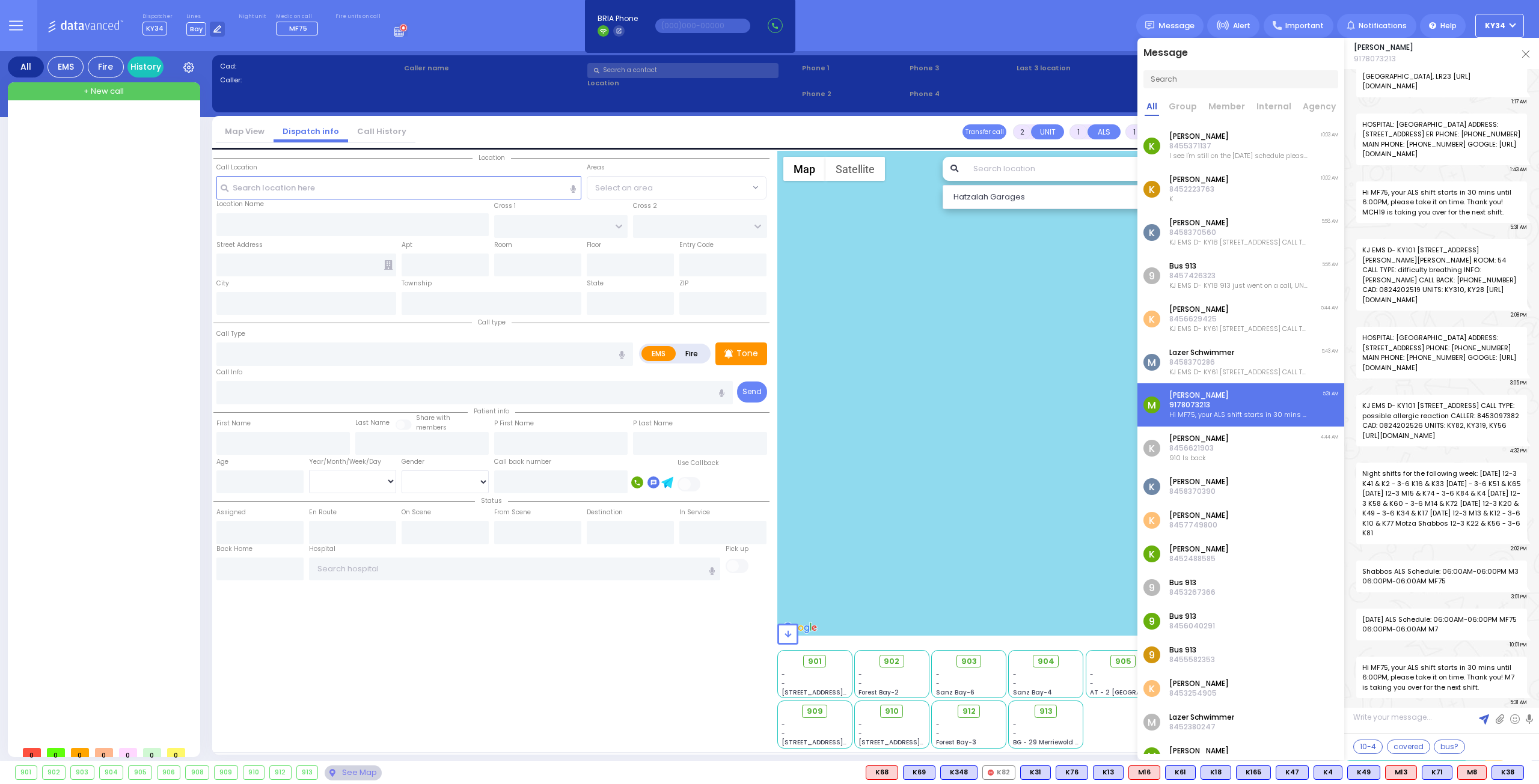
click at [1224, 458] on p "910 Is back" at bounding box center [1198, 458] width 59 height 10
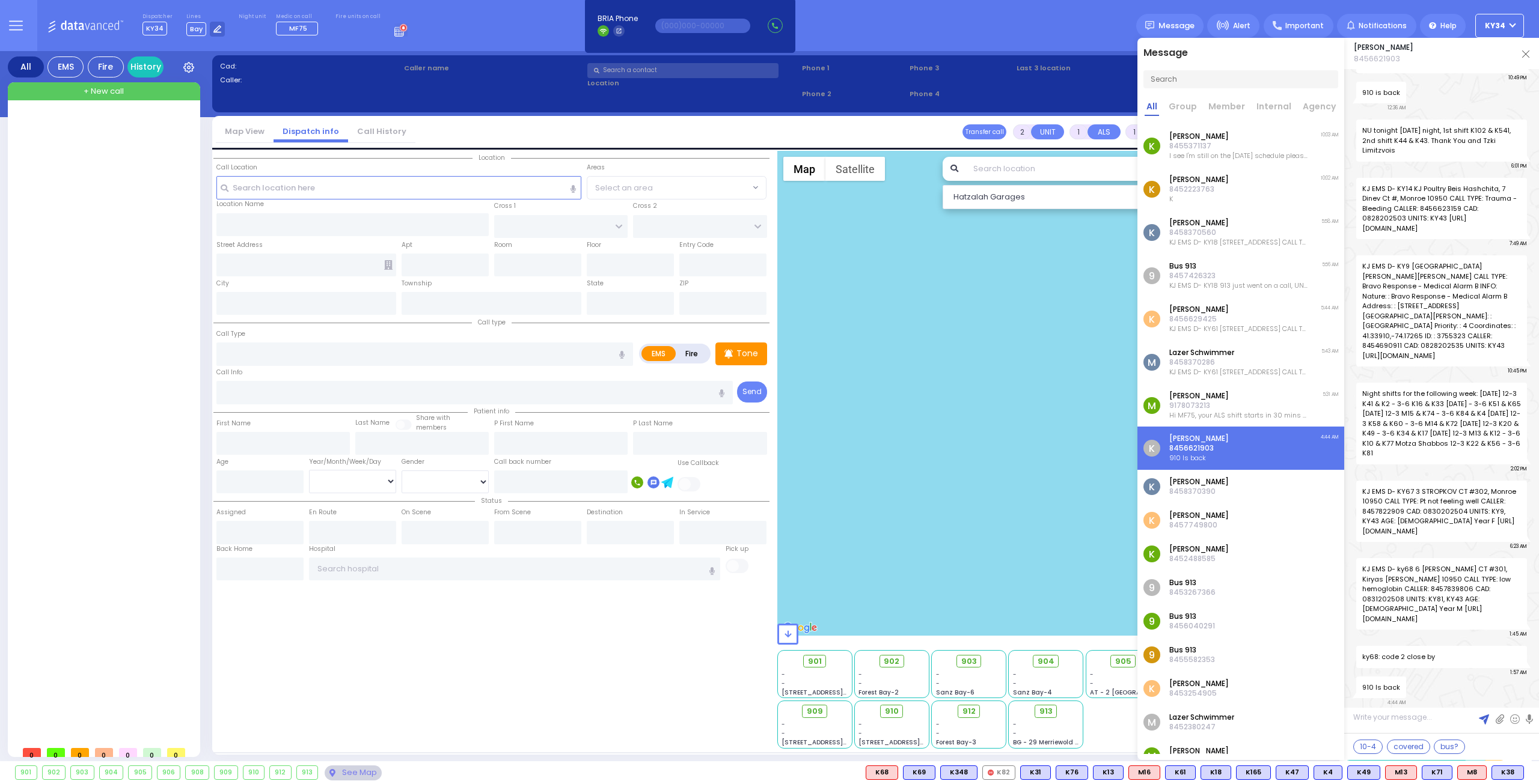
scroll to position [18426, 0]
click at [1229, 493] on div "K [PERSON_NAME] 8458370390" at bounding box center [1240, 486] width 207 height 34
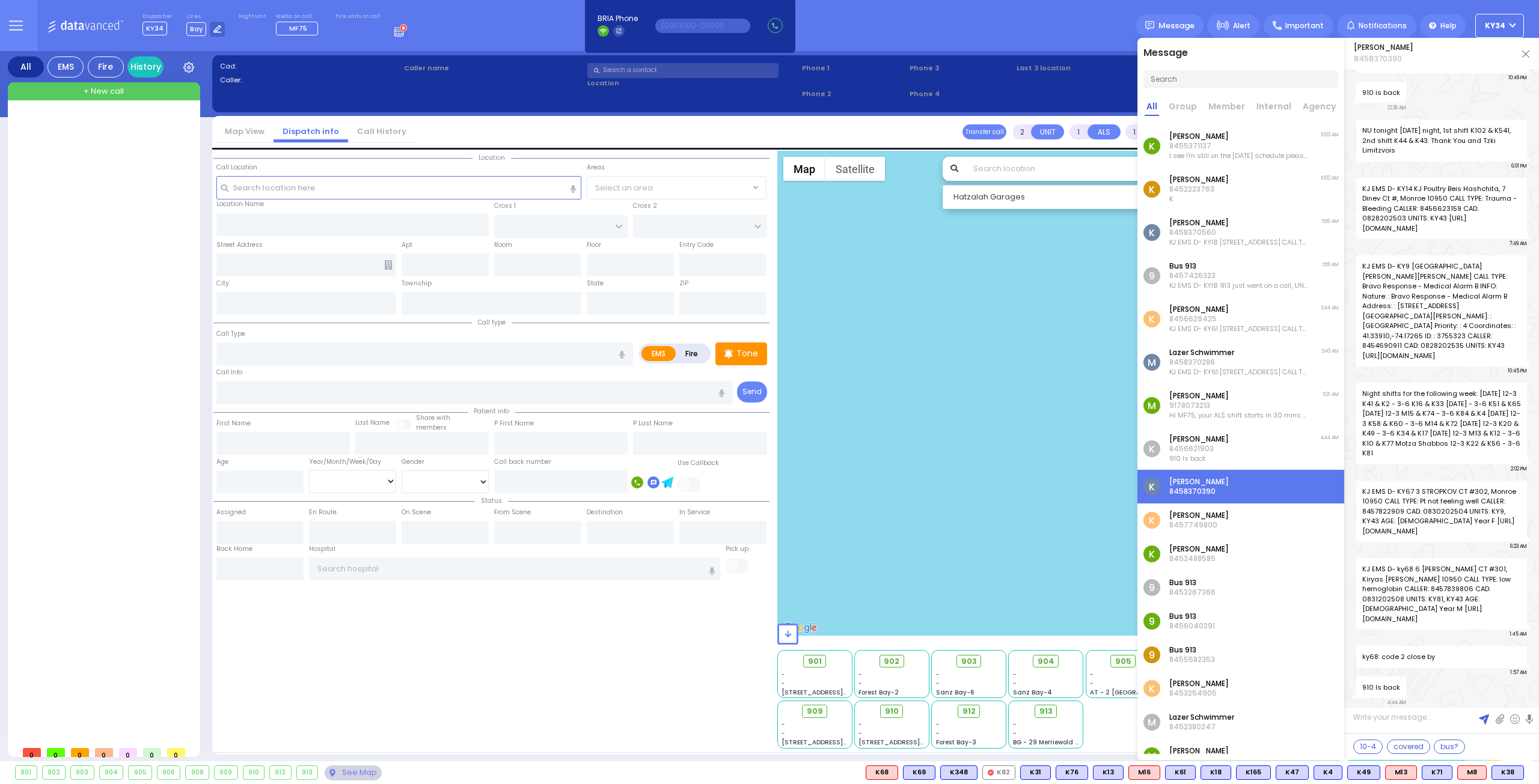
scroll to position [5532, 0]
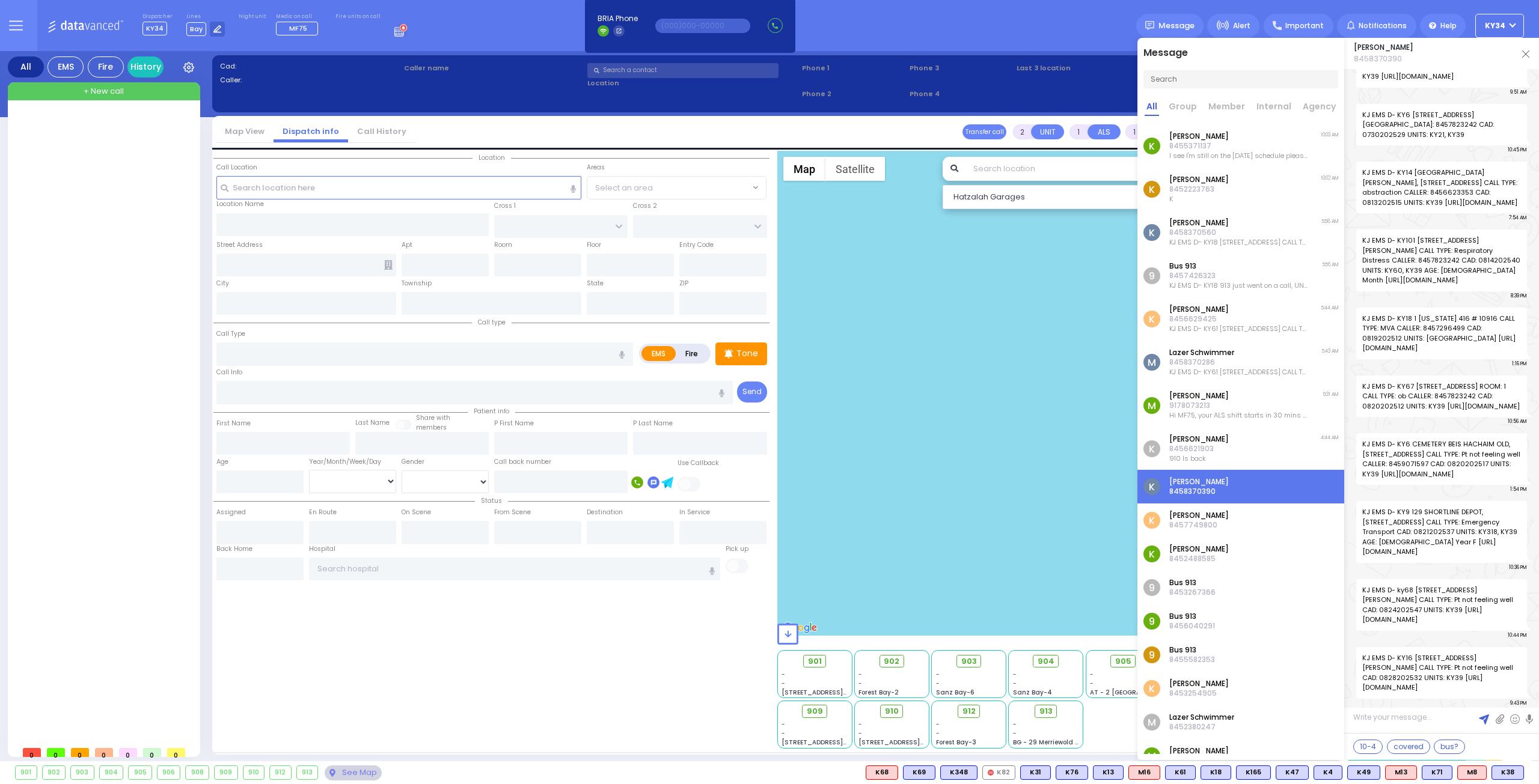
click at [1227, 510] on div "K [PERSON_NAME] 8457749800" at bounding box center [1240, 520] width 207 height 34
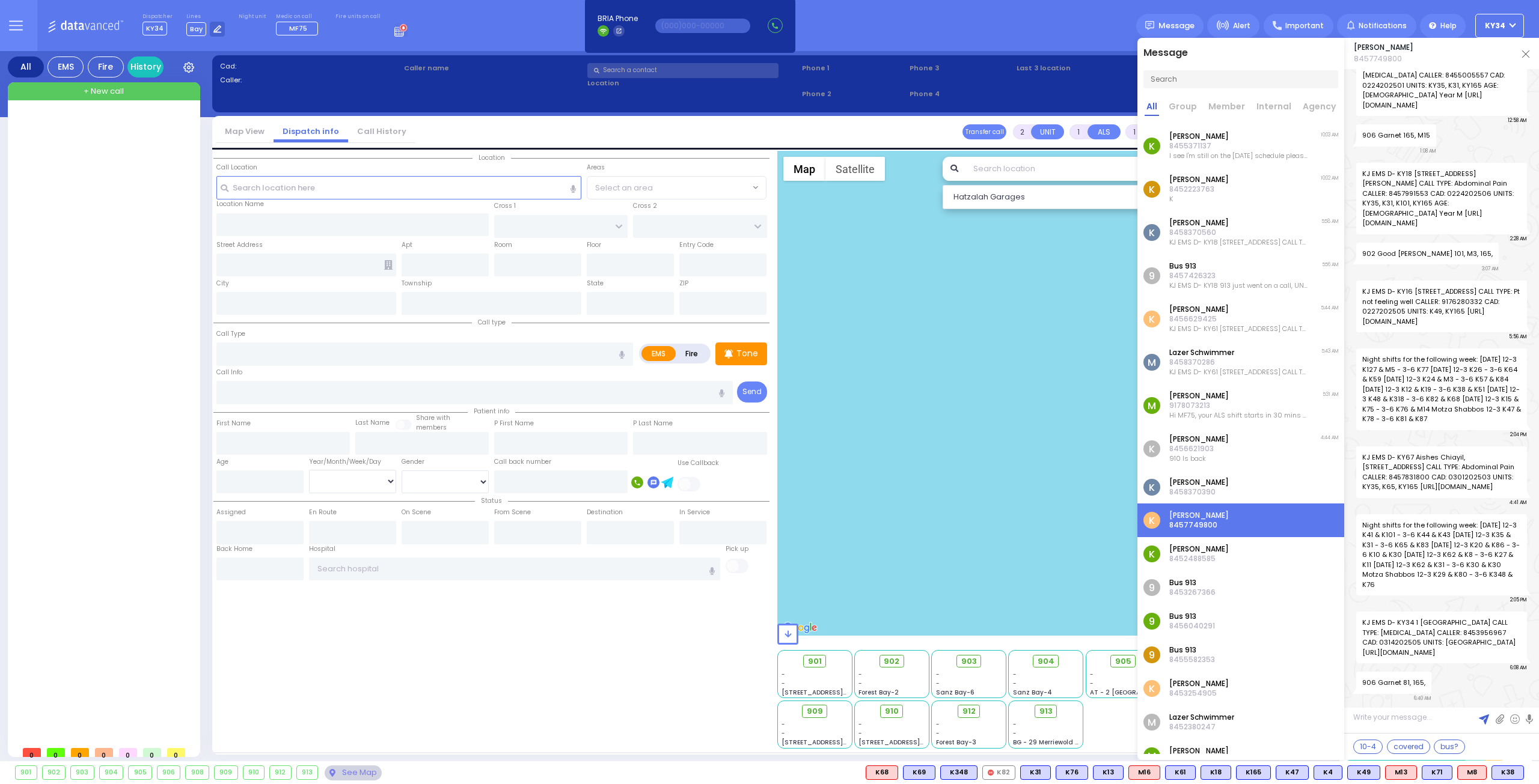
scroll to position [15363, 0]
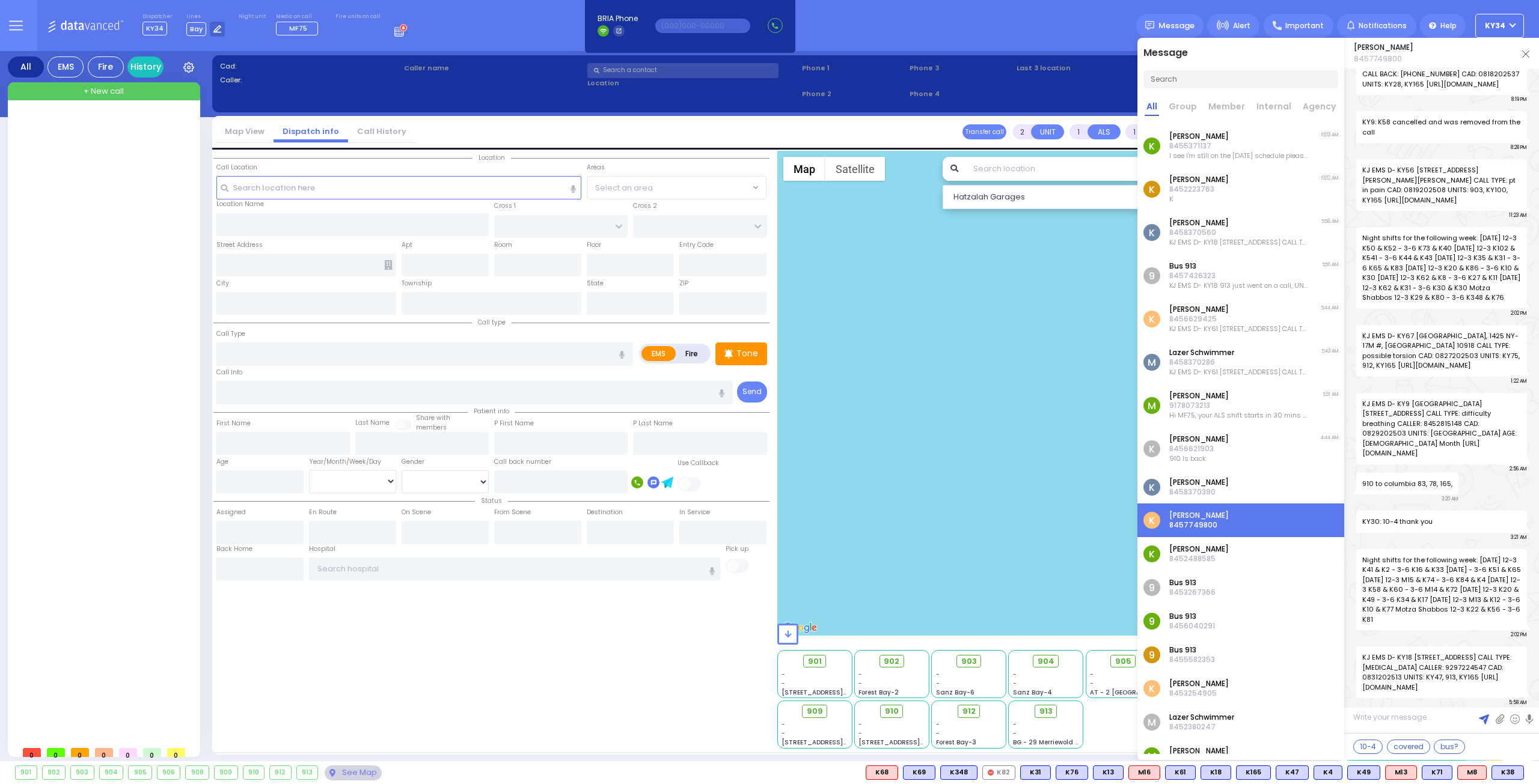
click at [1524, 52] on img at bounding box center [1525, 53] width 7 height 7
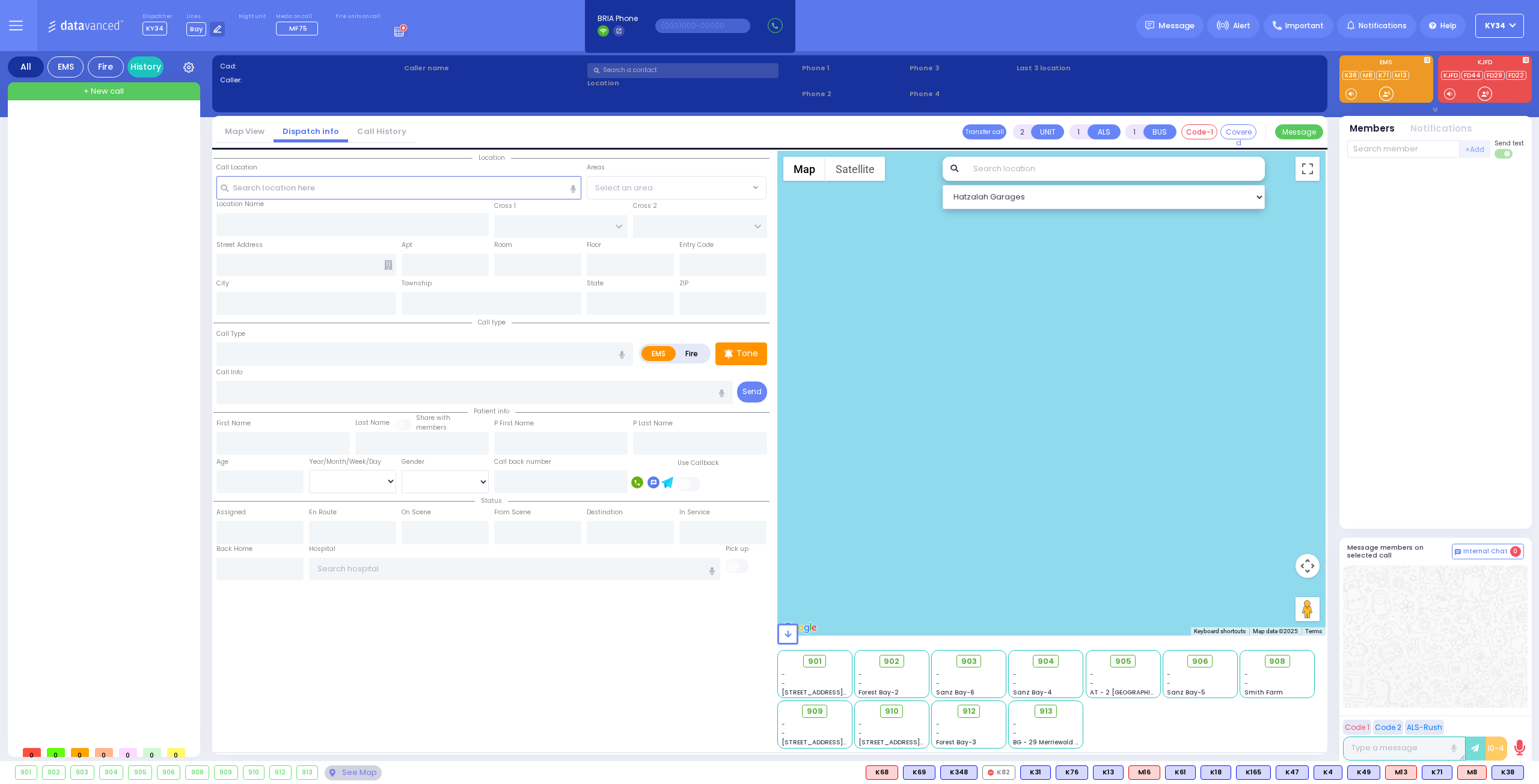
click at [114, 175] on div at bounding box center [105, 427] width 179 height 628
click at [1310, 564] on button "Map camera controls" at bounding box center [1307, 566] width 24 height 24
click at [1136, 525] on div at bounding box center [1052, 393] width 549 height 485
click at [1311, 567] on button "Map camera controls" at bounding box center [1307, 566] width 24 height 24
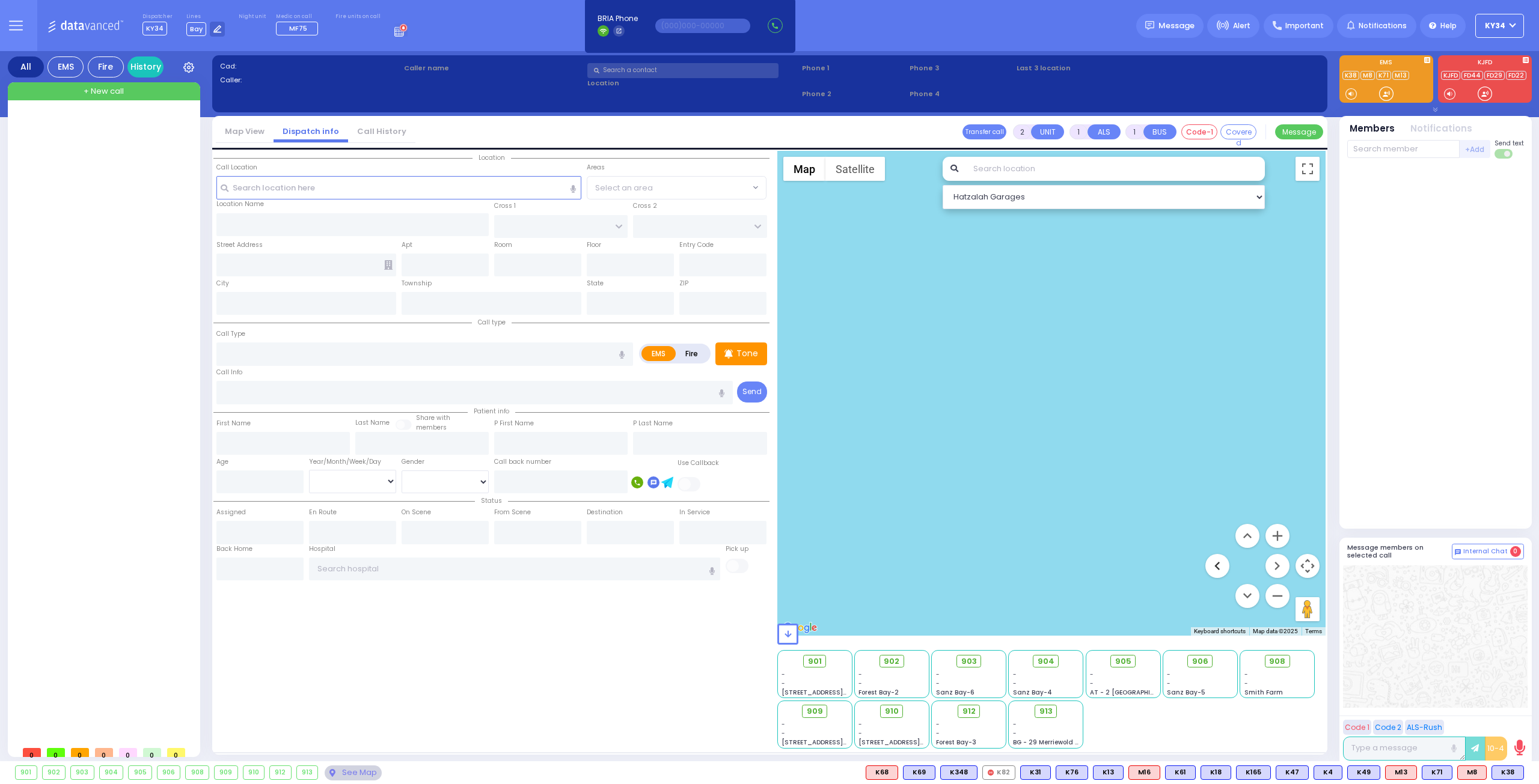
click at [1216, 568] on button "Move left" at bounding box center [1217, 566] width 24 height 24
click at [1312, 559] on button "Map camera controls" at bounding box center [1307, 566] width 24 height 24
click at [782, 634] on span at bounding box center [788, 634] width 21 height 21
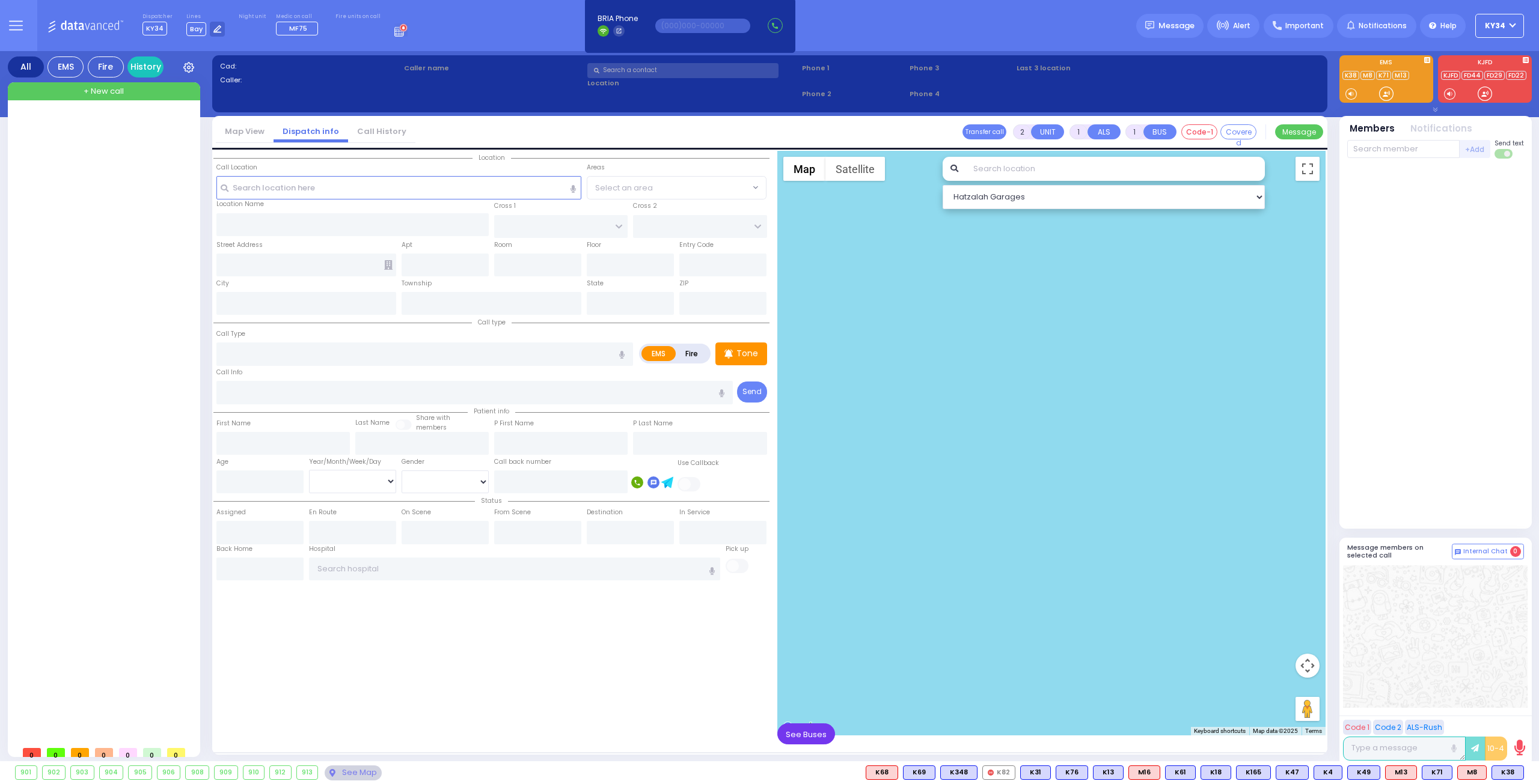
click at [816, 740] on span "See Buses" at bounding box center [806, 734] width 58 height 21
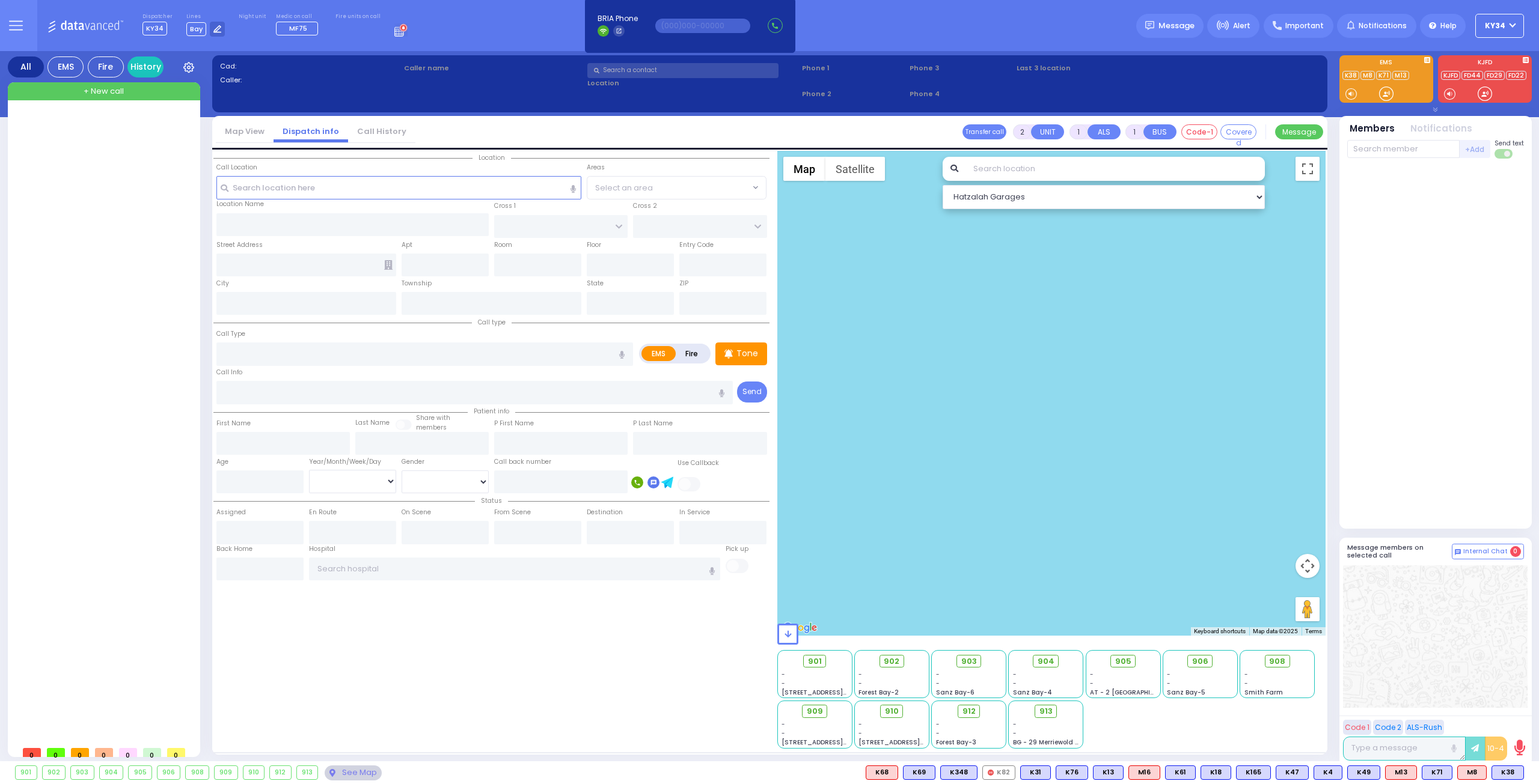
click at [1518, 26] on button "KY34" at bounding box center [1499, 25] width 49 height 24
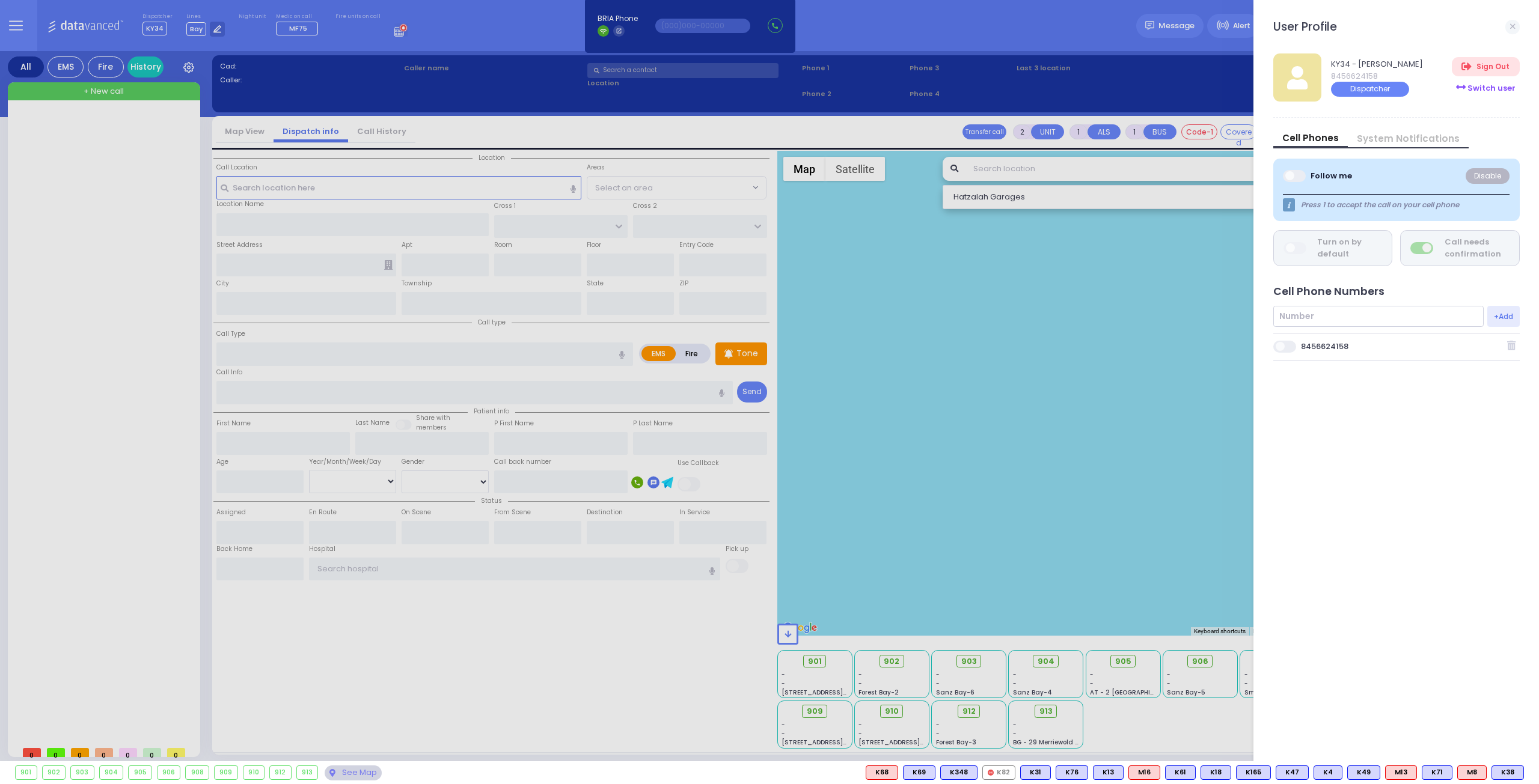
click at [1494, 87] on div "Switch user" at bounding box center [1485, 88] width 67 height 20
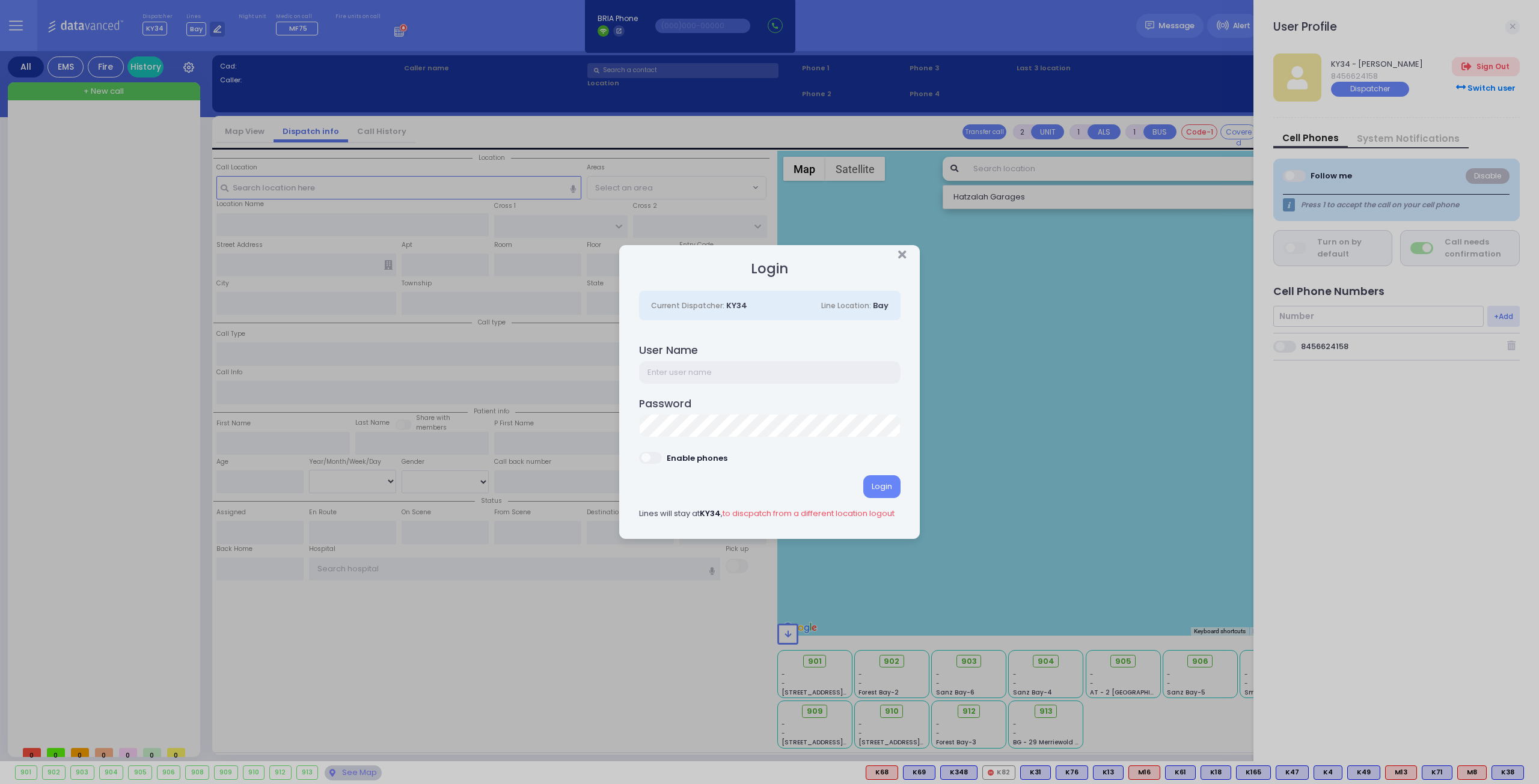
click at [720, 380] on input "text" at bounding box center [770, 372] width 261 height 23
type input "ky39"
